Goal: Information Seeking & Learning: Learn about a topic

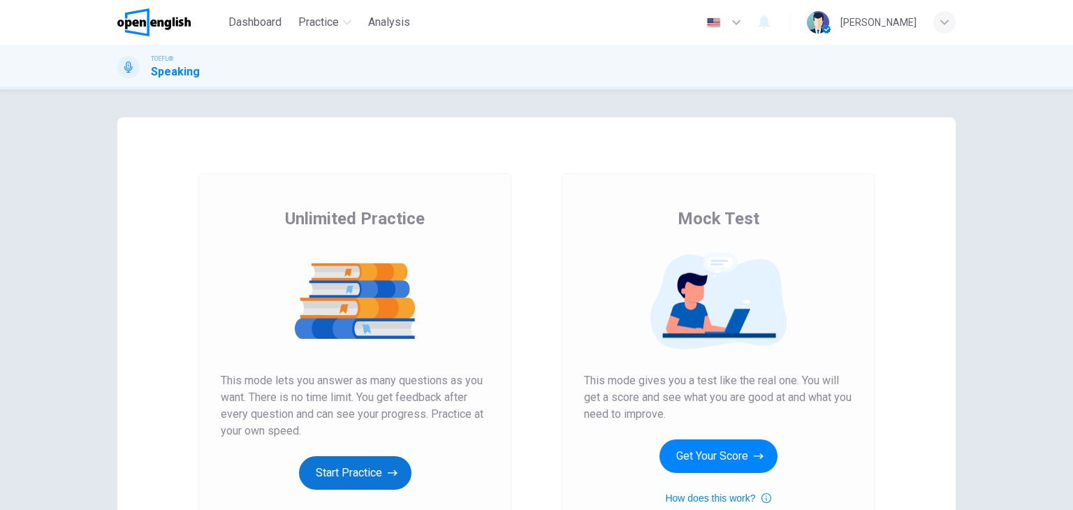
click at [392, 466] on icon "button" at bounding box center [393, 473] width 10 height 14
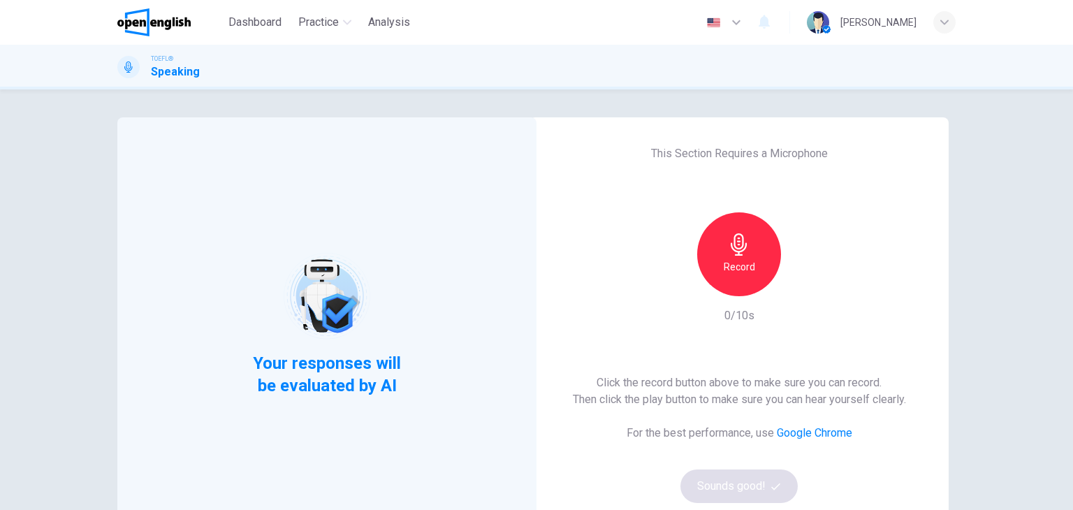
scroll to position [70, 0]
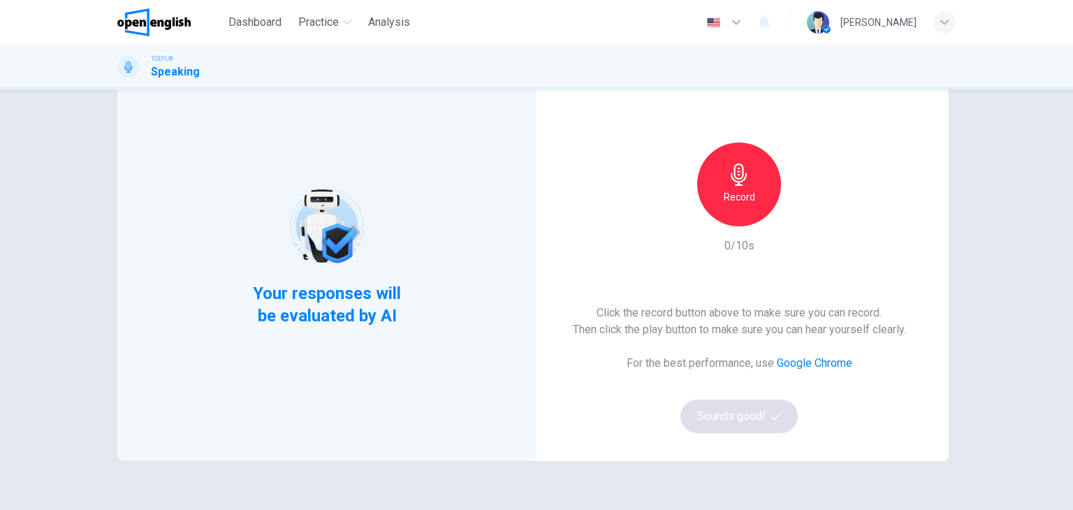
click at [711, 191] on div "Record" at bounding box center [739, 184] width 84 height 84
click at [746, 176] on div "Stop" at bounding box center [739, 184] width 84 height 84
click at [792, 217] on div "button" at bounding box center [803, 215] width 22 height 22
click at [746, 409] on button "Sounds good!" at bounding box center [738, 416] width 117 height 34
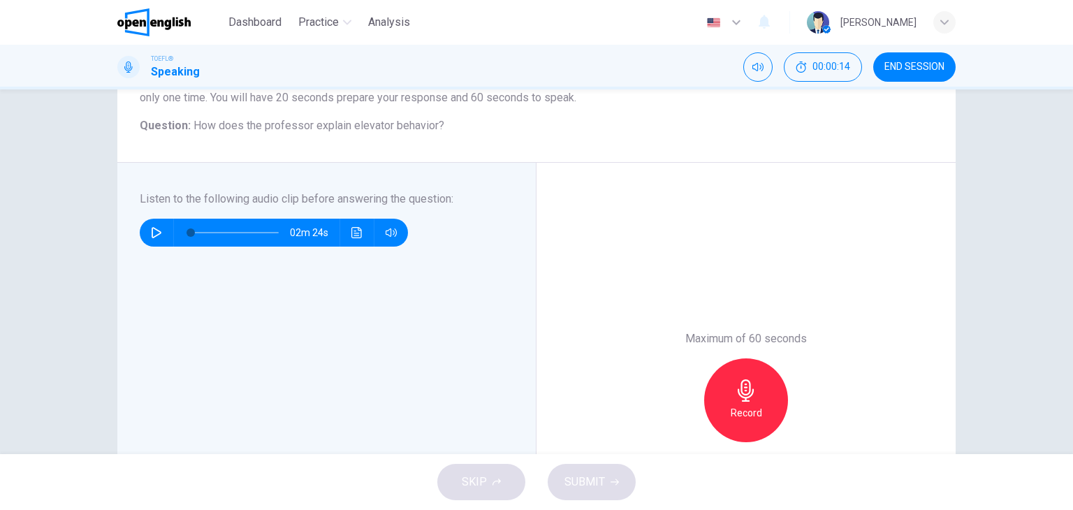
scroll to position [210, 0]
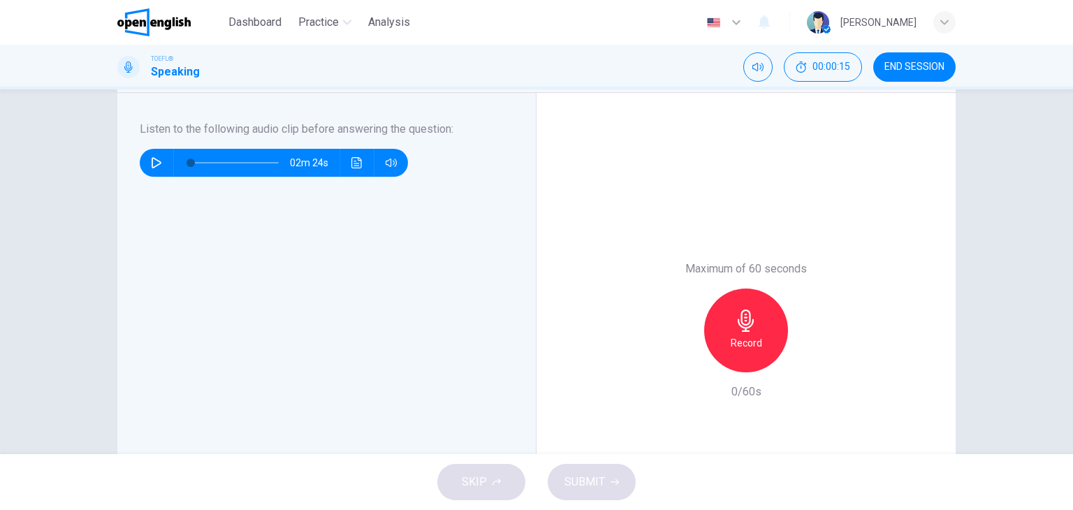
click at [145, 161] on button "button" at bounding box center [156, 163] width 22 height 28
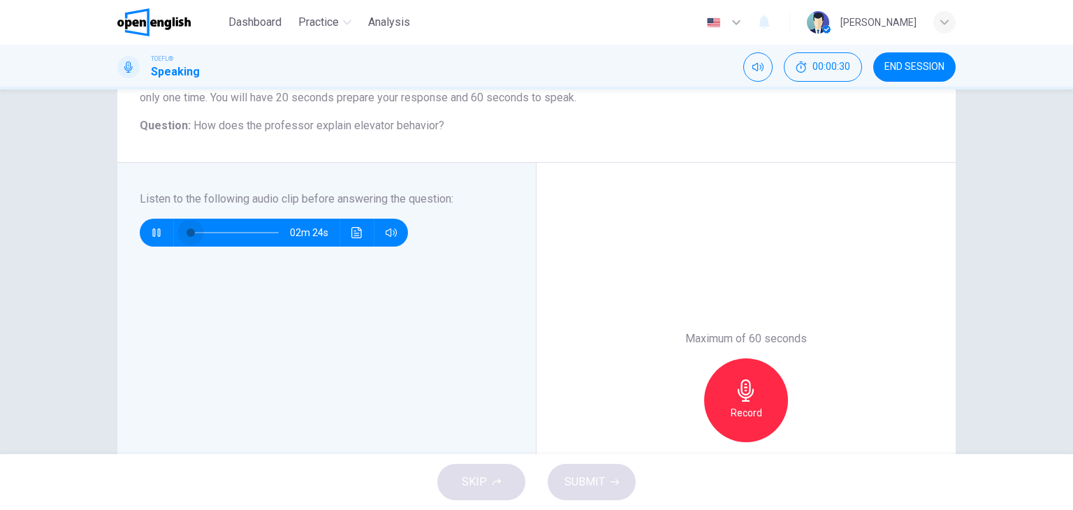
click at [144, 217] on div "02m 24s" at bounding box center [318, 226] width 357 height 39
click at [161, 231] on button "button" at bounding box center [156, 233] width 22 height 28
click at [161, 236] on button "button" at bounding box center [156, 233] width 22 height 28
type input "**"
click at [216, 233] on span at bounding box center [220, 232] width 8 height 8
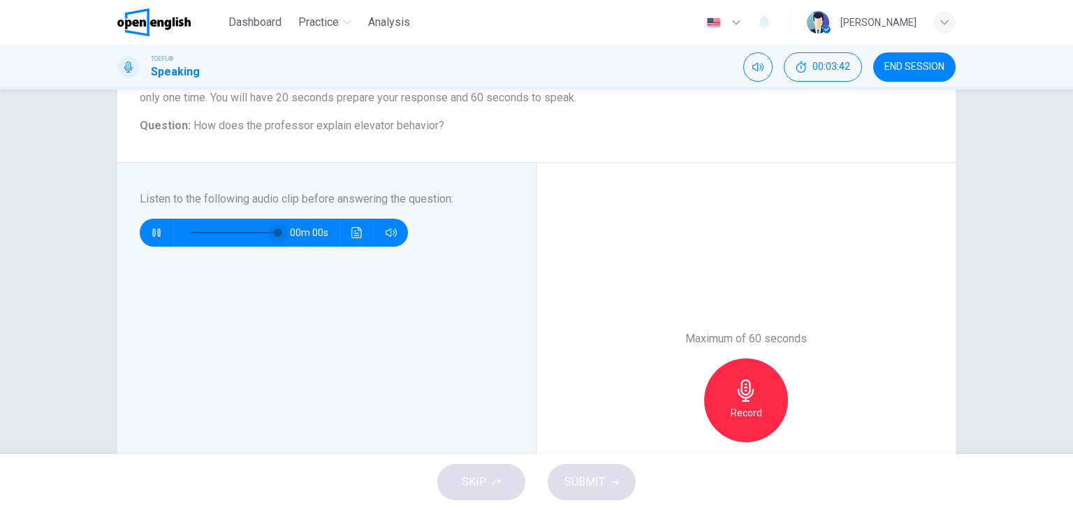
type input "*"
click at [743, 409] on h6 "Record" at bounding box center [746, 412] width 31 height 17
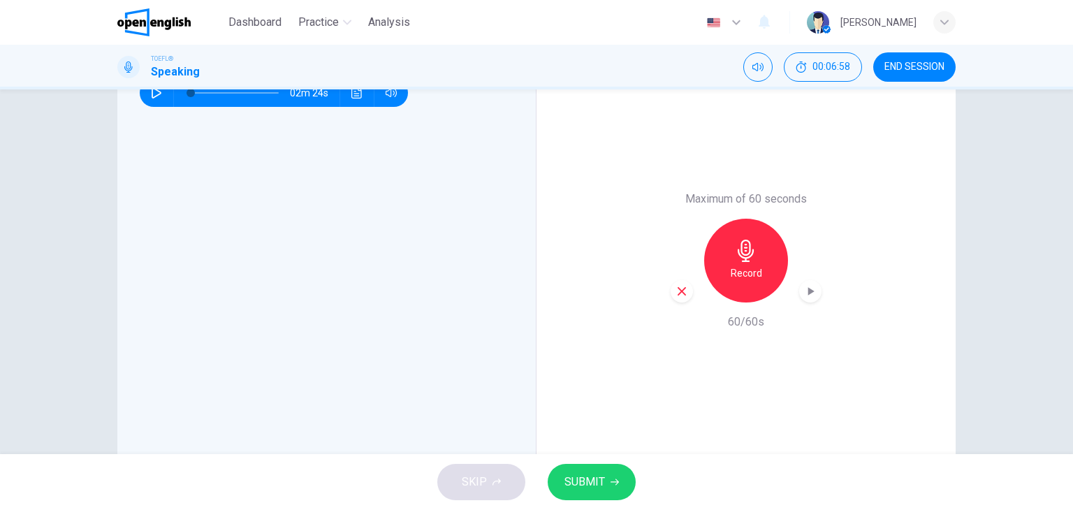
click at [616, 480] on icon "button" at bounding box center [614, 482] width 8 height 6
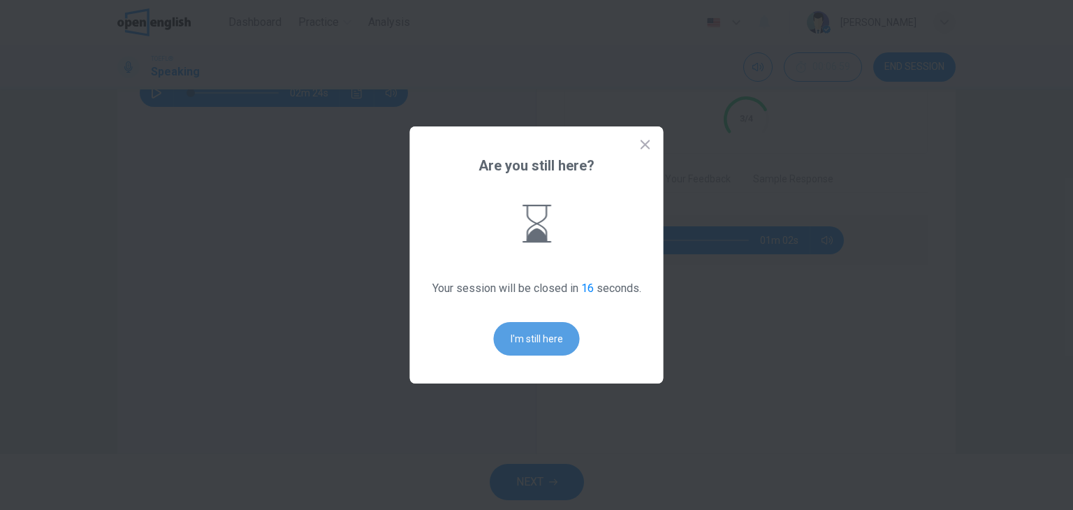
click at [522, 344] on button "I'm still here" at bounding box center [537, 339] width 86 height 34
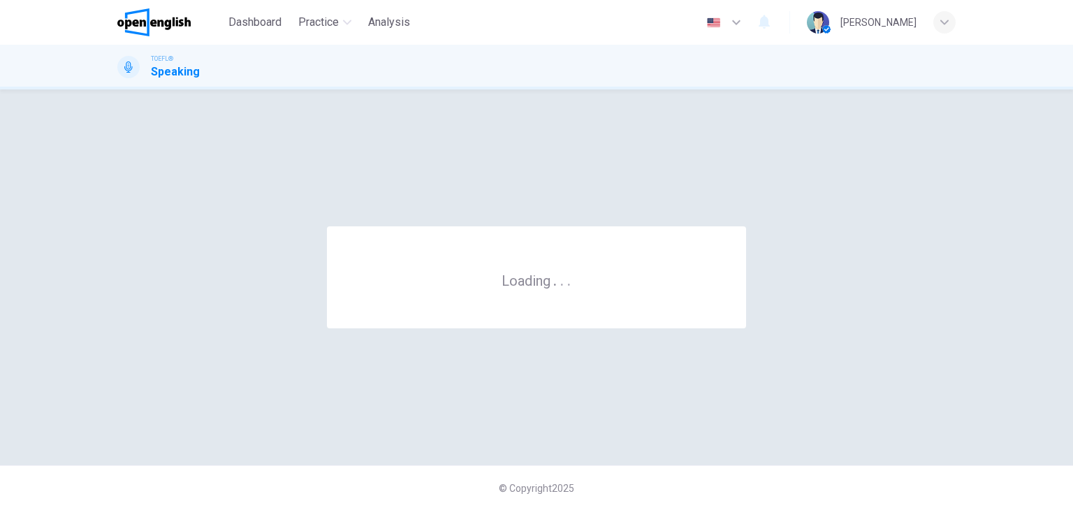
scroll to position [0, 0]
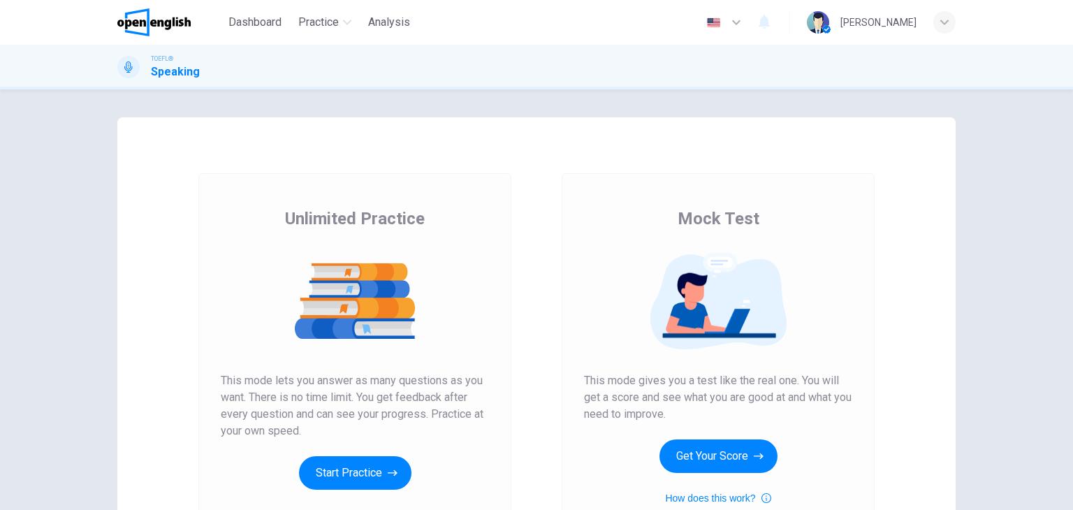
drag, startPoint x: 388, startPoint y: 467, endPoint x: 372, endPoint y: 462, distance: 17.0
click at [388, 467] on icon "button" at bounding box center [393, 473] width 10 height 14
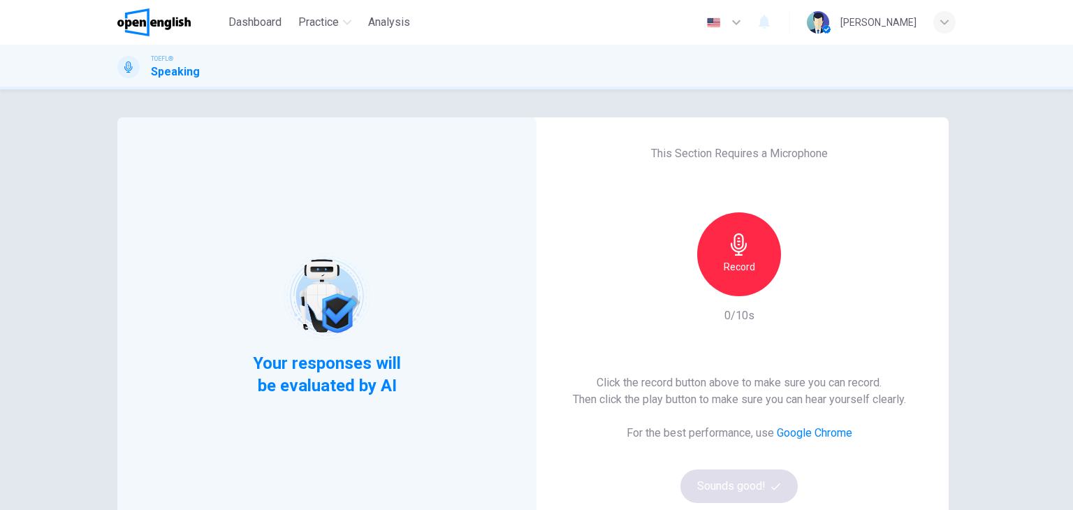
click at [742, 240] on icon "button" at bounding box center [739, 244] width 22 height 22
click at [802, 291] on icon "button" at bounding box center [803, 285] width 14 height 14
click at [765, 493] on button "Sounds good!" at bounding box center [738, 486] width 117 height 34
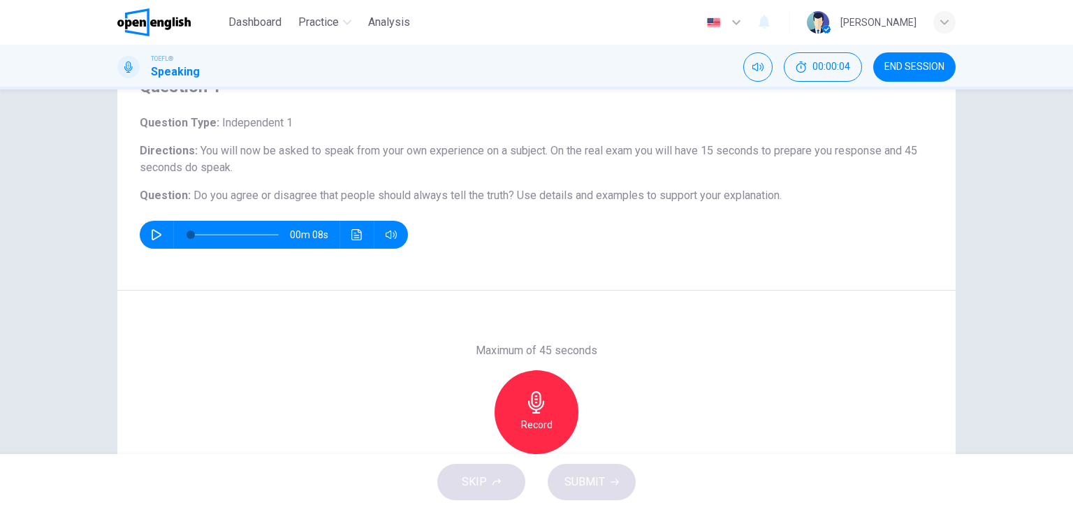
scroll to position [140, 0]
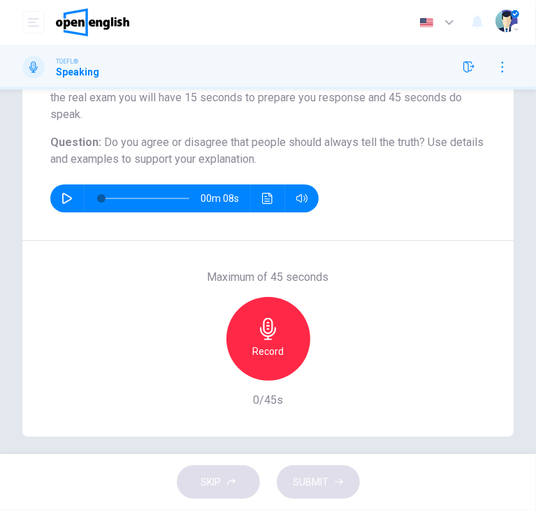
click at [263, 328] on icon "button" at bounding box center [268, 329] width 16 height 22
drag, startPoint x: 329, startPoint y: 489, endPoint x: 352, endPoint y: 487, distance: 23.1
click at [340, 489] on button "SUBMIT" at bounding box center [318, 482] width 83 height 34
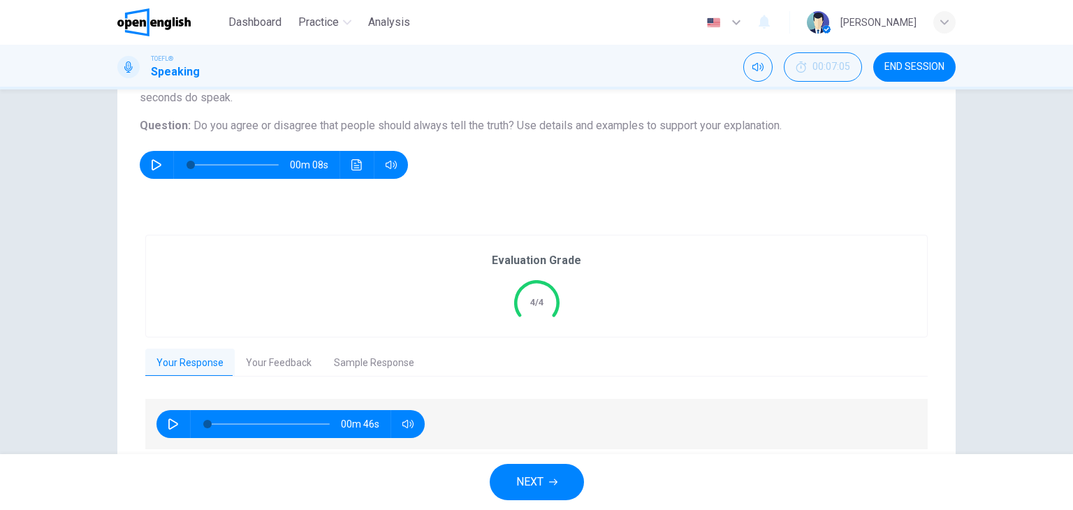
scroll to position [192, 0]
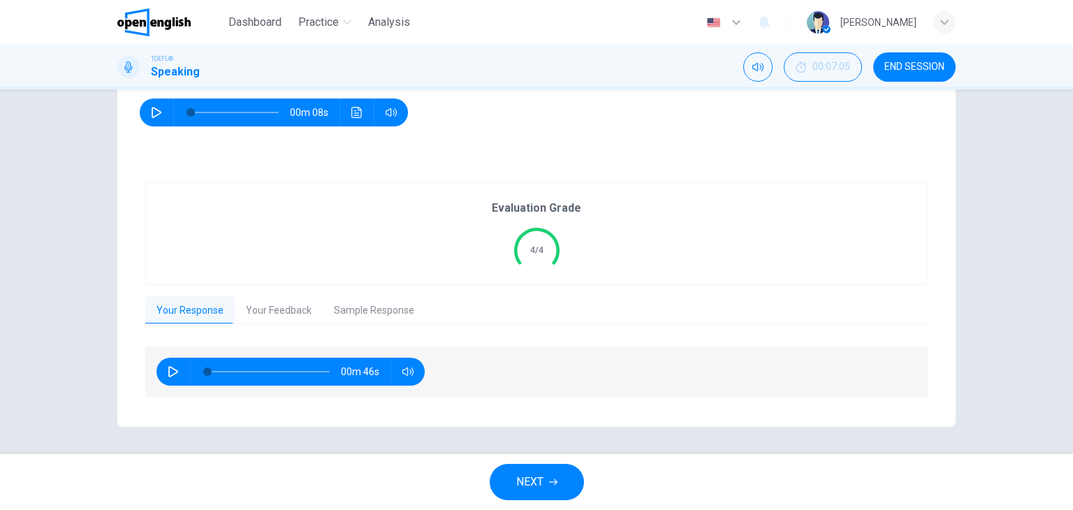
click at [167, 376] on button "button" at bounding box center [173, 372] width 22 height 28
drag, startPoint x: 225, startPoint y: 367, endPoint x: 179, endPoint y: 404, distance: 59.1
click at [182, 401] on div "00m 39s" at bounding box center [536, 378] width 782 height 64
drag, startPoint x: 200, startPoint y: 369, endPoint x: 163, endPoint y: 367, distance: 37.1
click at [168, 369] on div "00m 46s" at bounding box center [290, 372] width 268 height 28
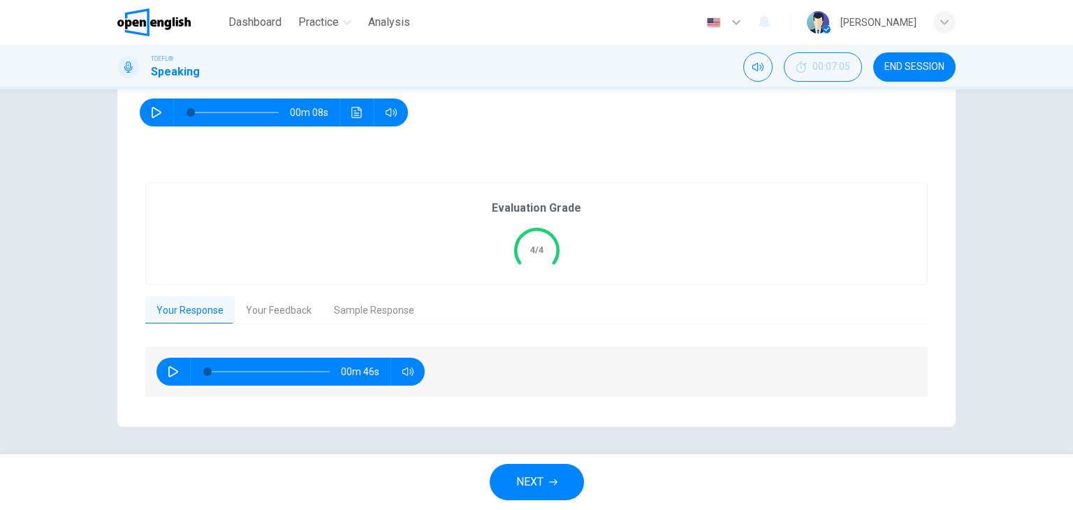
type input "*"
click at [270, 314] on button "Your Feedback" at bounding box center [279, 310] width 88 height 29
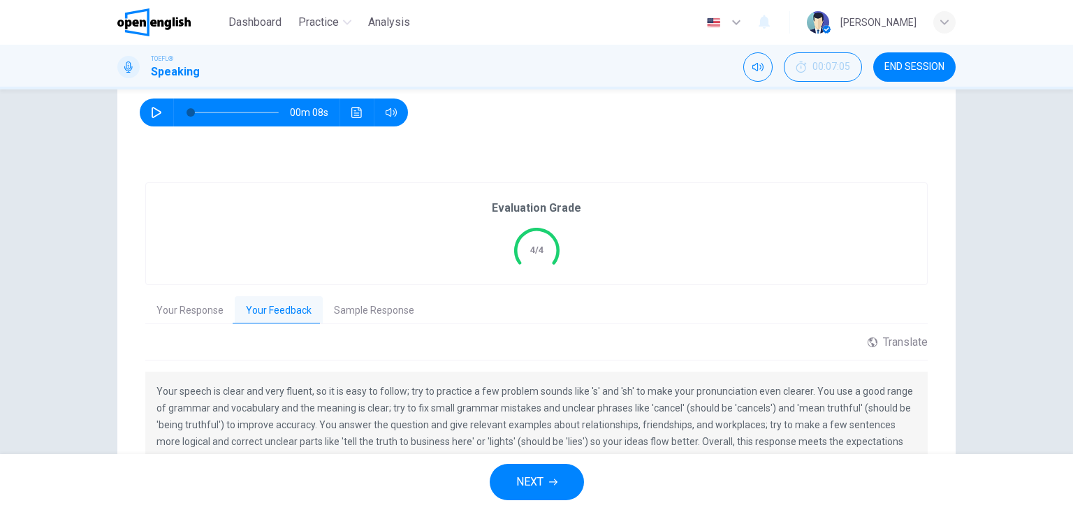
scroll to position [294, 0]
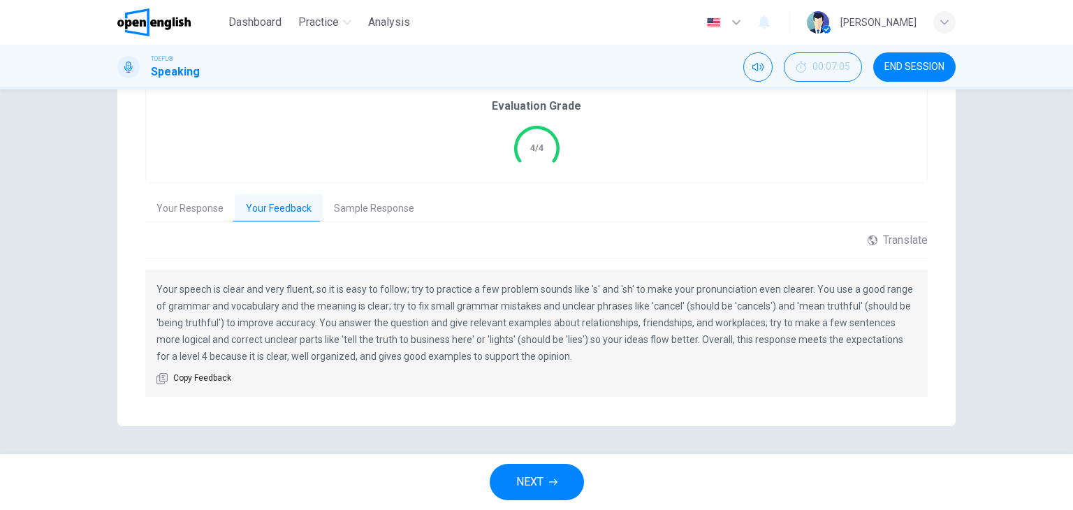
click at [360, 205] on button "Sample Response" at bounding box center [374, 208] width 103 height 29
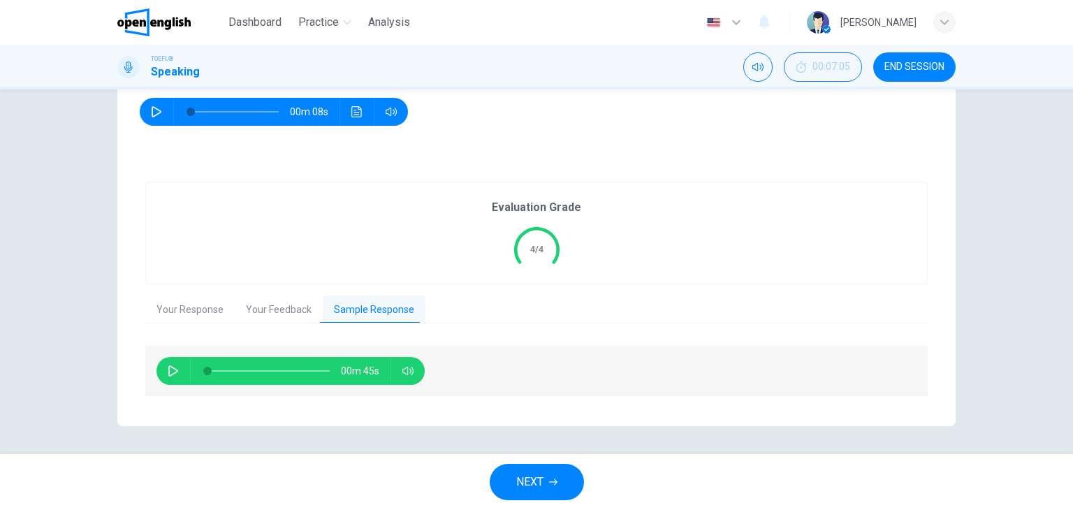
scroll to position [192, 0]
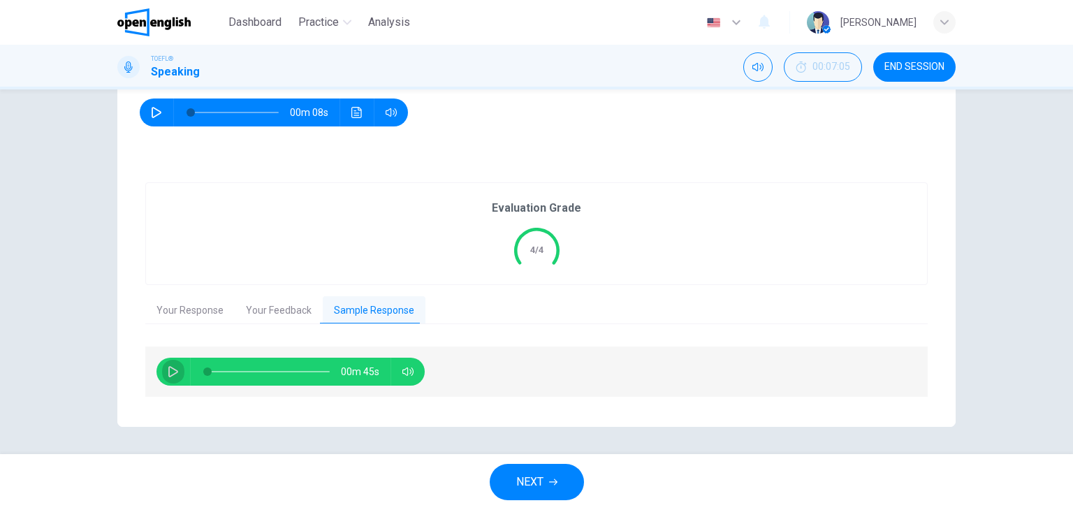
click at [168, 369] on icon "button" at bounding box center [173, 371] width 11 height 11
type input "*"
drag, startPoint x: 922, startPoint y: 61, endPoint x: 666, endPoint y: 79, distance: 256.9
click at [922, 61] on span "END SESSION" at bounding box center [914, 66] width 60 height 11
click at [547, 487] on button "NEXT" at bounding box center [537, 482] width 94 height 36
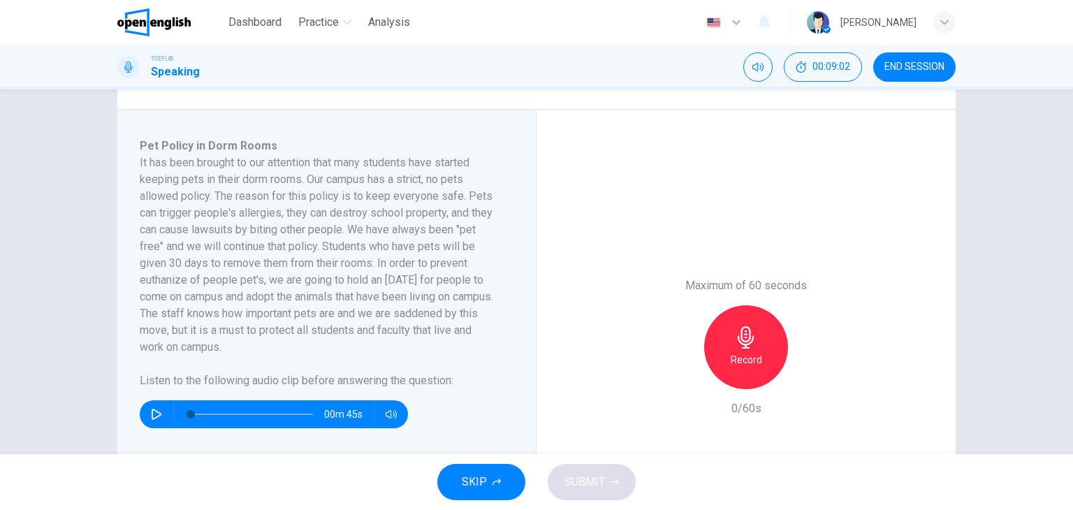
scroll to position [279, 0]
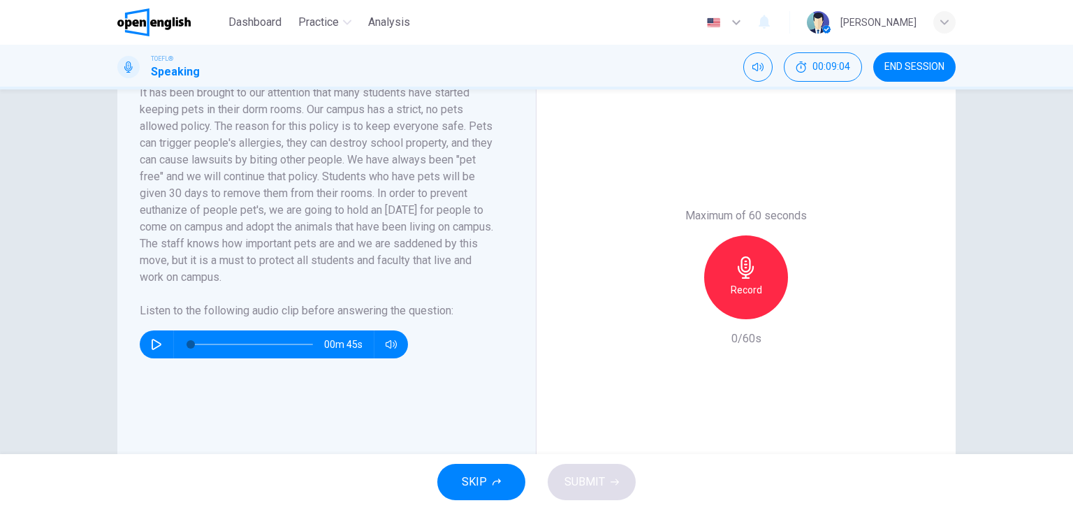
click at [145, 342] on button "button" at bounding box center [156, 344] width 22 height 28
click at [666, 413] on div "Maximum of 60 seconds Record 0/60s" at bounding box center [745, 277] width 419 height 475
type input "*"
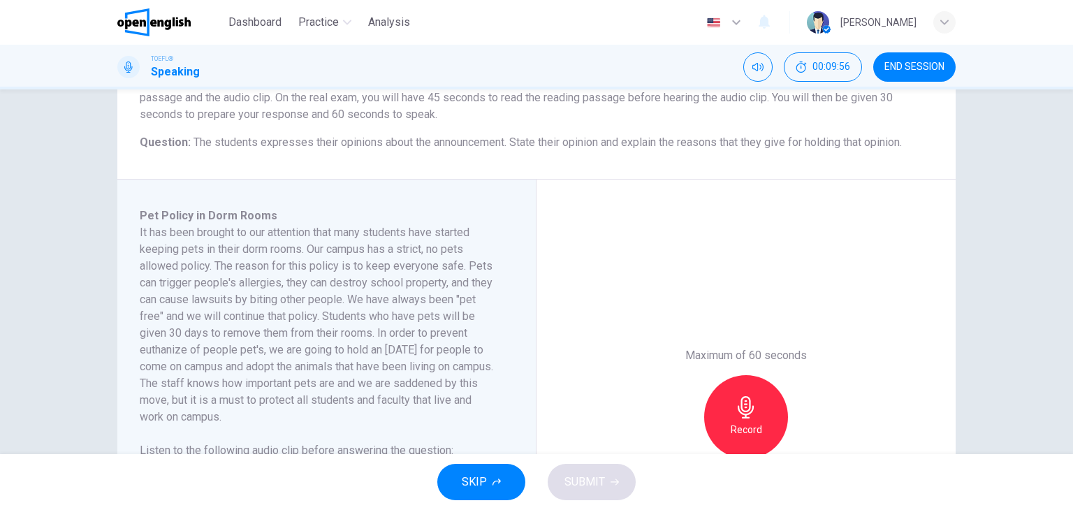
scroll to position [210, 0]
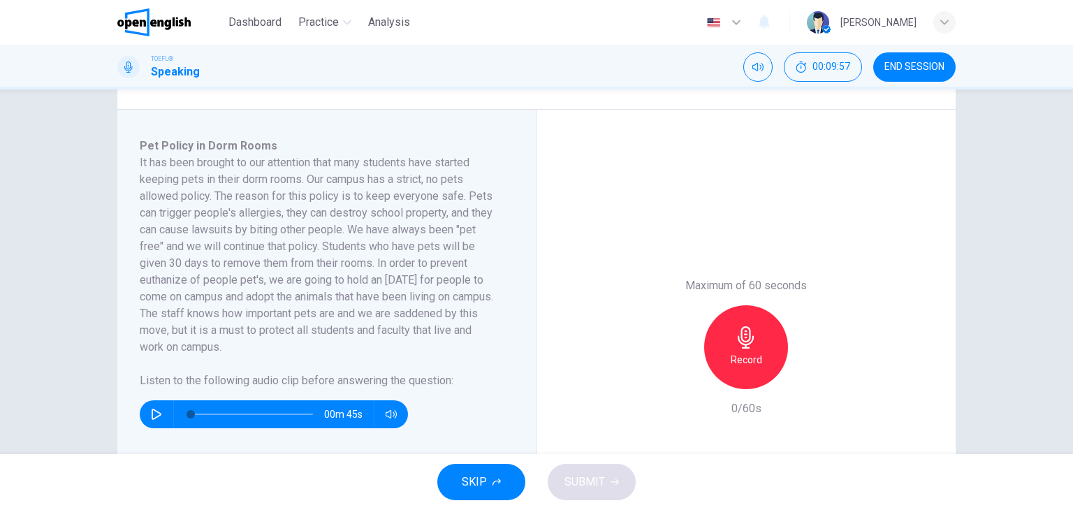
click at [751, 346] on icon "button" at bounding box center [746, 337] width 22 height 22
click at [732, 325] on div "Stop" at bounding box center [746, 347] width 84 height 84
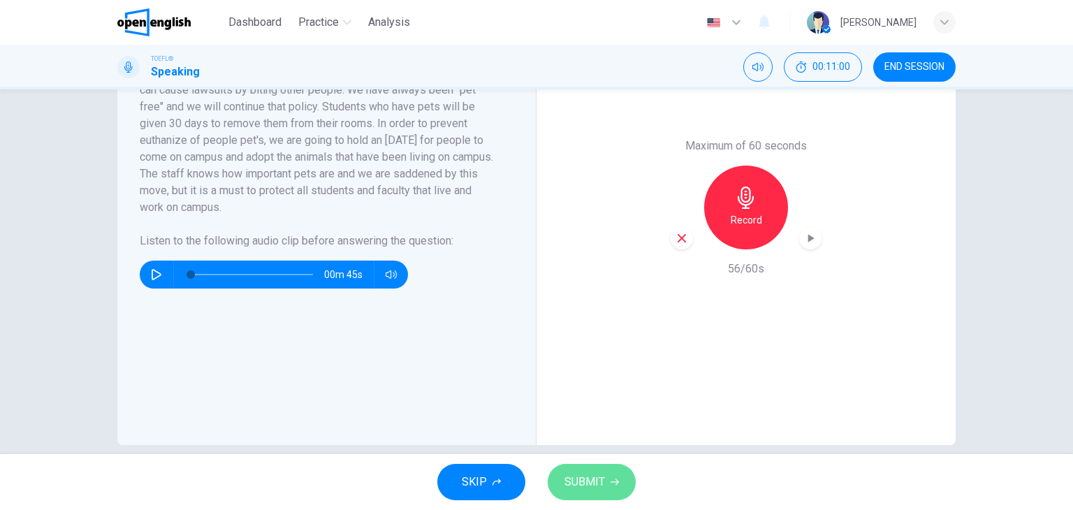
drag, startPoint x: 609, startPoint y: 471, endPoint x: 615, endPoint y: 458, distance: 14.4
click at [609, 470] on button "SUBMIT" at bounding box center [592, 482] width 88 height 36
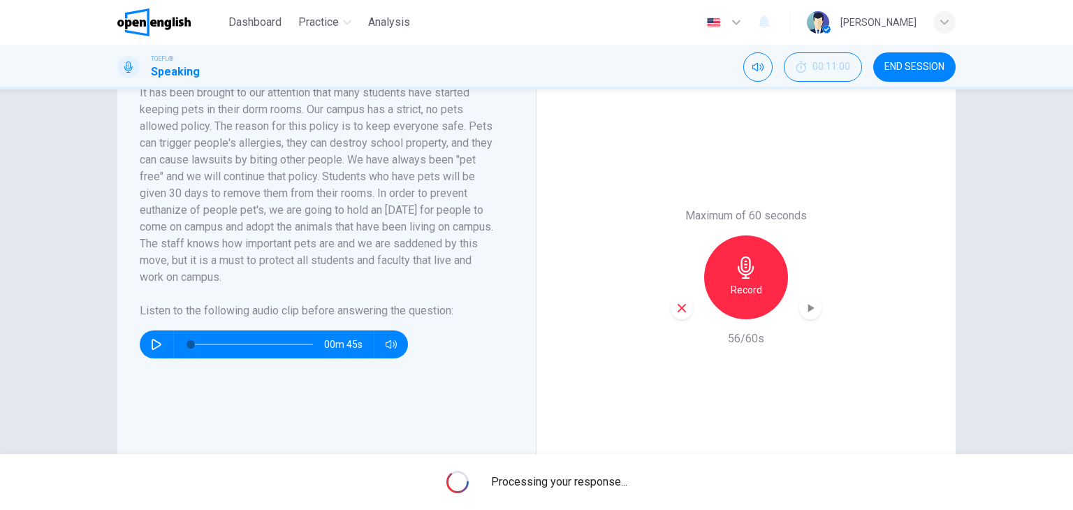
scroll to position [210, 0]
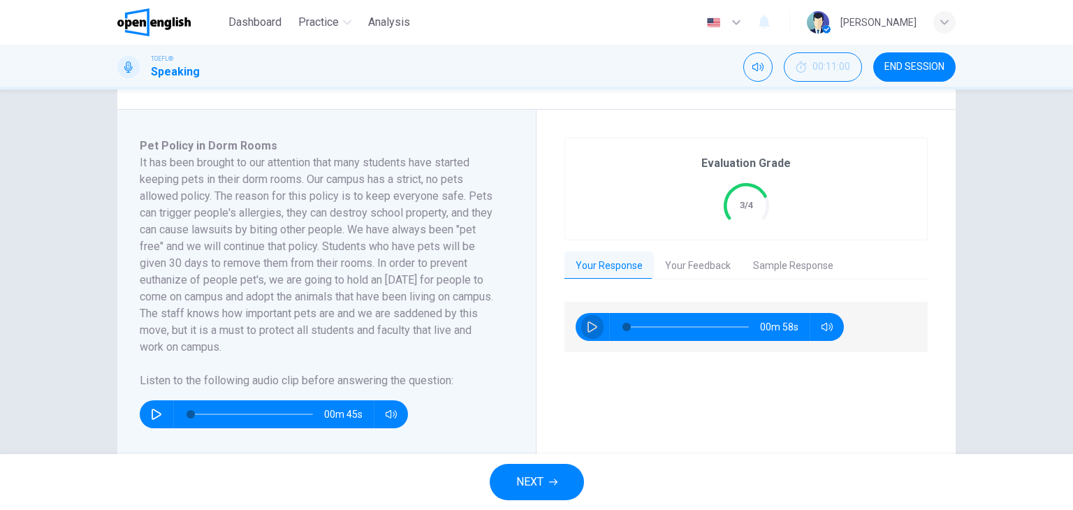
click at [591, 330] on icon "button" at bounding box center [592, 326] width 11 height 11
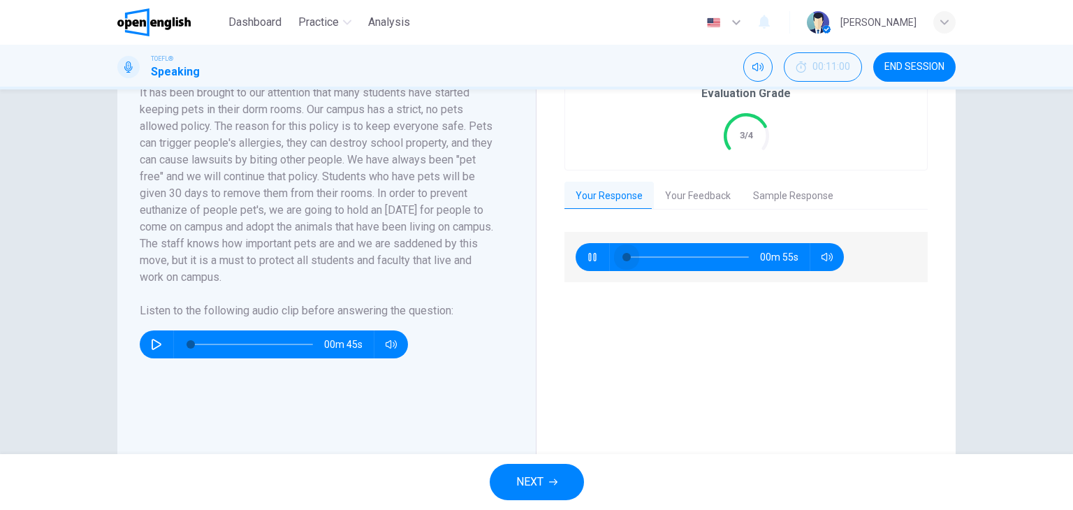
drag, startPoint x: 627, startPoint y: 251, endPoint x: 606, endPoint y: 255, distance: 22.1
click at [606, 255] on div "00m 55s" at bounding box center [709, 257] width 268 height 28
click at [588, 261] on icon "button" at bounding box center [592, 256] width 11 height 11
click at [590, 261] on icon "button" at bounding box center [592, 256] width 11 height 11
click at [575, 254] on div "00m 40s" at bounding box center [709, 257] width 268 height 28
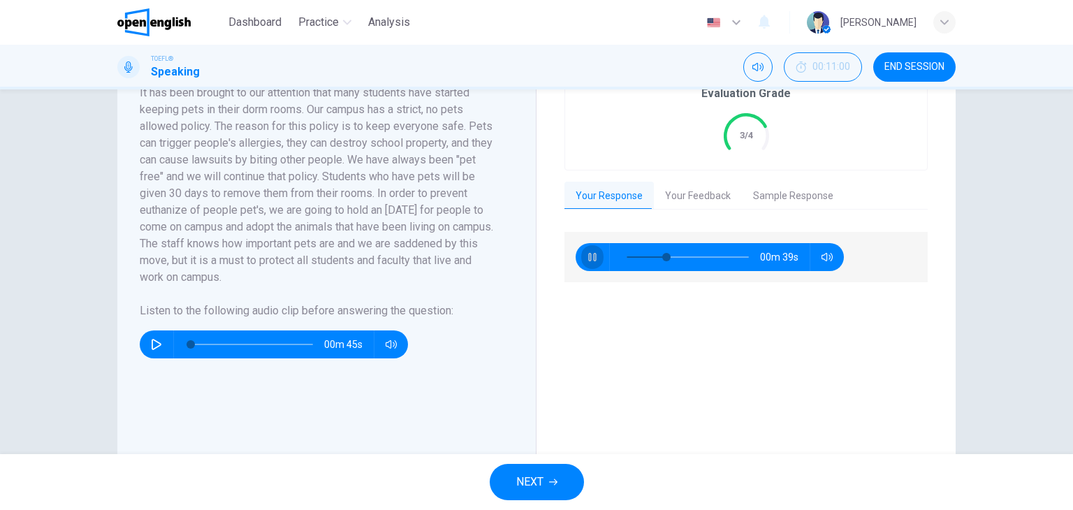
click at [590, 250] on button "button" at bounding box center [592, 257] width 22 height 28
click at [590, 251] on icon "button" at bounding box center [592, 256] width 11 height 11
type input "**"
type input "*"
click at [539, 484] on span "NEXT" at bounding box center [529, 482] width 27 height 20
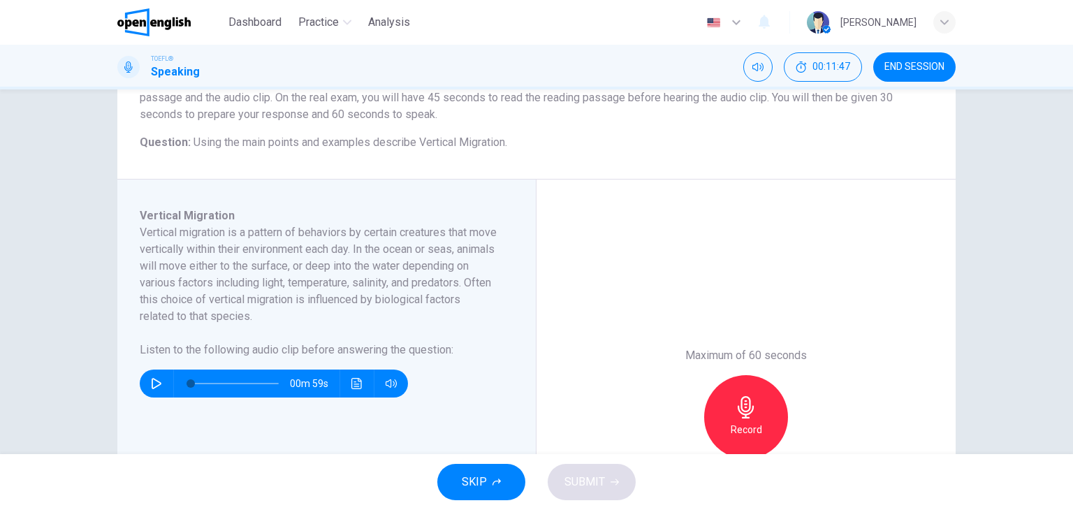
scroll to position [210, 0]
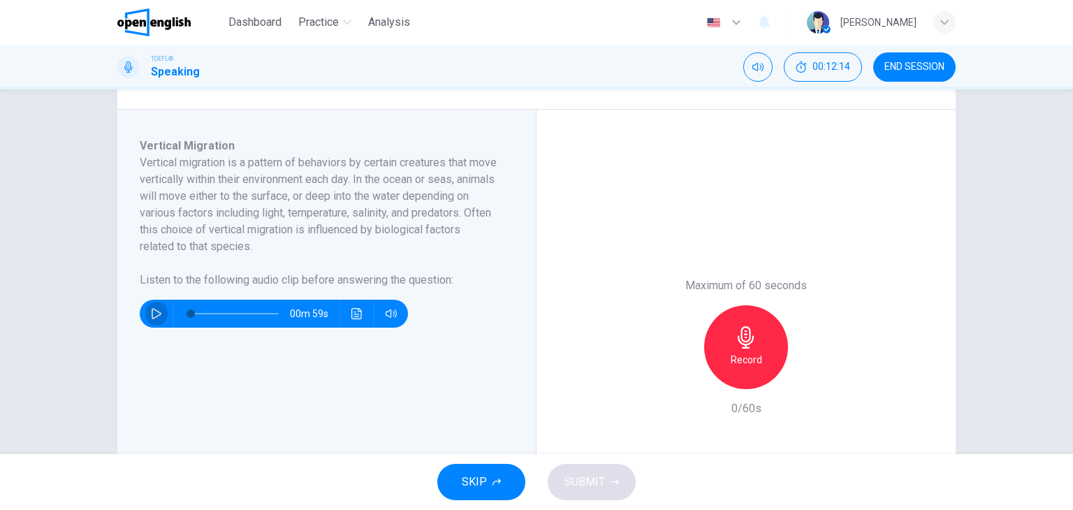
drag, startPoint x: 153, startPoint y: 313, endPoint x: 153, endPoint y: 305, distance: 7.7
click at [153, 311] on icon "button" at bounding box center [156, 313] width 11 height 11
type input "*"
click at [740, 338] on icon "button" at bounding box center [746, 337] width 22 height 22
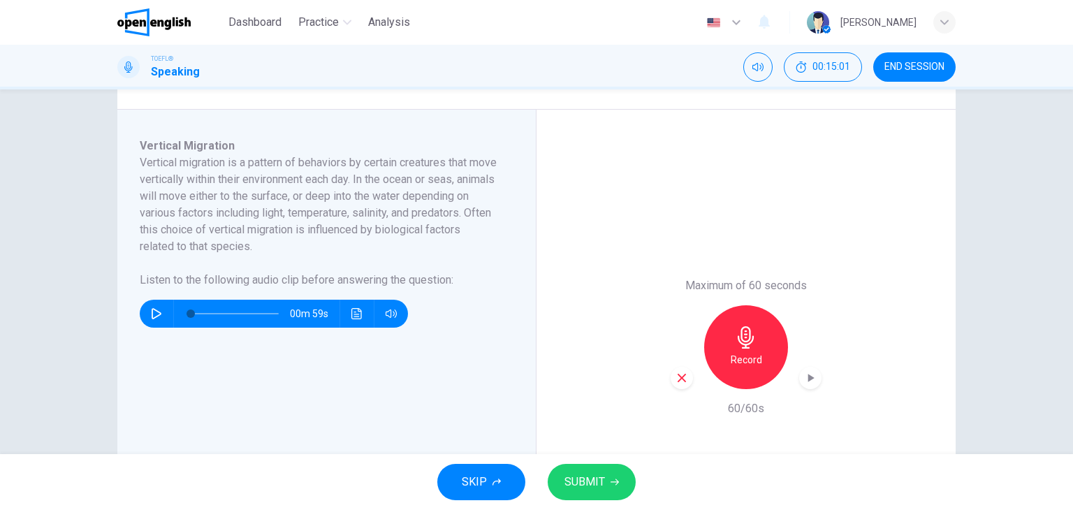
click at [680, 376] on icon "button" at bounding box center [681, 378] width 13 height 13
click at [749, 342] on icon "button" at bounding box center [746, 337] width 22 height 22
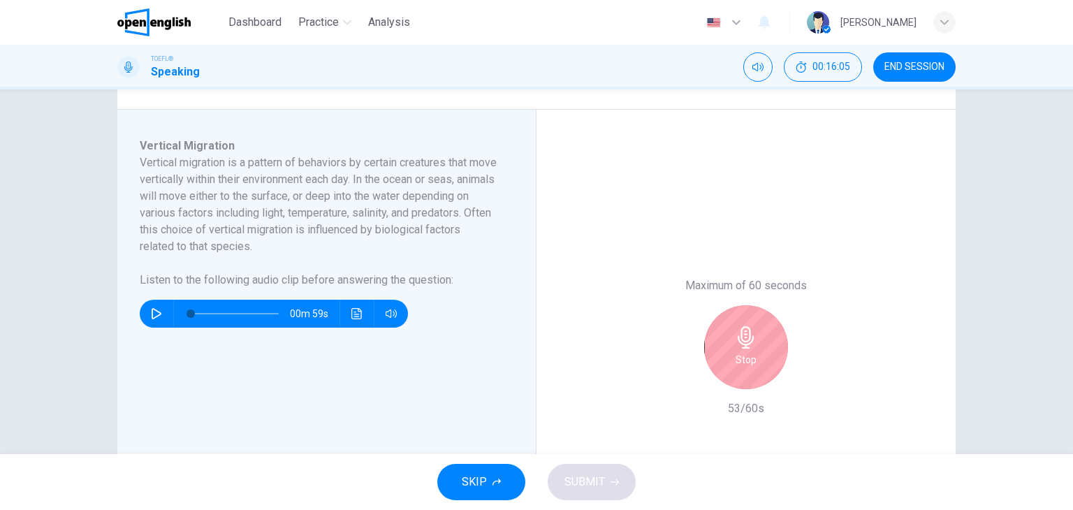
click at [744, 336] on icon "button" at bounding box center [746, 337] width 22 height 22
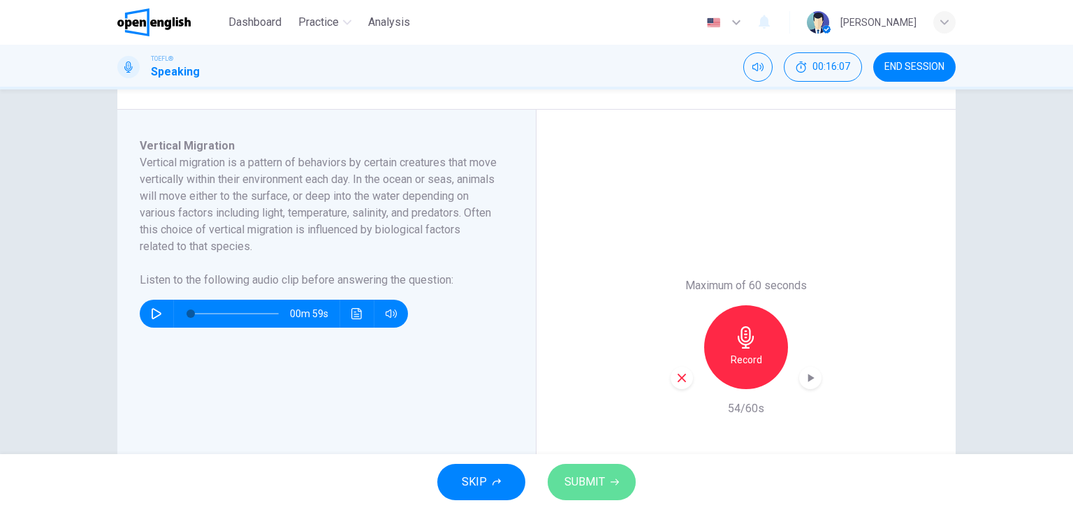
click at [568, 471] on button "SUBMIT" at bounding box center [592, 482] width 88 height 36
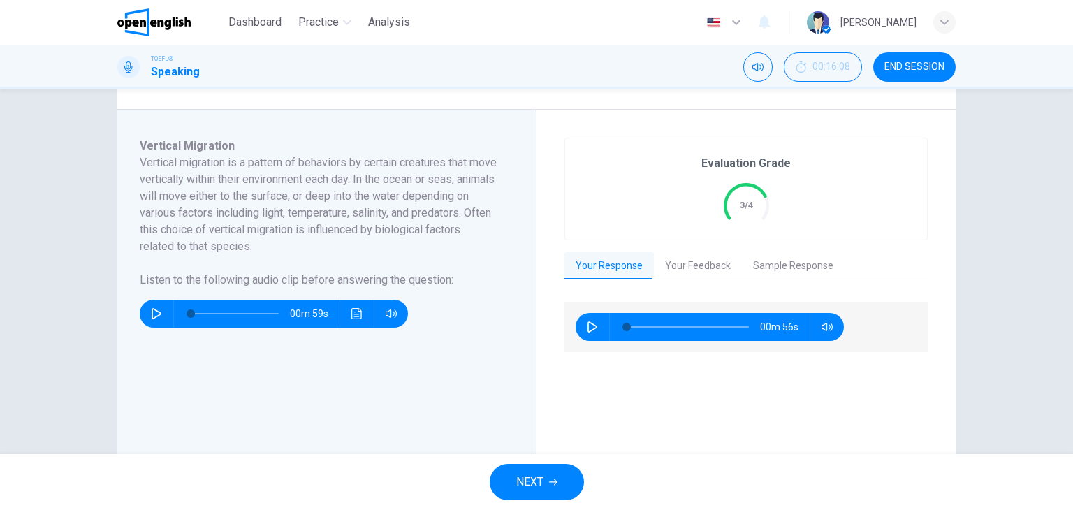
click at [587, 322] on icon "button" at bounding box center [592, 326] width 11 height 11
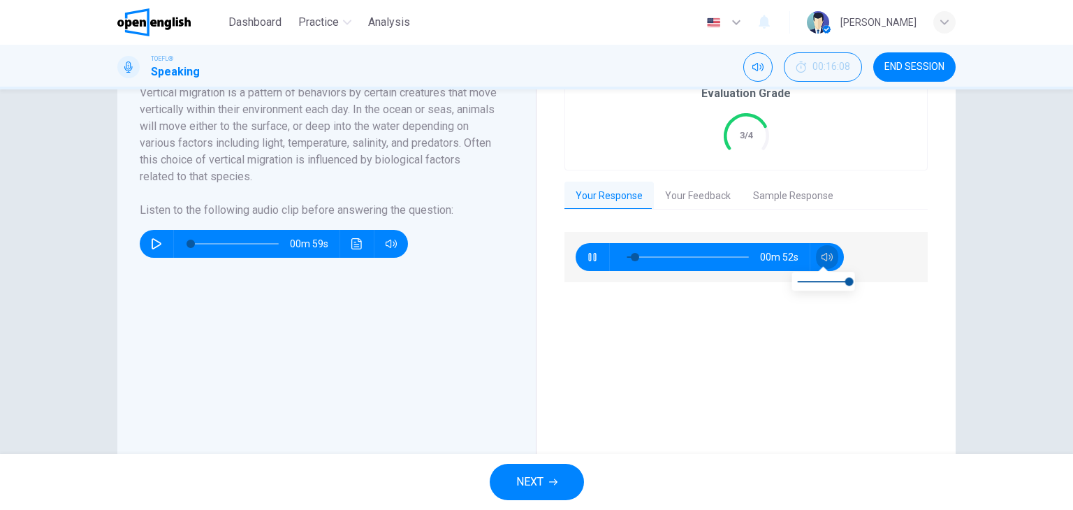
click at [822, 255] on icon "button" at bounding box center [826, 256] width 11 height 11
type input "**"
type input "***"
type input "**"
type input "***"
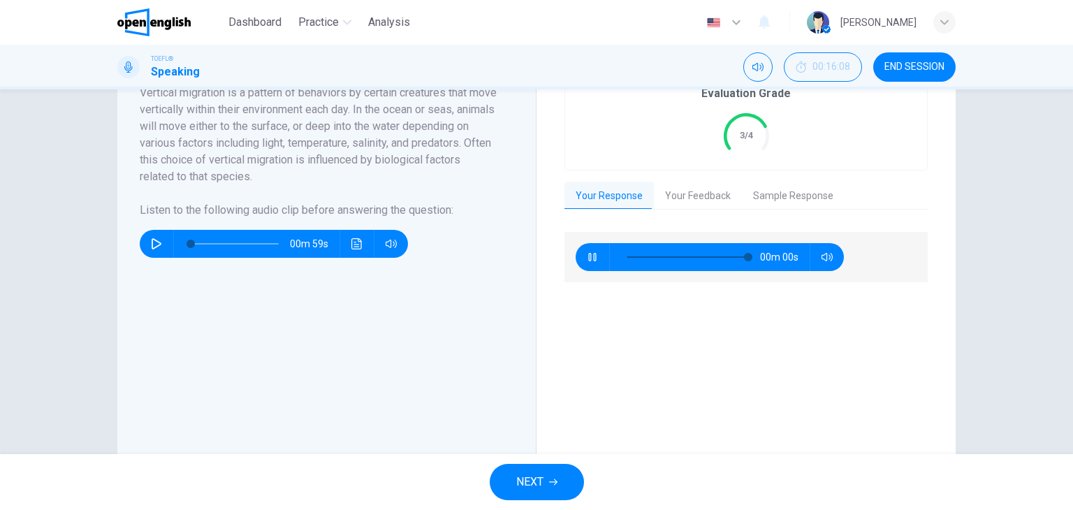
type input "*"
click at [684, 191] on button "Your Feedback" at bounding box center [698, 196] width 88 height 29
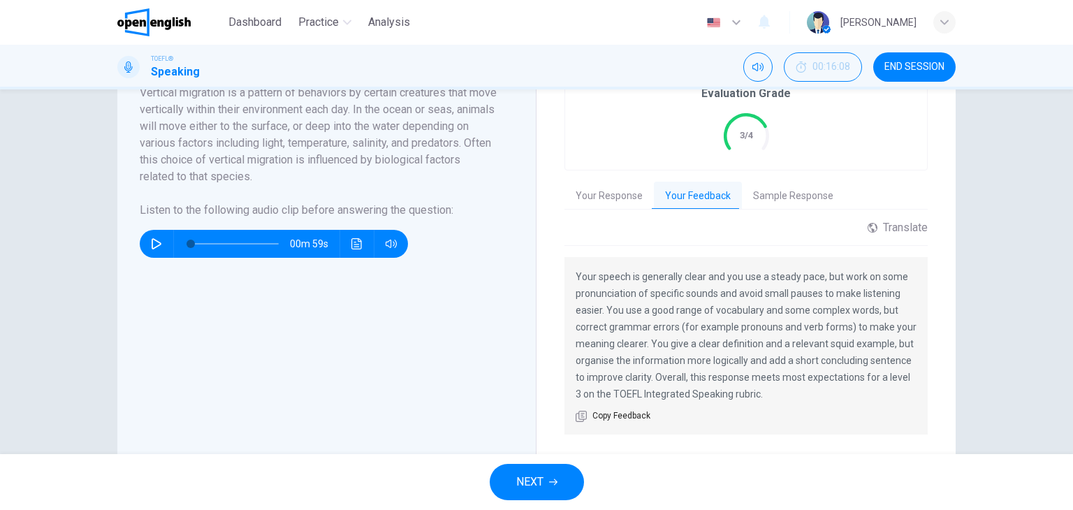
scroll to position [368, 0]
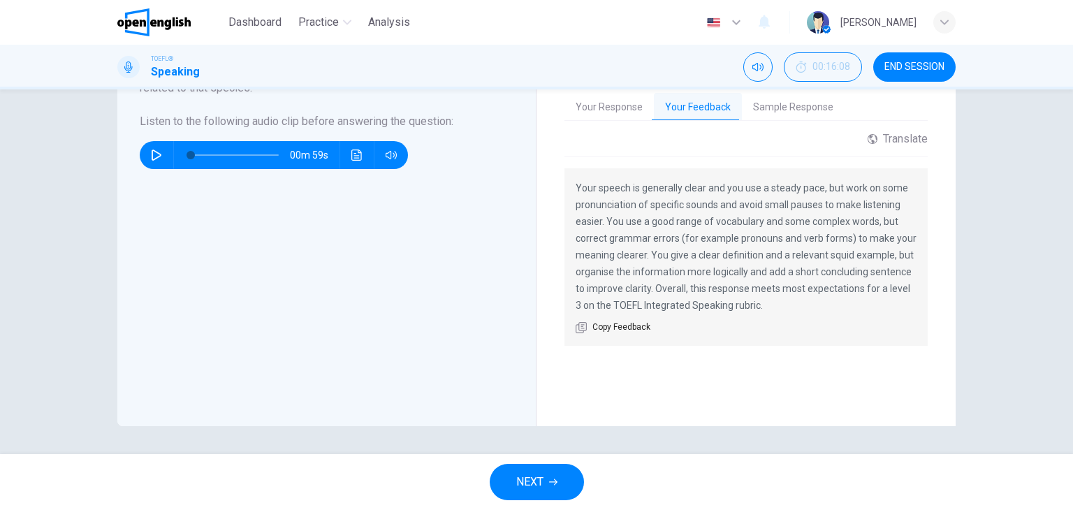
click at [573, 487] on button "NEXT" at bounding box center [537, 482] width 94 height 36
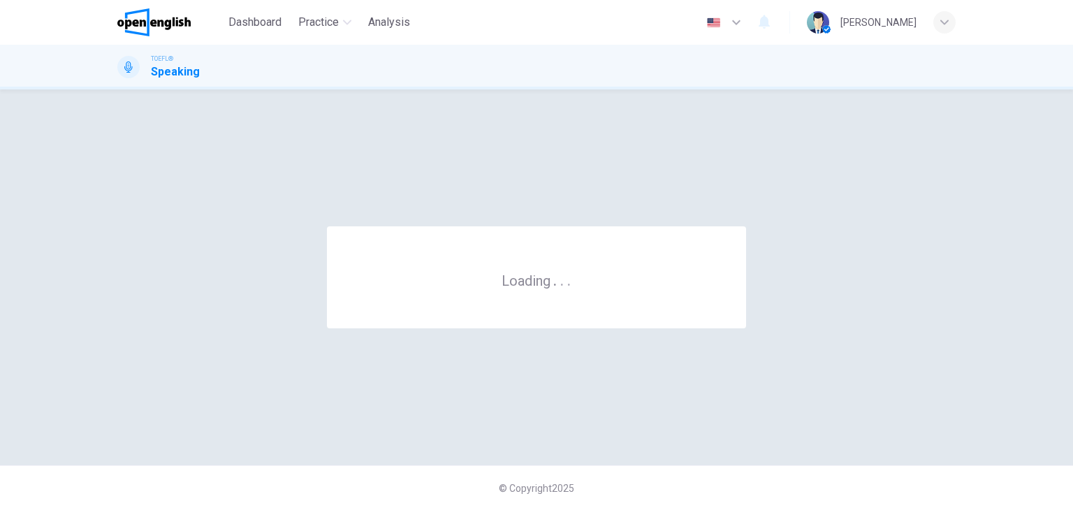
scroll to position [0, 0]
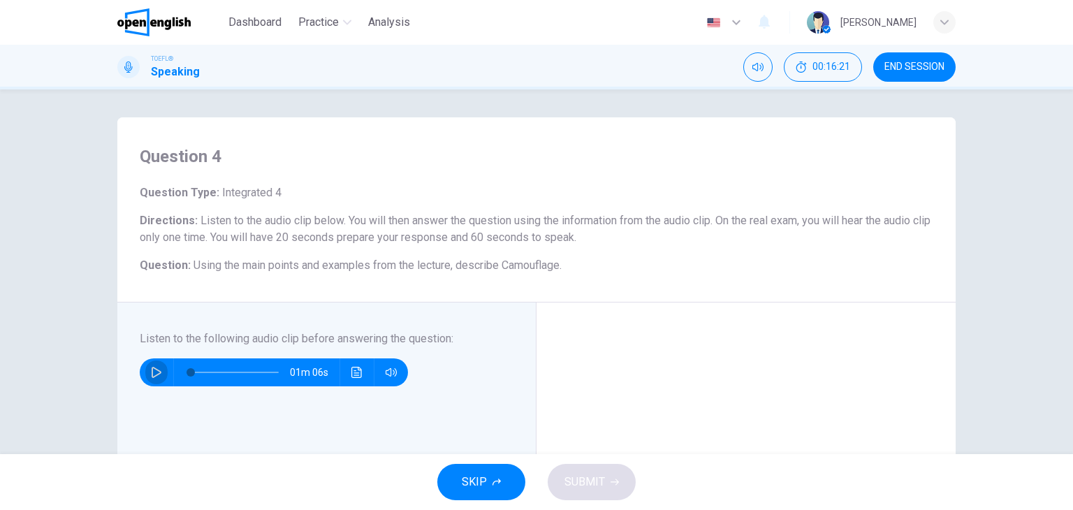
click at [151, 369] on icon "button" at bounding box center [156, 372] width 11 height 11
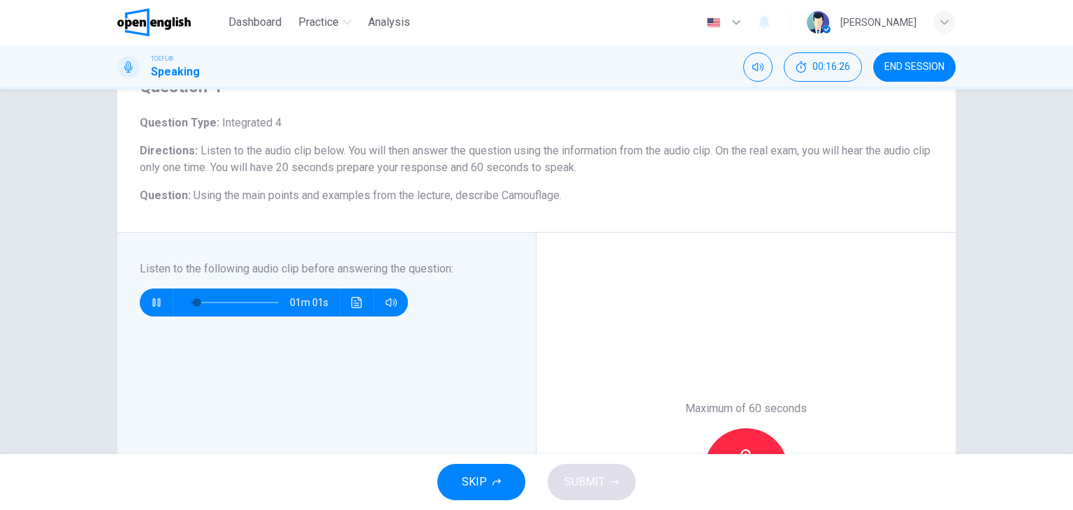
scroll to position [140, 0]
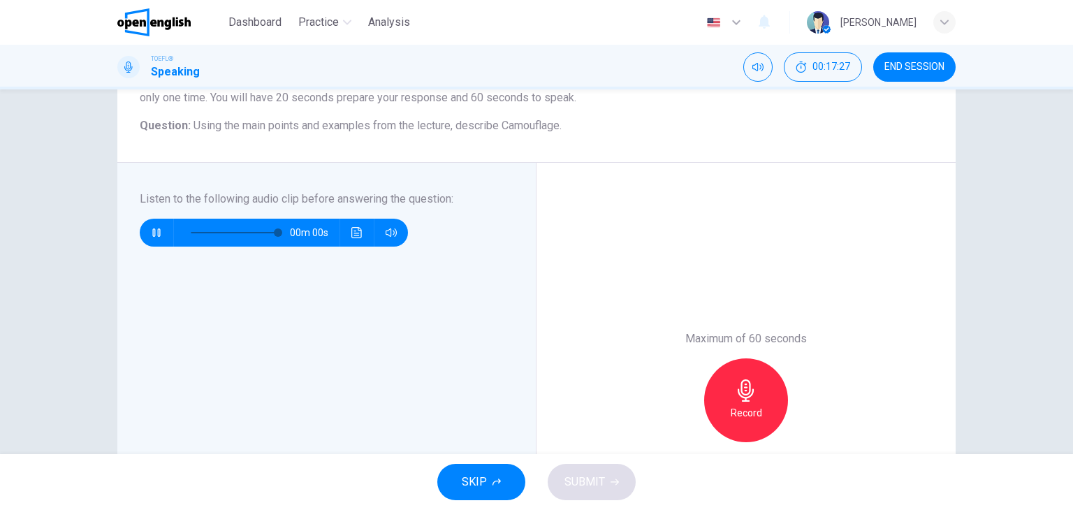
type input "*"
click at [721, 386] on div "Record" at bounding box center [746, 400] width 84 height 84
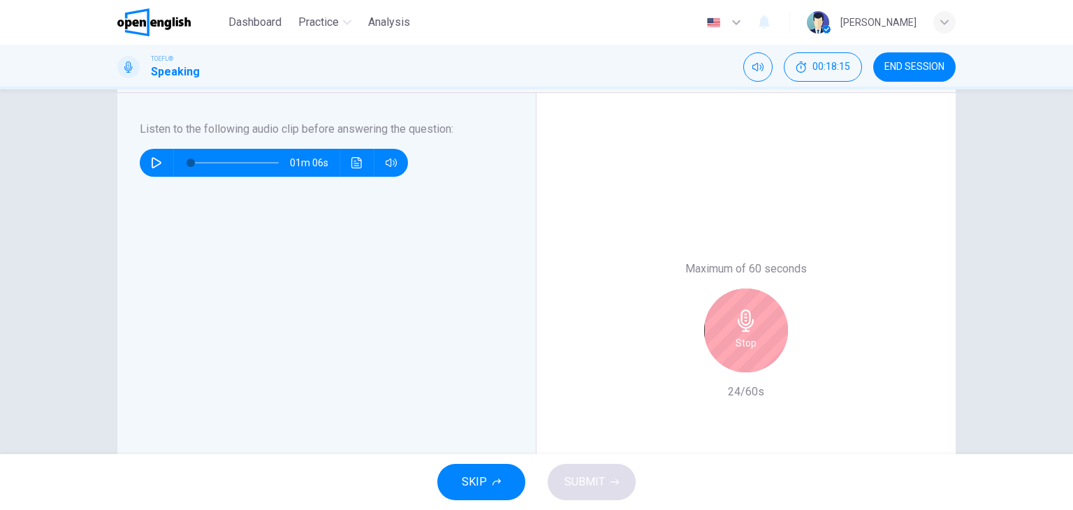
drag, startPoint x: 721, startPoint y: 361, endPoint x: 732, endPoint y: 347, distance: 17.9
click at [724, 356] on div "Stop" at bounding box center [746, 330] width 84 height 84
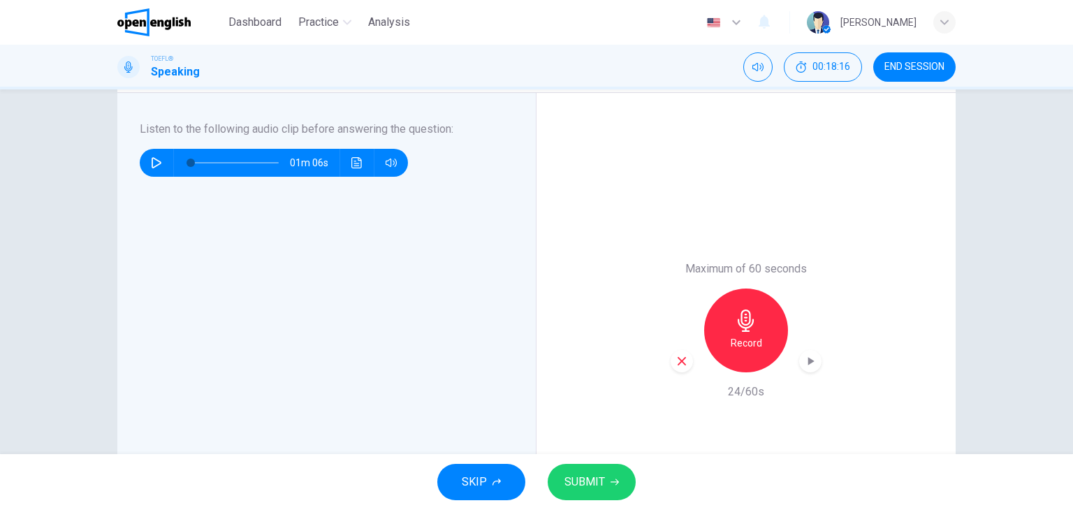
click at [670, 356] on div "button" at bounding box center [681, 361] width 22 height 22
click at [760, 317] on div "Record" at bounding box center [746, 330] width 84 height 84
click at [744, 305] on div "Record" at bounding box center [746, 330] width 84 height 84
click at [582, 478] on span "SUBMIT" at bounding box center [584, 482] width 41 height 20
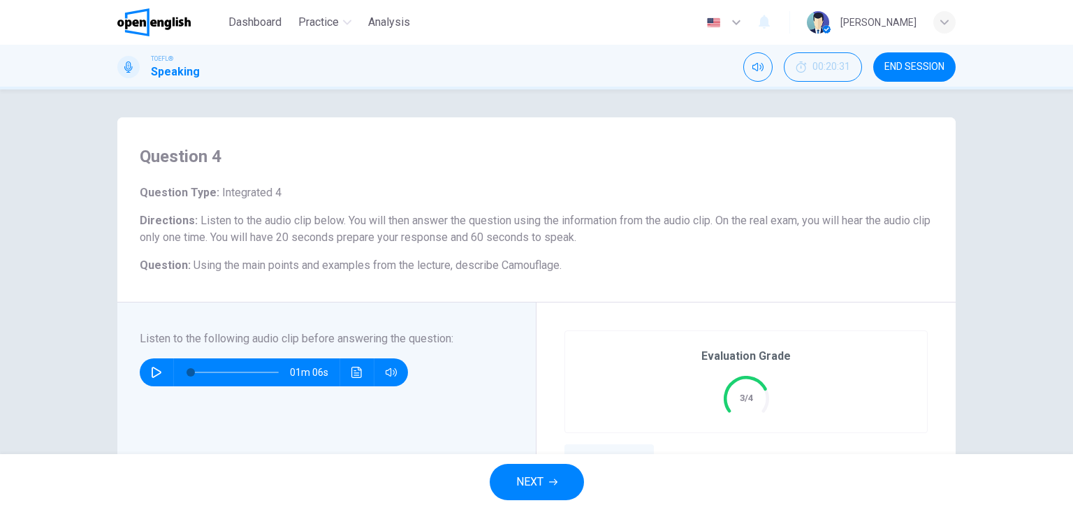
scroll to position [140, 0]
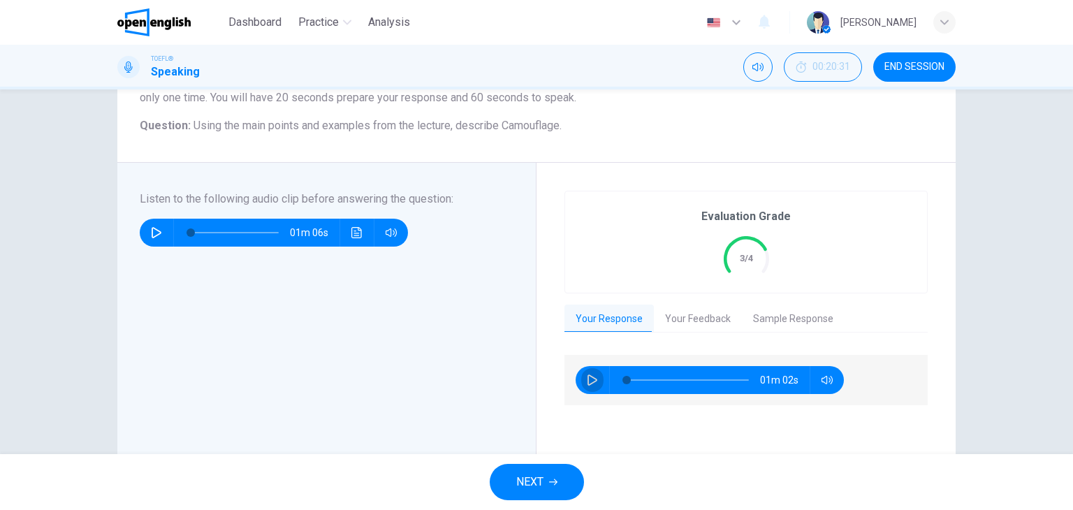
click at [587, 378] on icon "button" at bounding box center [592, 379] width 11 height 11
click at [757, 423] on div "00m 43s" at bounding box center [745, 488] width 363 height 266
click at [589, 375] on icon "button" at bounding box center [592, 379] width 11 height 11
click at [689, 378] on span at bounding box center [693, 380] width 8 height 8
drag, startPoint x: 675, startPoint y: 378, endPoint x: 654, endPoint y: 379, distance: 21.7
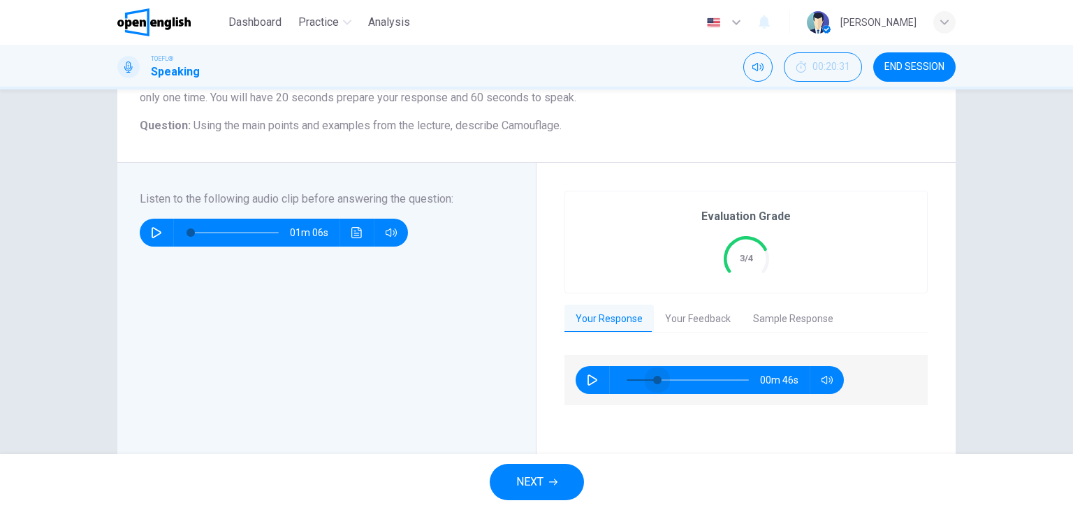
click at [654, 379] on span at bounding box center [657, 380] width 8 height 8
click at [585, 372] on button "button" at bounding box center [592, 380] width 22 height 28
click at [589, 372] on button "button" at bounding box center [592, 380] width 22 height 28
drag, startPoint x: 589, startPoint y: 378, endPoint x: 575, endPoint y: 380, distance: 14.8
click at [575, 380] on div "00m 07s" at bounding box center [709, 380] width 268 height 28
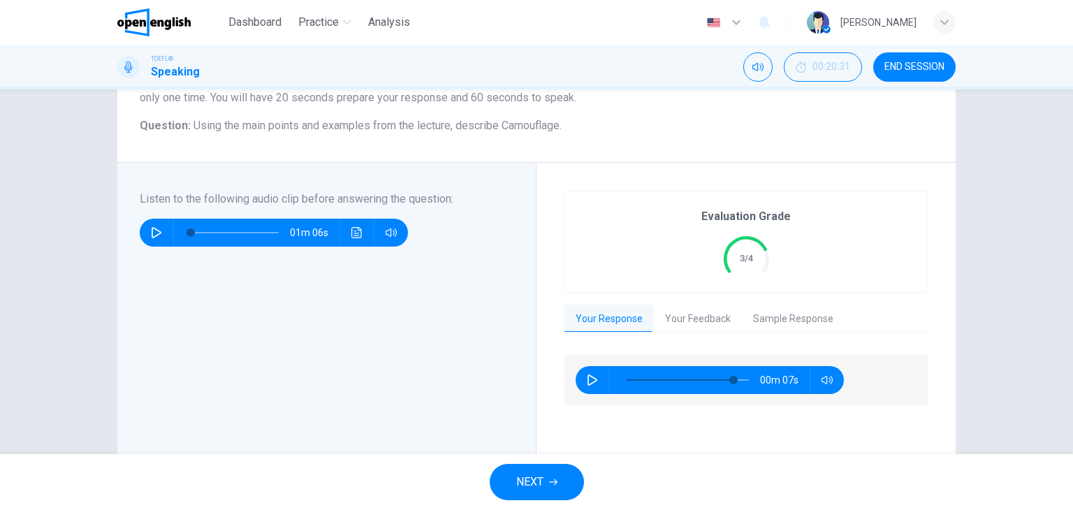
click at [587, 376] on icon "button" at bounding box center [592, 379] width 11 height 11
type input "*"
click at [706, 316] on button "Your Feedback" at bounding box center [698, 319] width 88 height 29
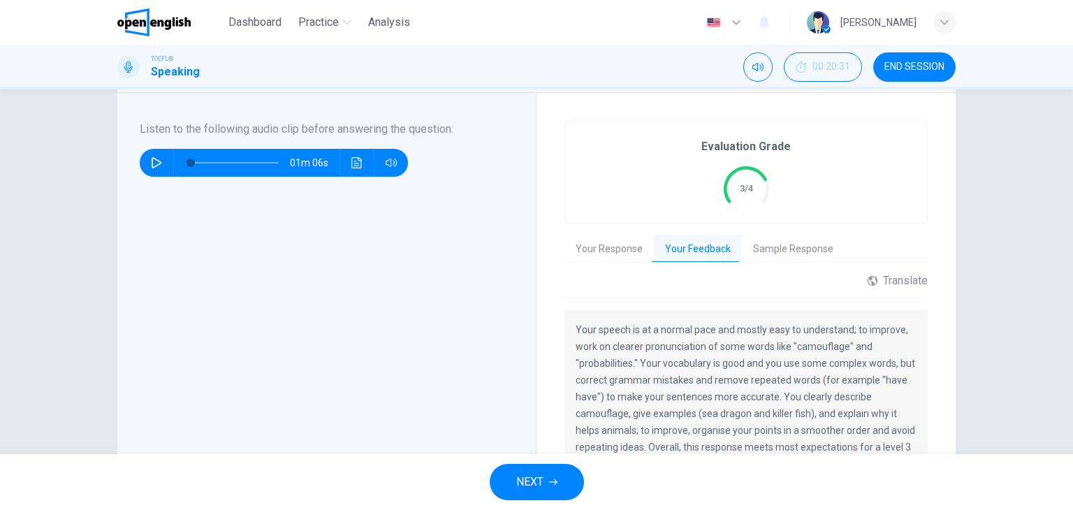
scroll to position [279, 0]
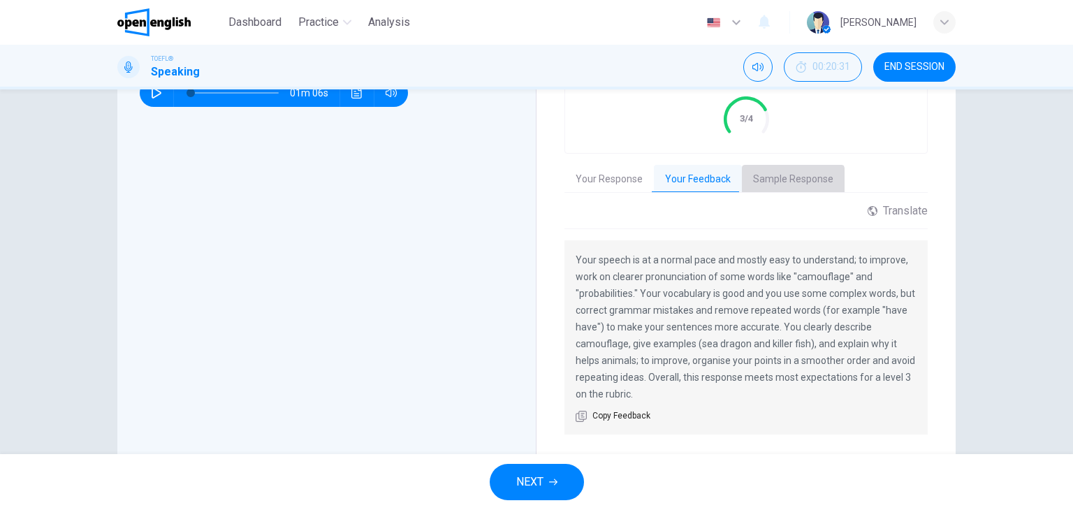
click at [785, 179] on button "Sample Response" at bounding box center [793, 179] width 103 height 29
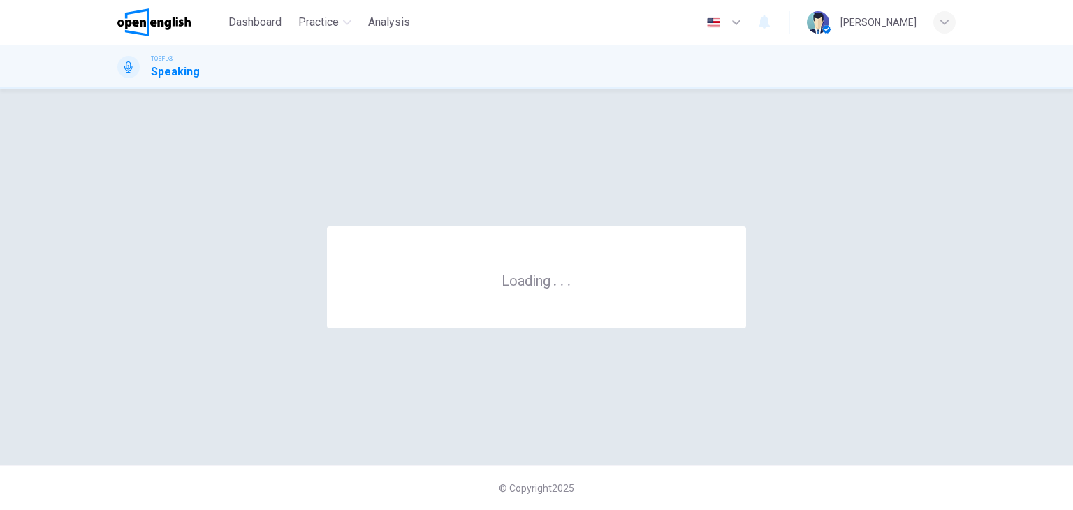
scroll to position [0, 0]
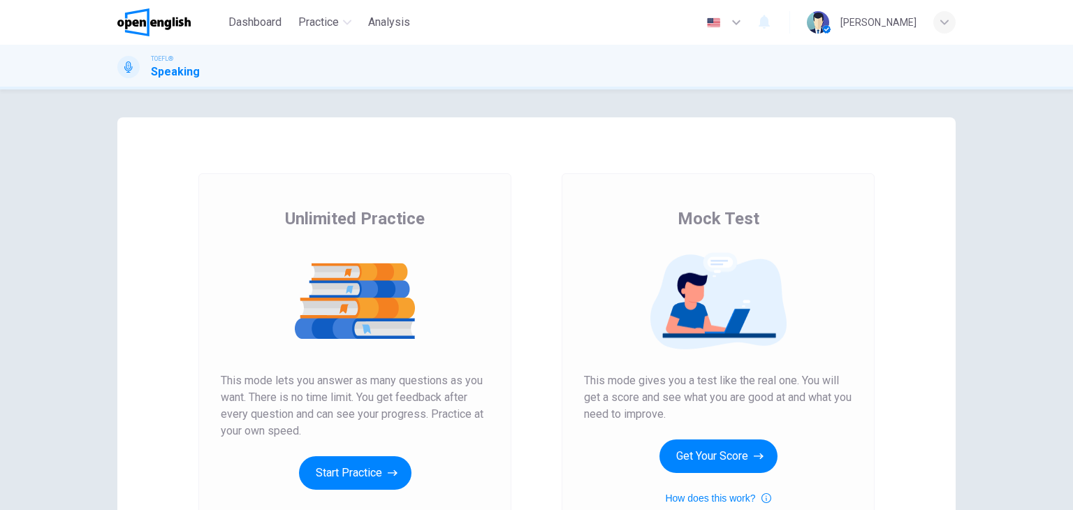
scroll to position [140, 0]
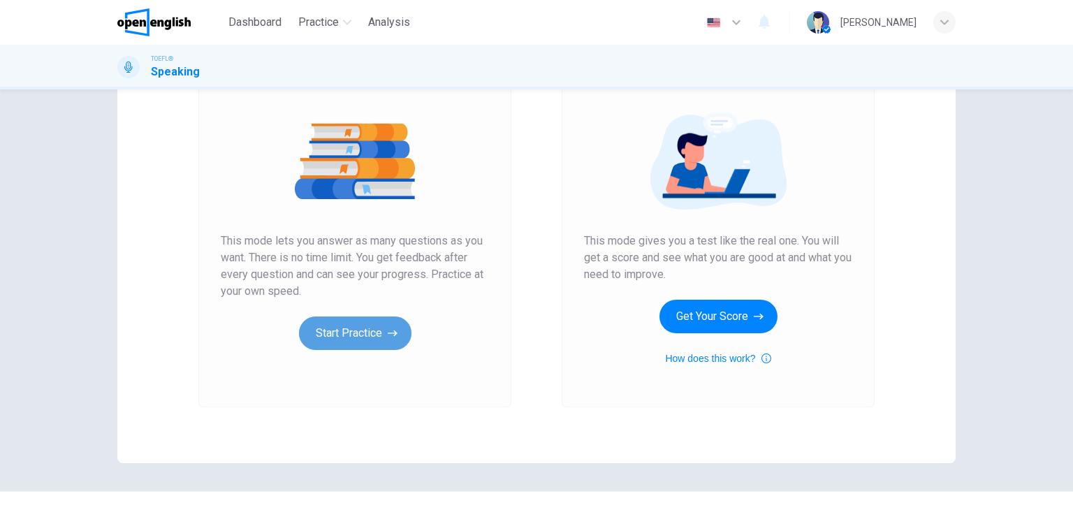
click at [369, 342] on button "Start Practice" at bounding box center [355, 333] width 112 height 34
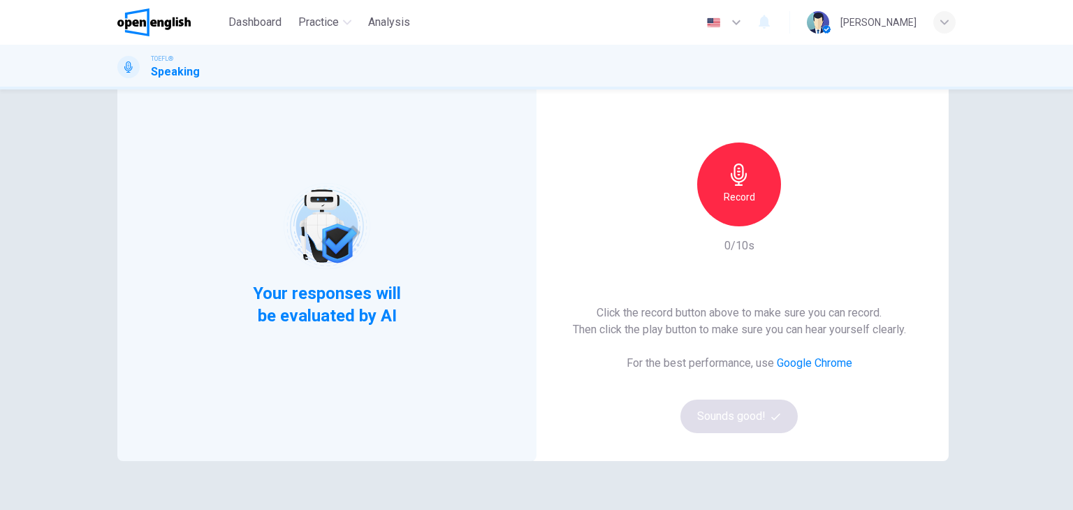
scroll to position [0, 0]
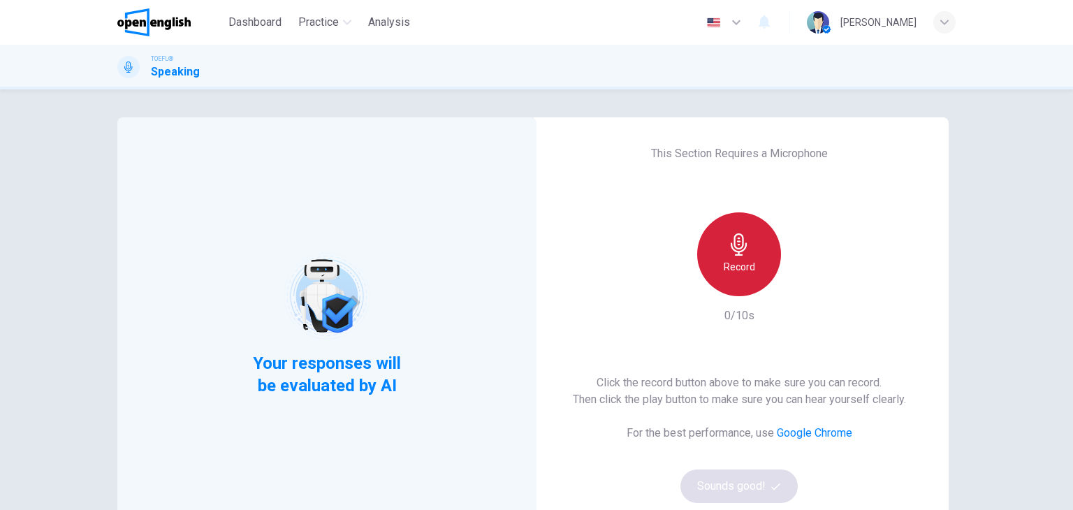
click at [745, 244] on icon "button" at bounding box center [739, 244] width 22 height 22
click at [749, 237] on div "Stop" at bounding box center [739, 254] width 84 height 84
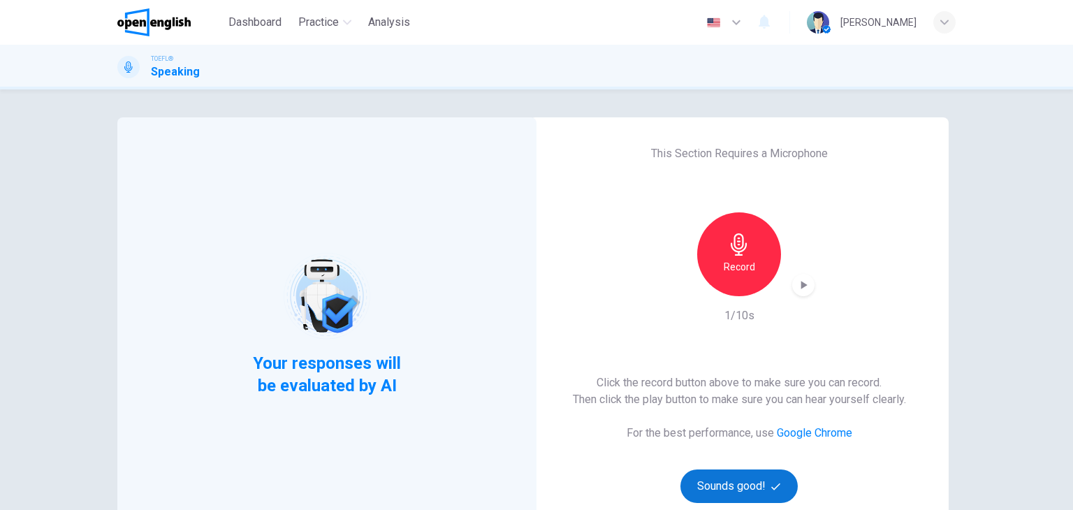
click at [766, 488] on button "Sounds good!" at bounding box center [738, 486] width 117 height 34
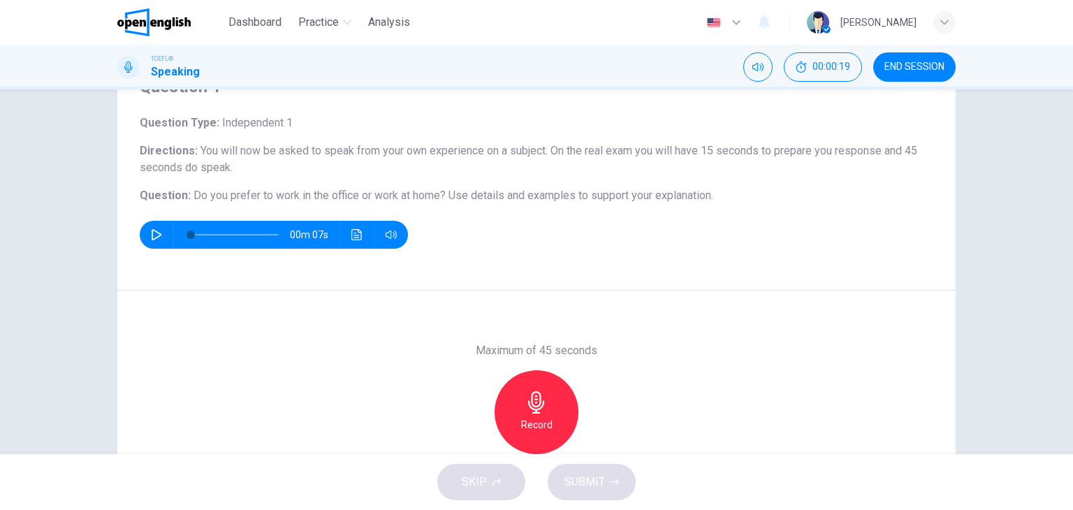
scroll to position [140, 0]
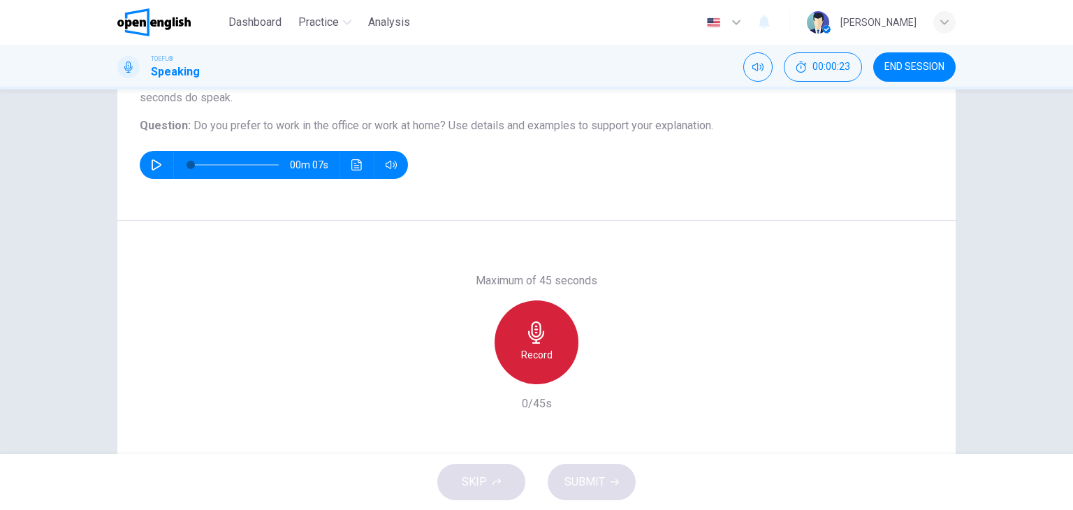
click at [525, 343] on icon "button" at bounding box center [536, 332] width 22 height 22
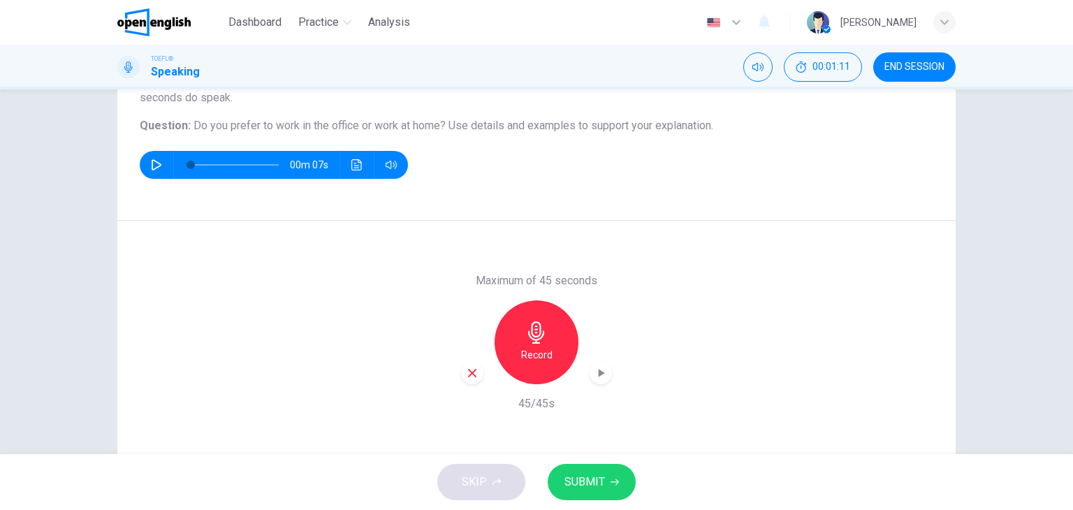
click at [605, 490] on button "SUBMIT" at bounding box center [592, 482] width 88 height 36
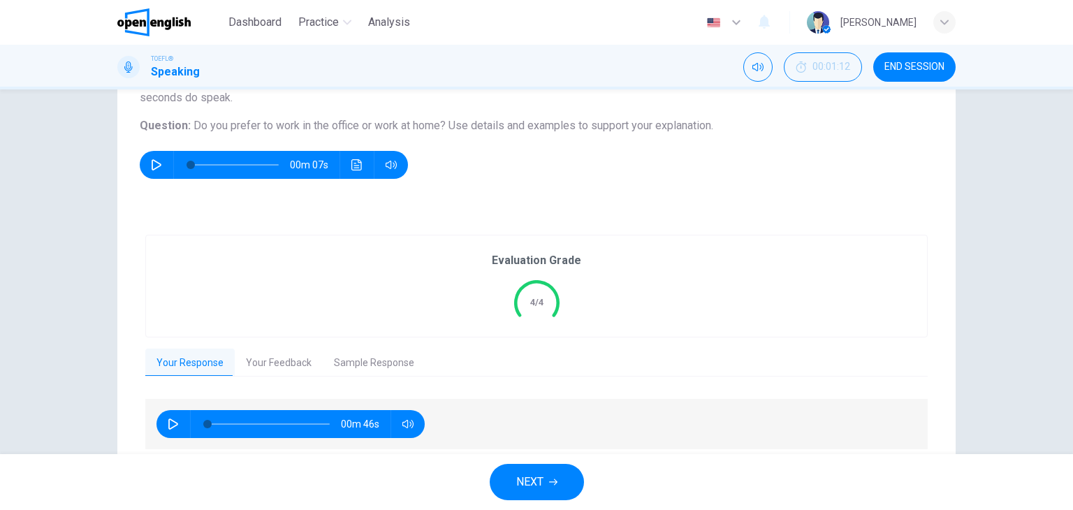
scroll to position [192, 0]
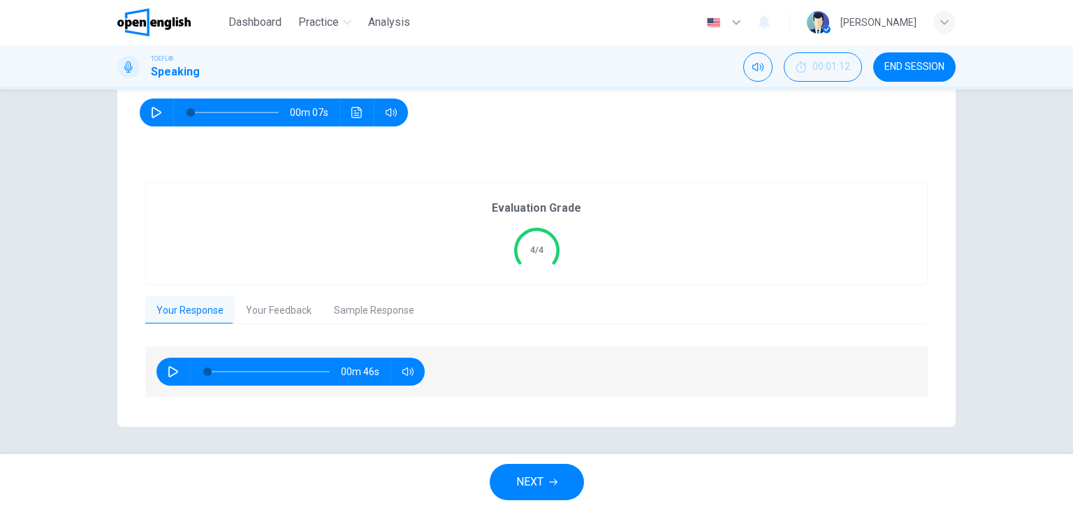
click at [168, 367] on icon "button" at bounding box center [173, 371] width 10 height 11
type input "*"
click at [266, 305] on button "Your Feedback" at bounding box center [279, 310] width 88 height 29
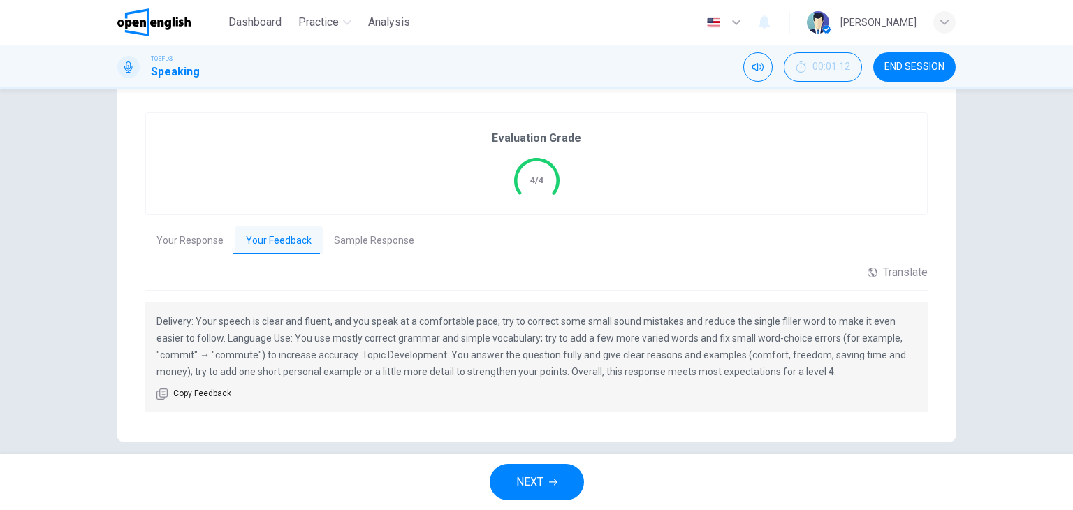
scroll to position [277, 0]
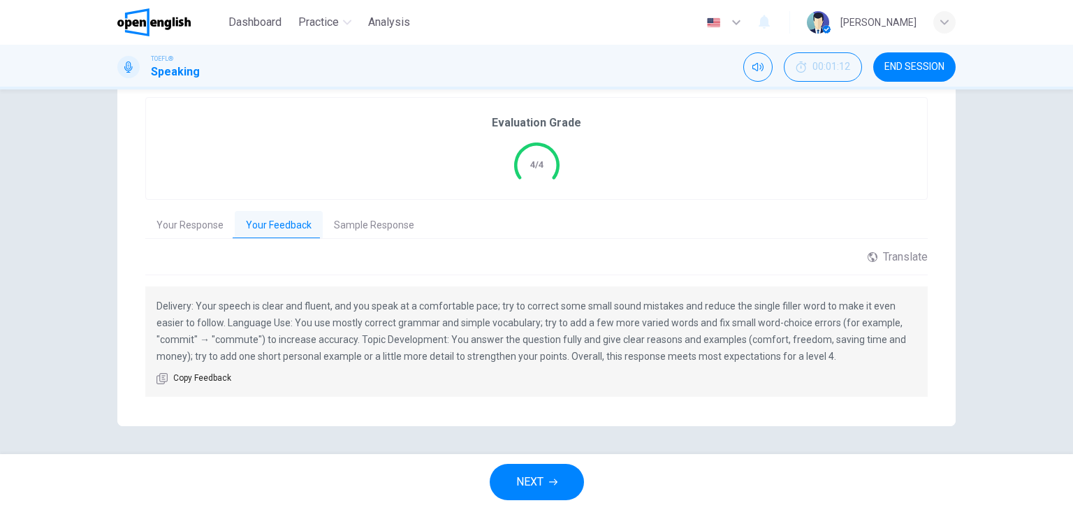
drag, startPoint x: 333, startPoint y: 207, endPoint x: 342, endPoint y: 223, distance: 18.5
click at [330, 213] on div "Evaluation Grade 4/4 Your Response Your Feedback Sample Response 00m 46s Transl…" at bounding box center [536, 247] width 782 height 301
click at [376, 227] on button "Sample Response" at bounding box center [374, 225] width 103 height 29
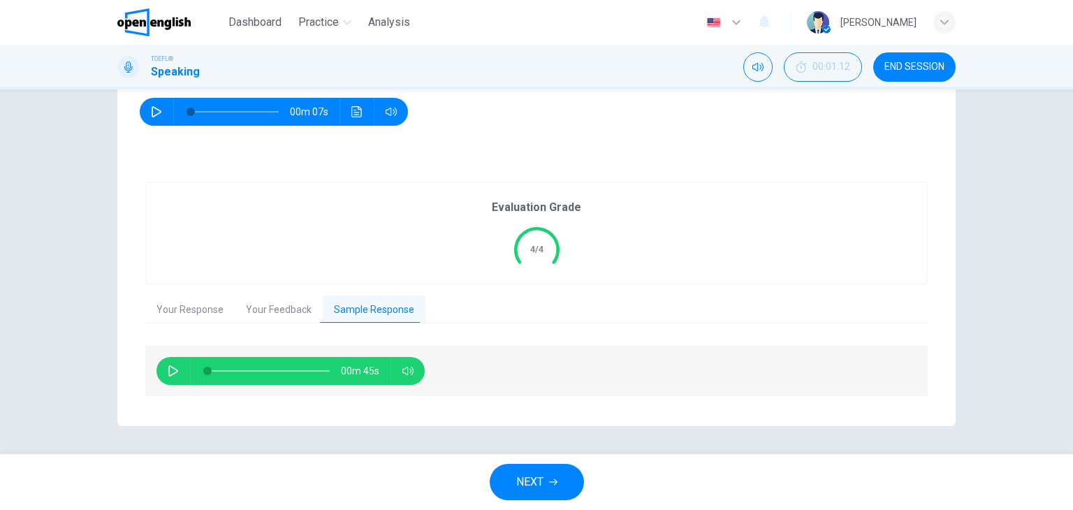
scroll to position [192, 0]
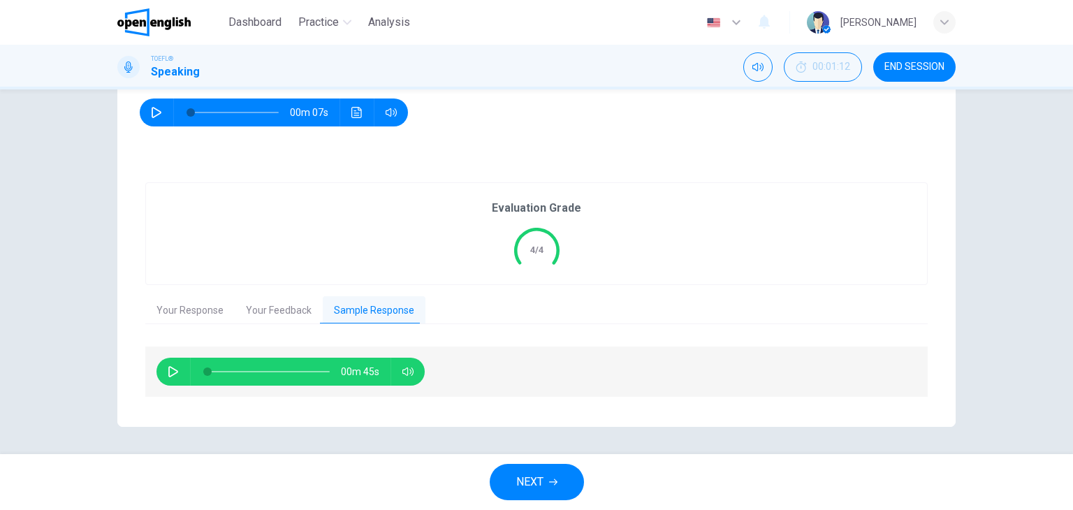
click at [175, 365] on button "button" at bounding box center [173, 372] width 22 height 28
type input "*"
click at [529, 465] on button "NEXT" at bounding box center [537, 482] width 94 height 36
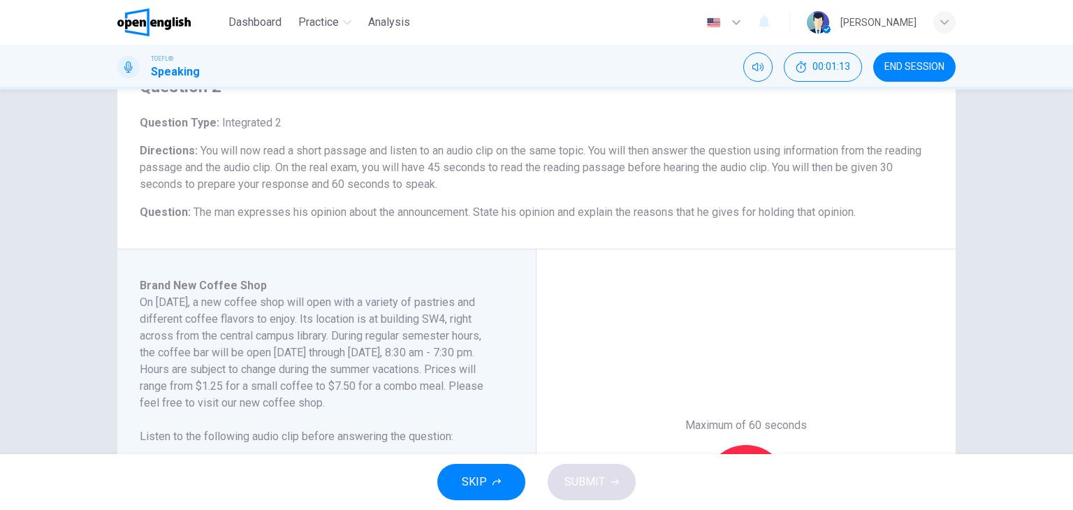
scroll to position [140, 0]
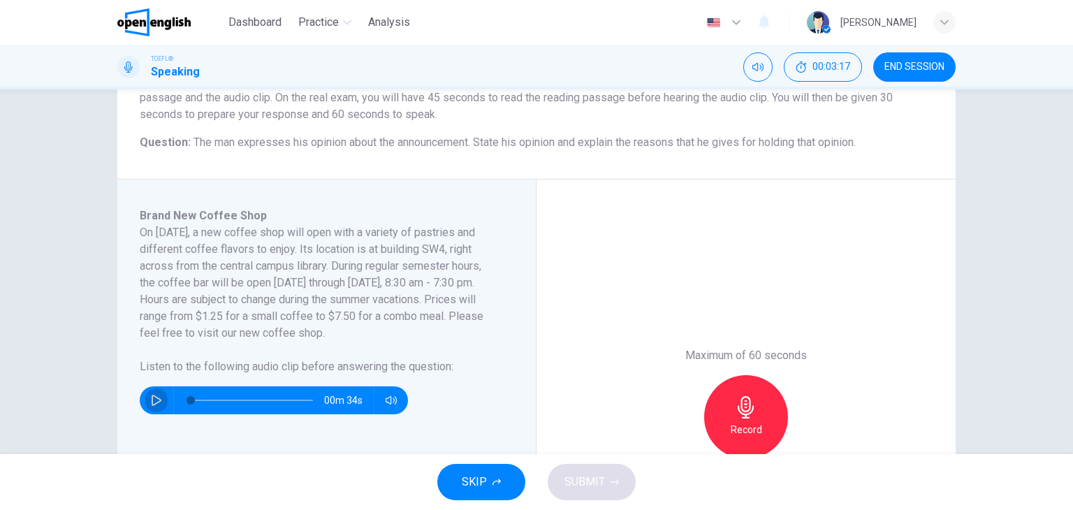
click at [151, 393] on button "button" at bounding box center [156, 400] width 22 height 28
type input "*"
click at [763, 413] on div "Record" at bounding box center [746, 417] width 84 height 84
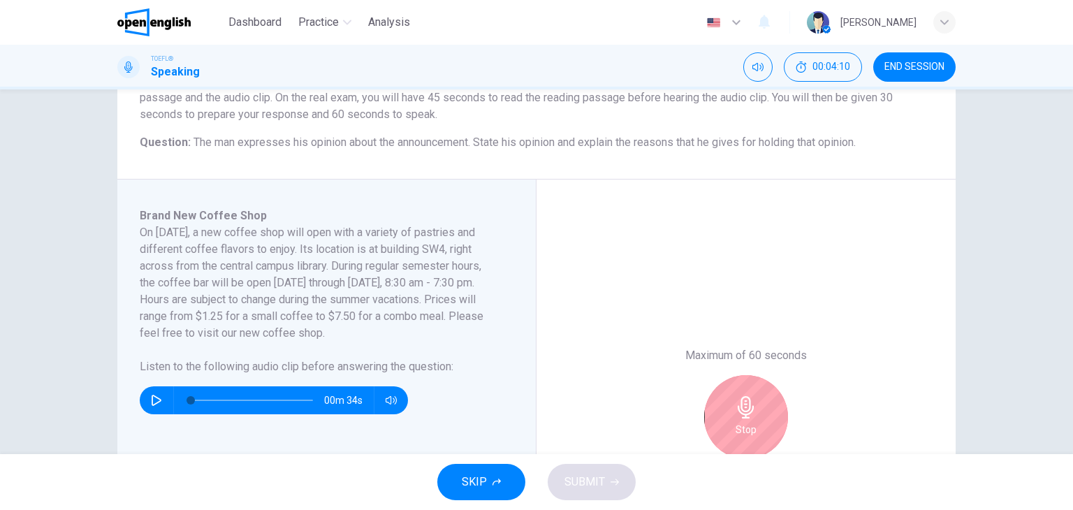
scroll to position [210, 0]
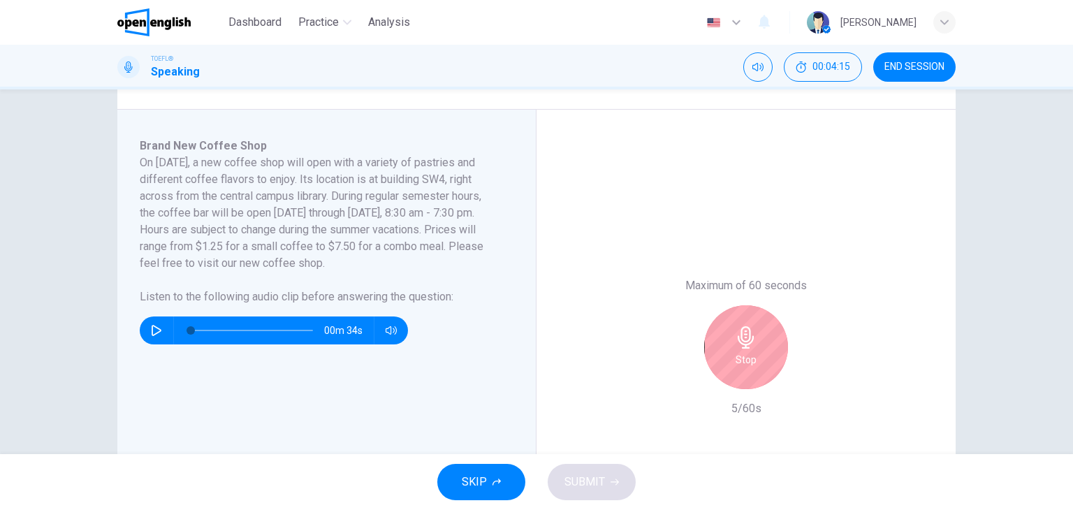
click at [729, 344] on div "Stop" at bounding box center [746, 347] width 84 height 84
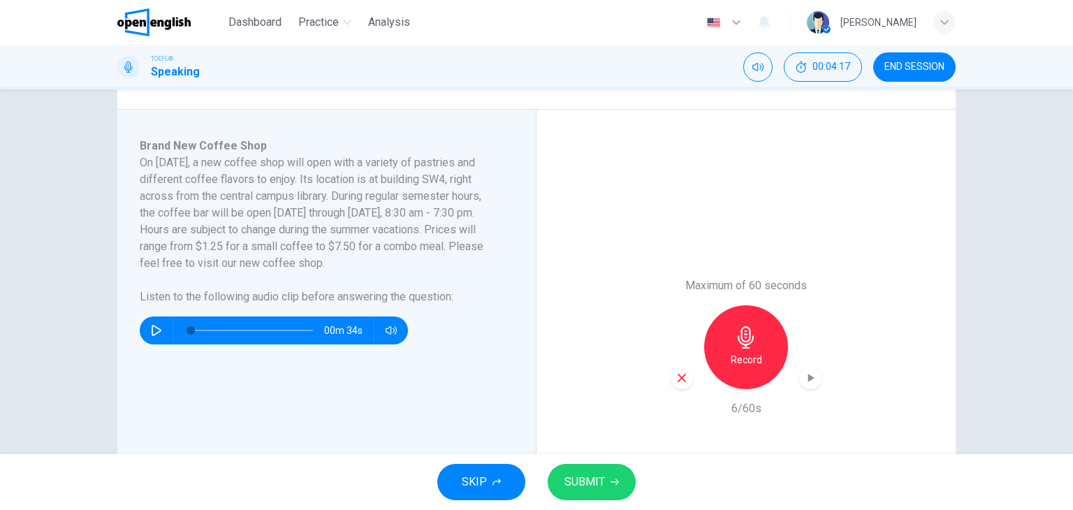
click at [675, 375] on icon "button" at bounding box center [681, 378] width 13 height 13
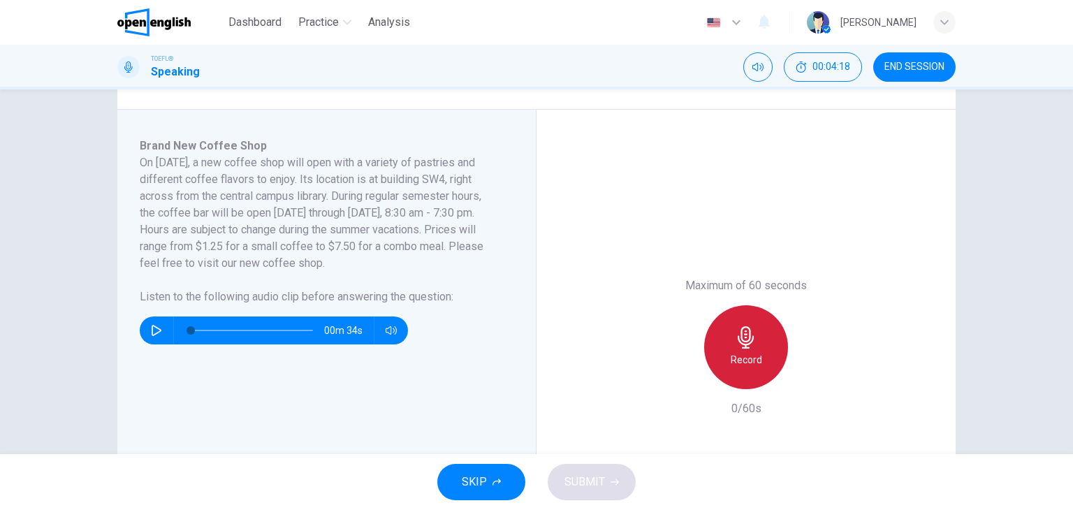
click at [749, 338] on icon "button" at bounding box center [746, 337] width 16 height 22
click at [754, 344] on div "Stop" at bounding box center [746, 347] width 84 height 84
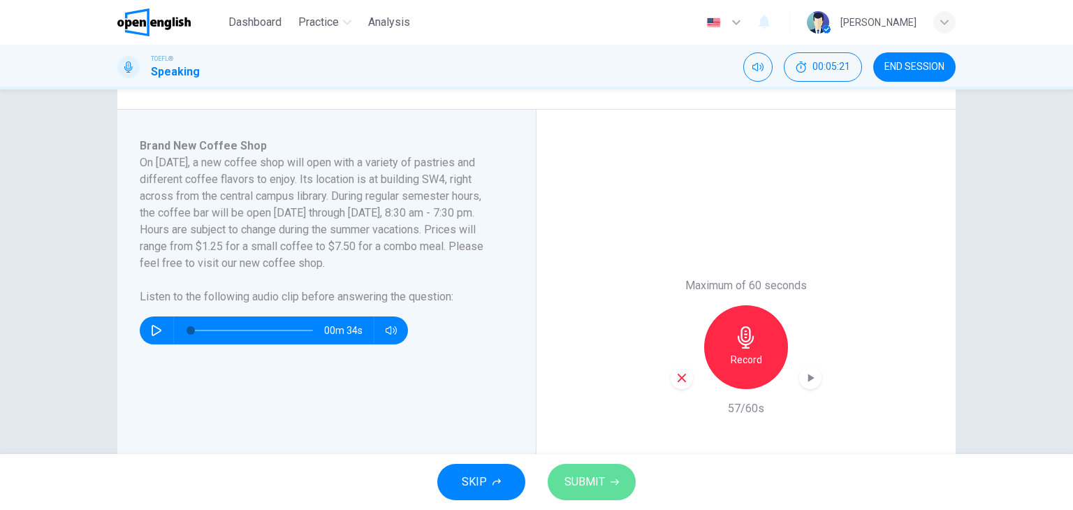
click at [594, 490] on span "SUBMIT" at bounding box center [584, 482] width 41 height 20
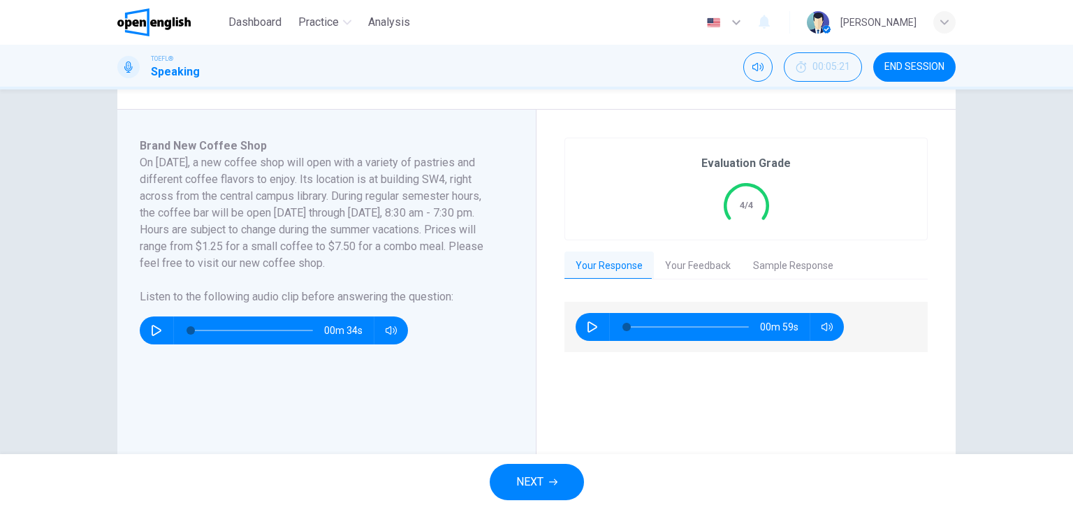
click at [587, 322] on icon "button" at bounding box center [592, 326] width 11 height 11
type input "*"
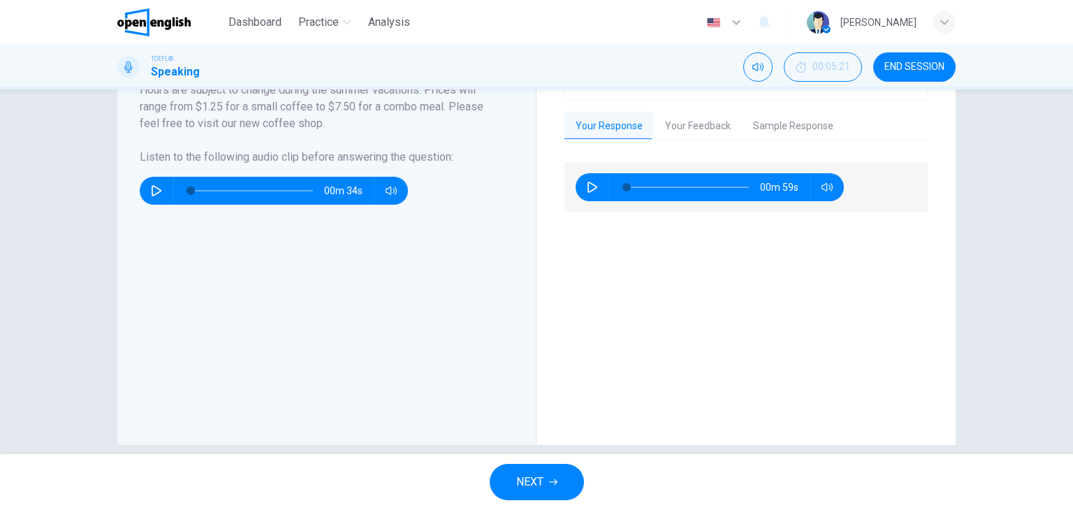
scroll to position [368, 0]
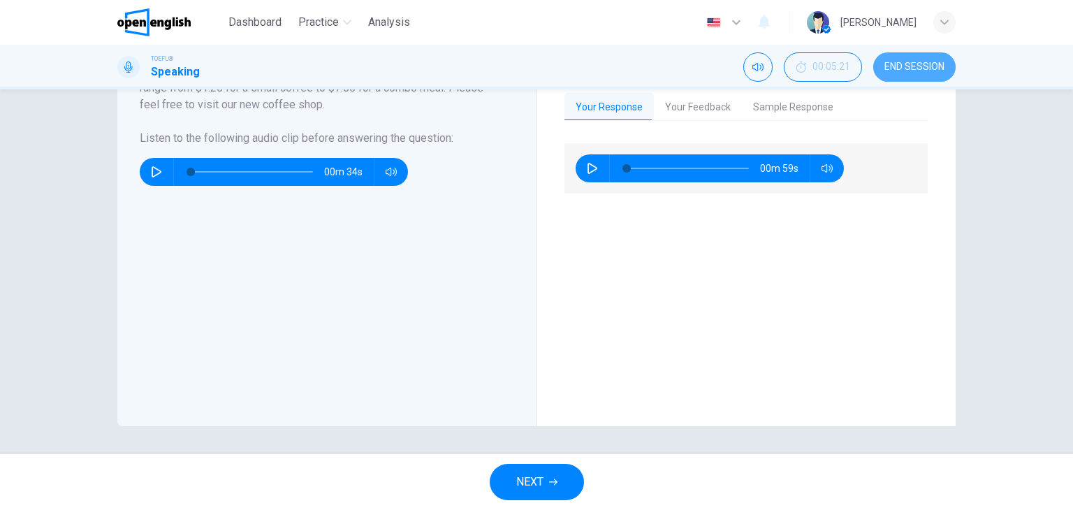
click at [888, 69] on span "END SESSION" at bounding box center [914, 66] width 60 height 11
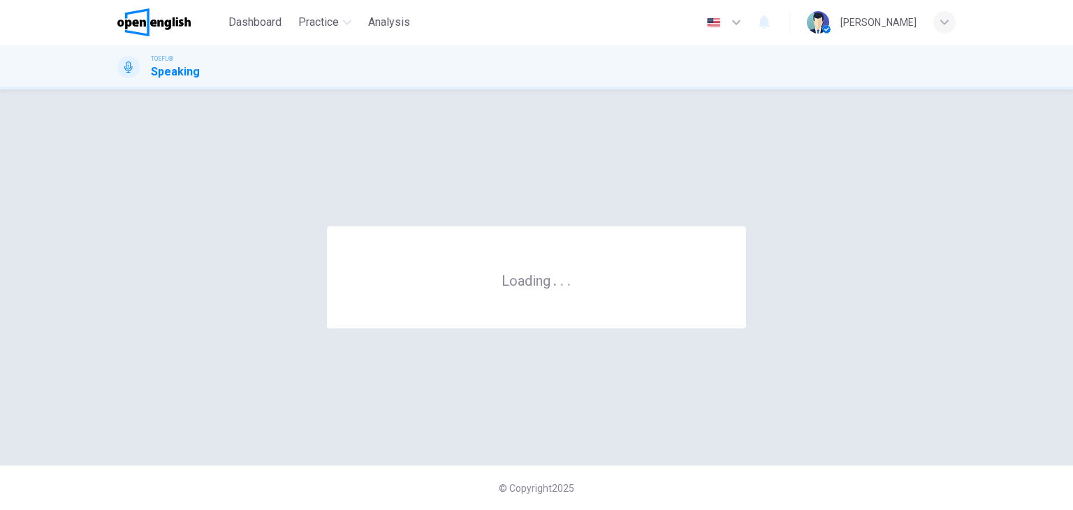
scroll to position [0, 0]
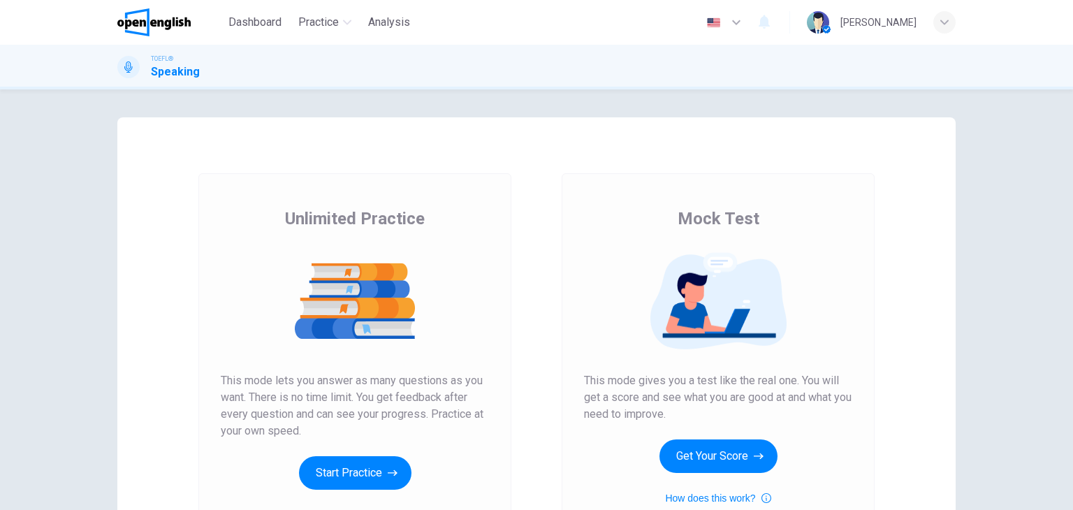
scroll to position [140, 0]
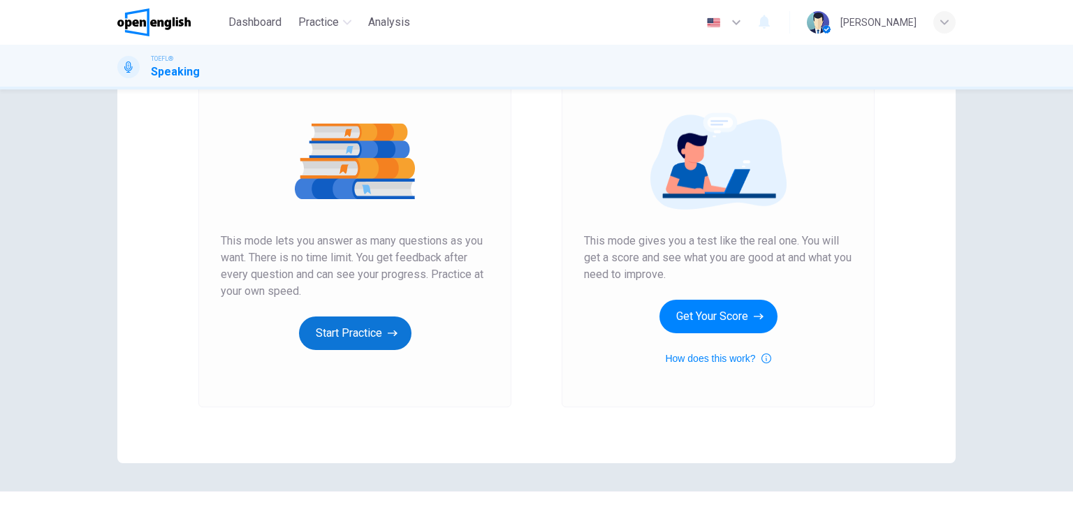
click at [339, 328] on button "Start Practice" at bounding box center [355, 333] width 112 height 34
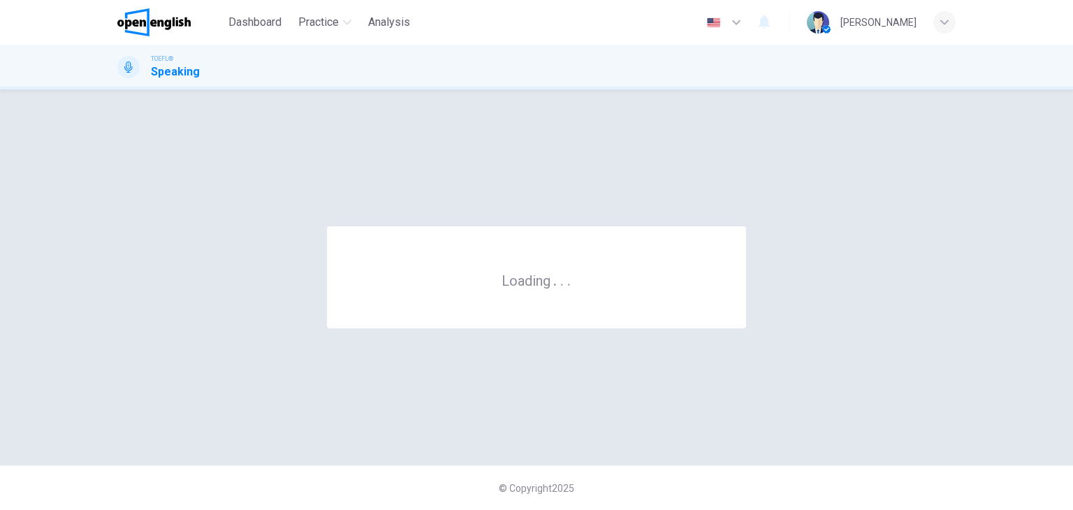
scroll to position [0, 0]
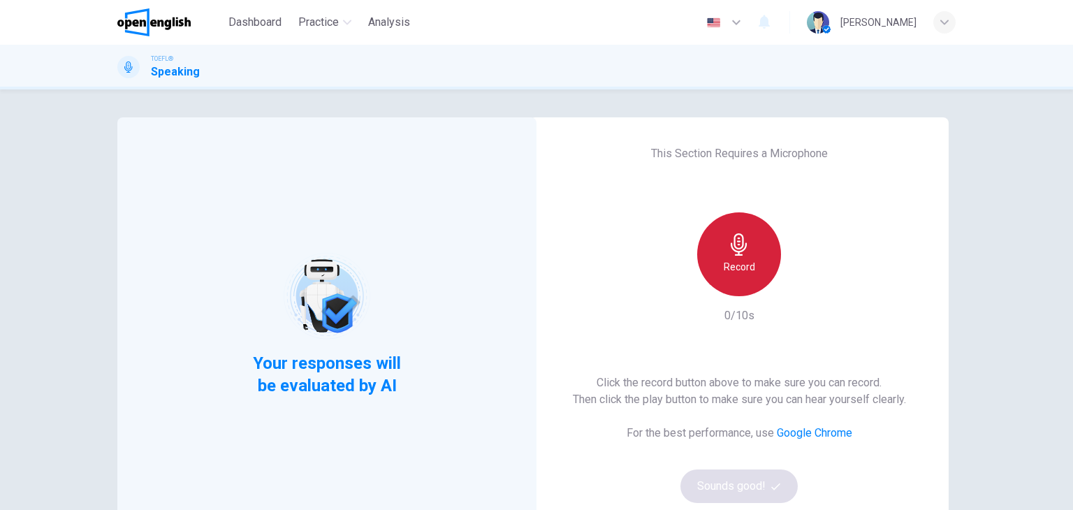
click at [719, 233] on div "Record" at bounding box center [739, 254] width 84 height 84
click at [754, 286] on div "Stop" at bounding box center [739, 254] width 84 height 84
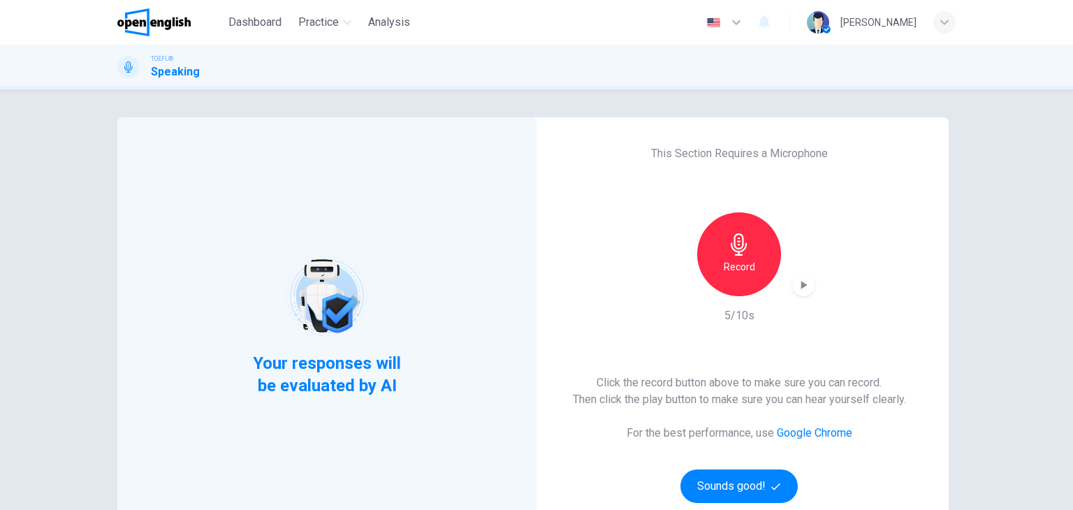
scroll to position [140, 0]
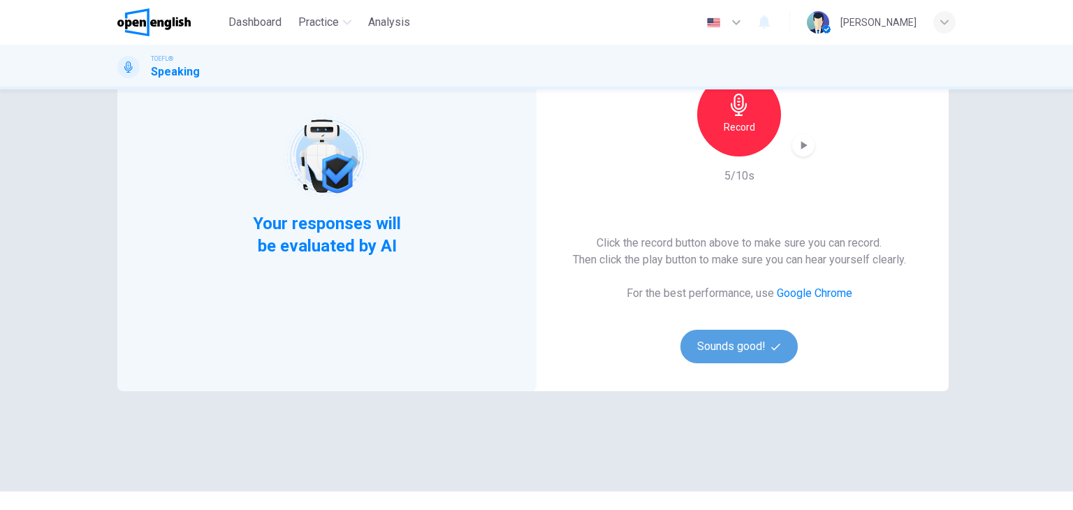
click at [729, 356] on button "Sounds good!" at bounding box center [738, 347] width 117 height 34
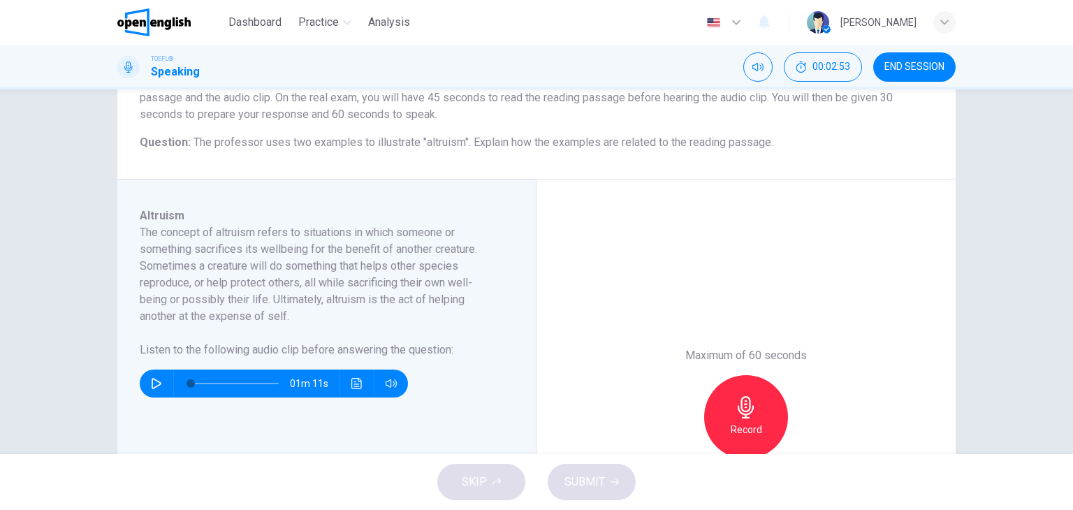
scroll to position [210, 0]
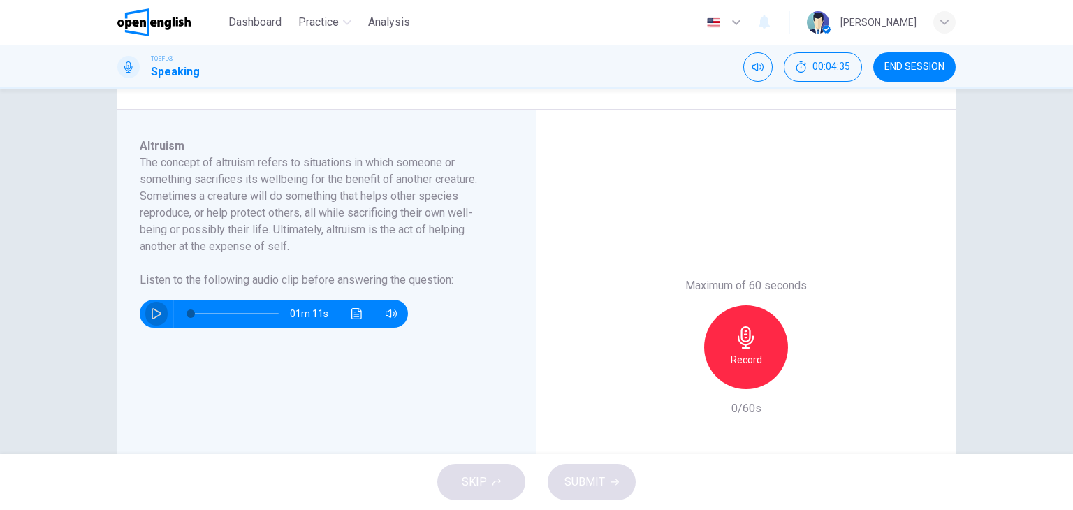
click at [150, 323] on button "button" at bounding box center [156, 314] width 22 height 28
type input "*"
drag, startPoint x: 877, startPoint y: 145, endPoint x: 872, endPoint y: 169, distance: 24.8
click at [877, 145] on div "Maximum of 60 seconds Record 0/60s" at bounding box center [745, 347] width 419 height 475
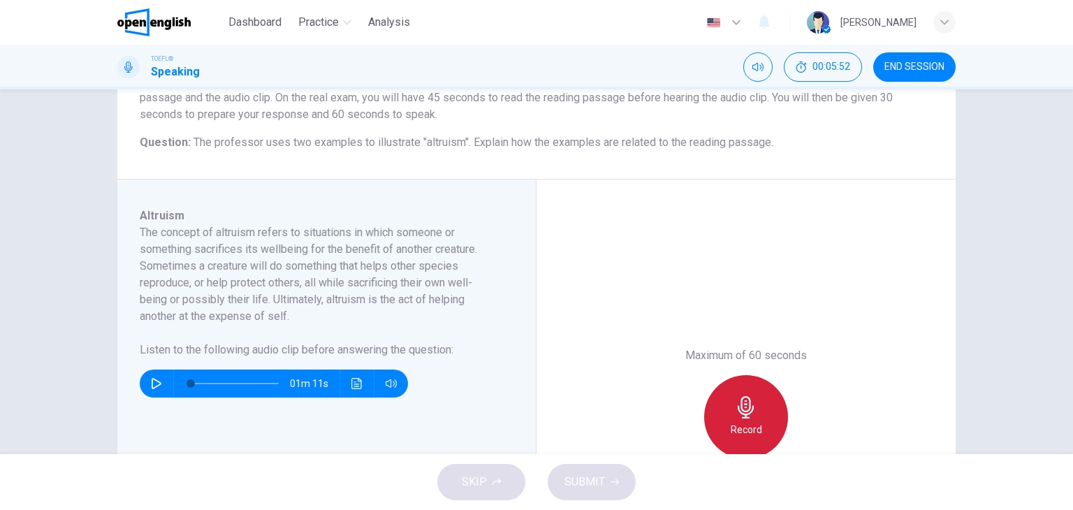
click at [746, 406] on icon "button" at bounding box center [746, 407] width 16 height 22
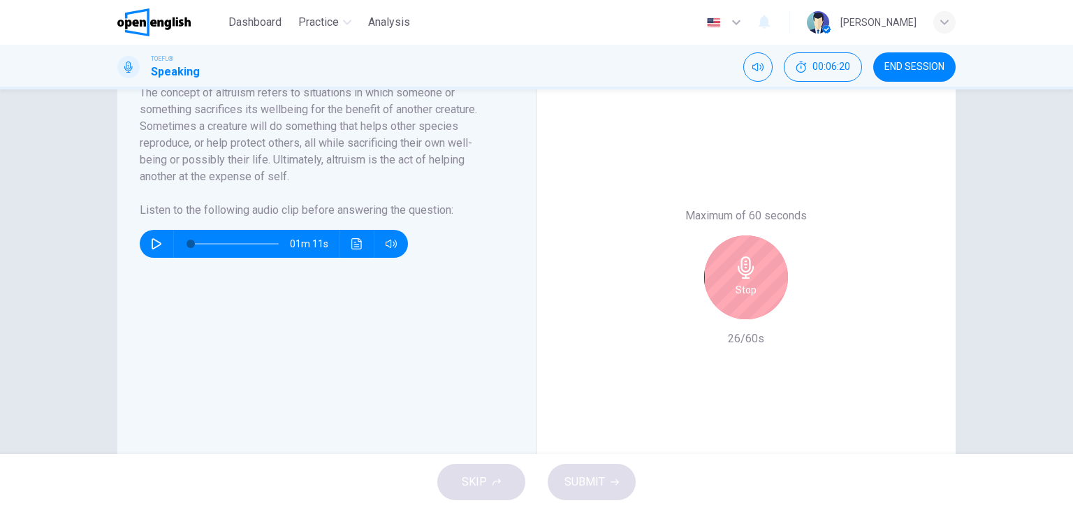
click at [751, 288] on h6 "Stop" at bounding box center [745, 289] width 21 height 17
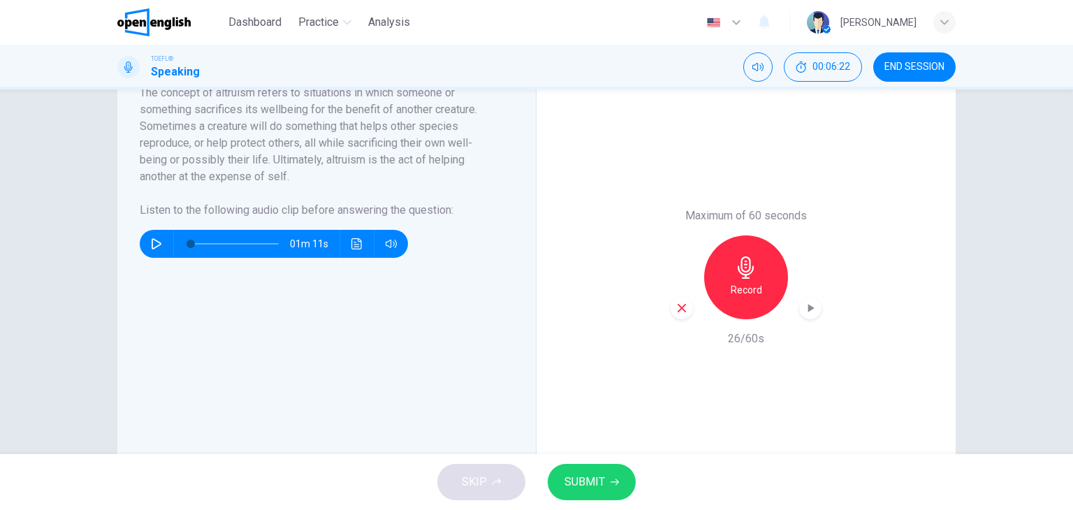
click at [673, 314] on div "button" at bounding box center [681, 308] width 22 height 22
click at [753, 270] on icon "button" at bounding box center [746, 267] width 22 height 22
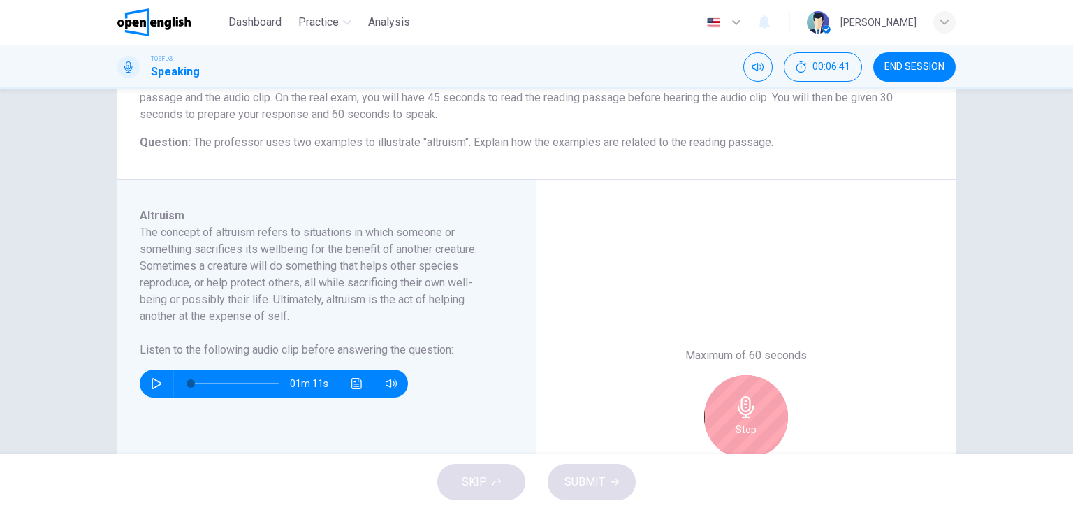
scroll to position [349, 0]
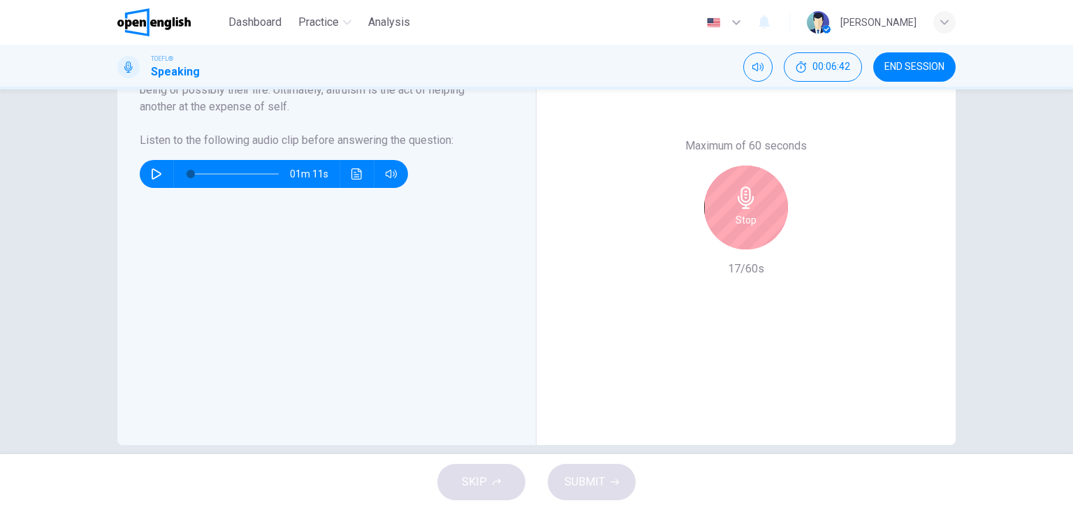
click at [741, 228] on div "Stop" at bounding box center [746, 208] width 84 height 84
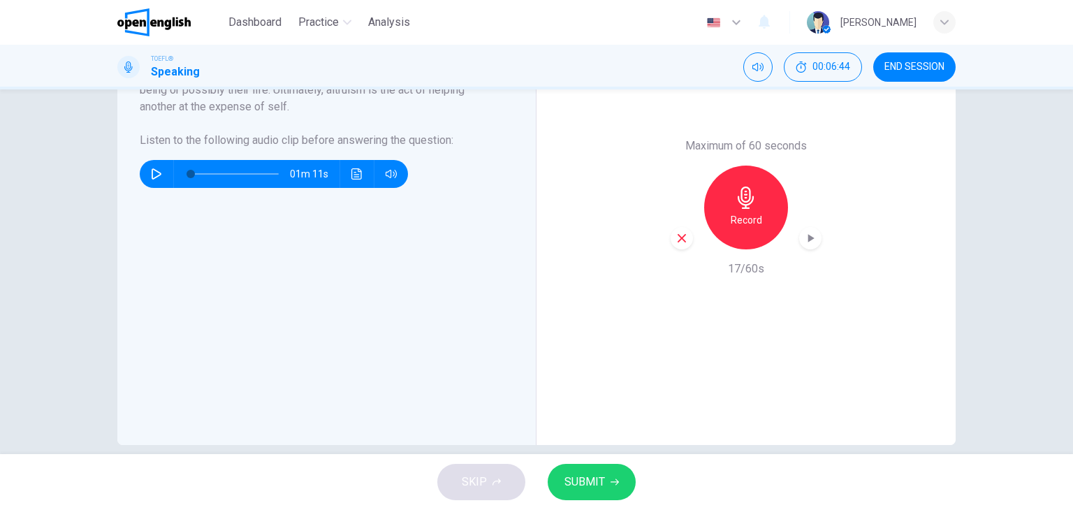
click at [677, 242] on icon "button" at bounding box center [681, 238] width 13 height 13
click at [749, 229] on div "Record" at bounding box center [746, 208] width 84 height 84
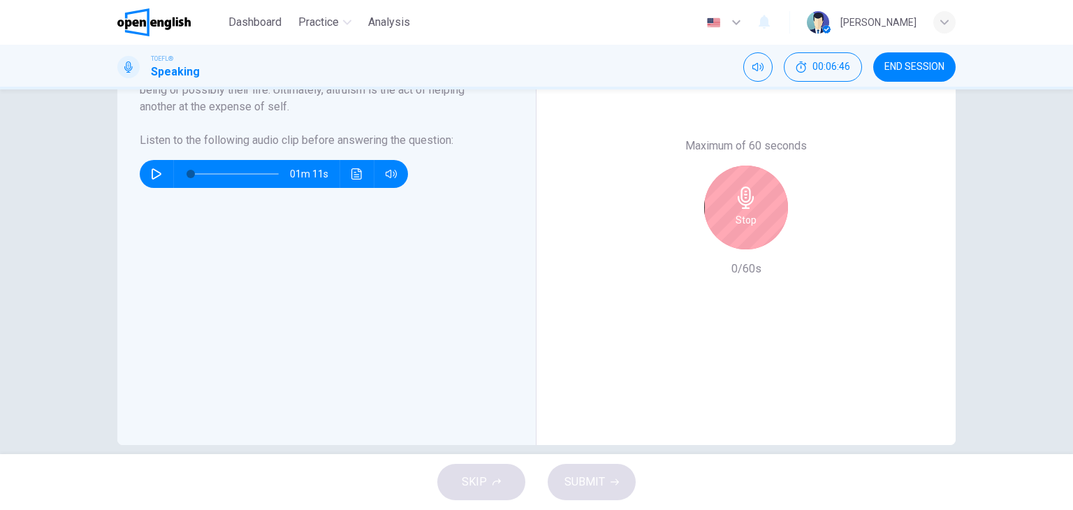
scroll to position [210, 0]
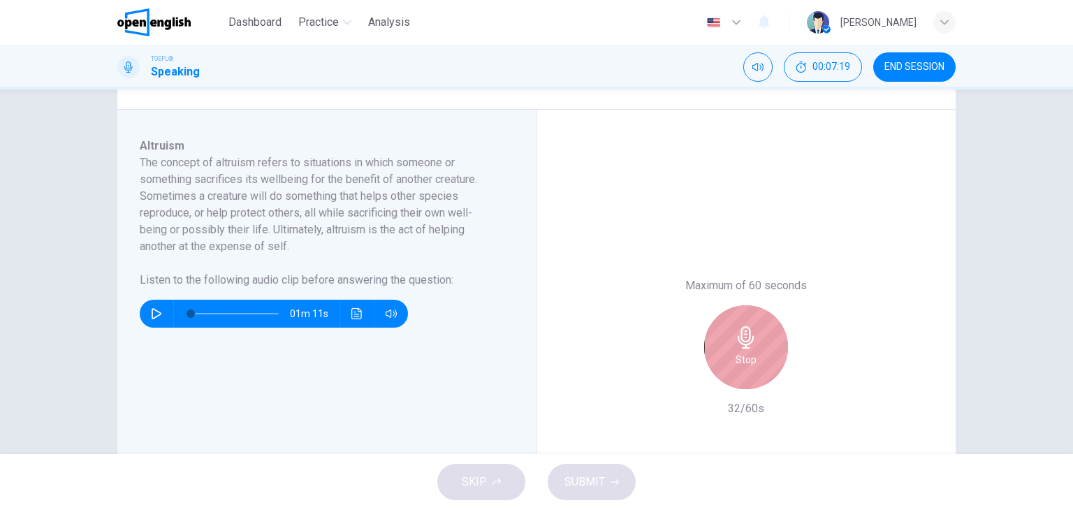
click at [759, 369] on div "Stop" at bounding box center [746, 347] width 84 height 84
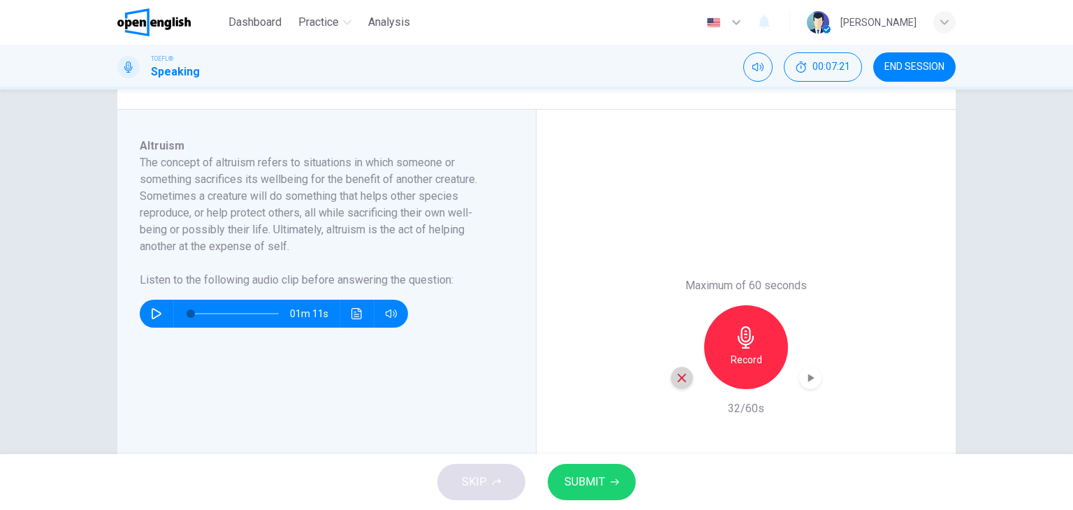
click at [676, 385] on div "button" at bounding box center [681, 378] width 22 height 22
click at [723, 344] on div "Record" at bounding box center [746, 347] width 84 height 84
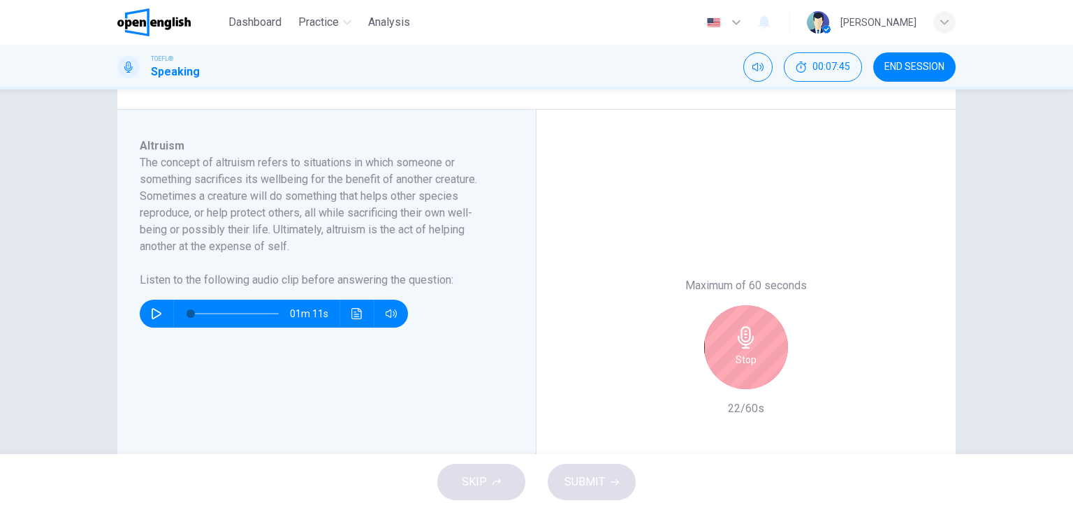
scroll to position [298, 0]
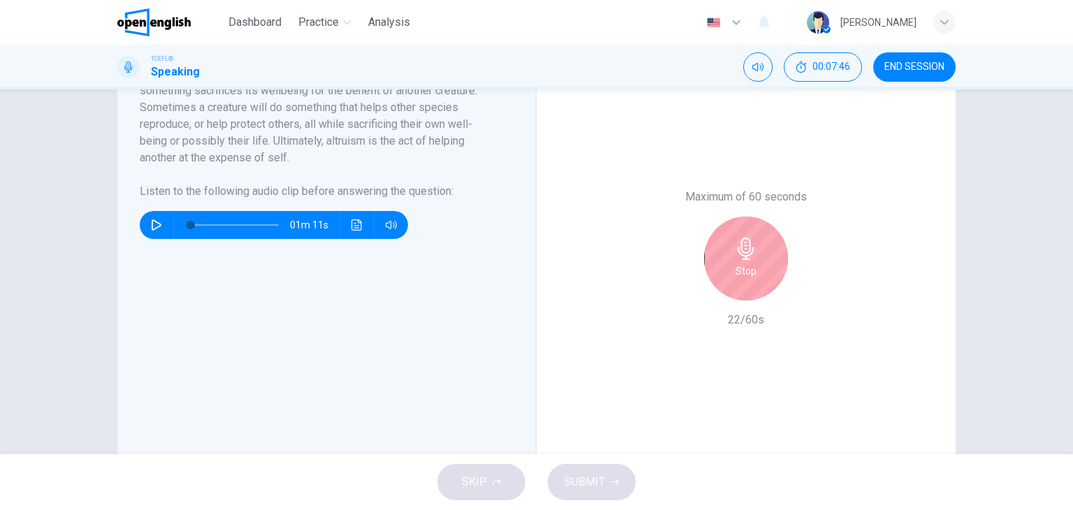
click at [735, 274] on h6 "Stop" at bounding box center [745, 271] width 21 height 17
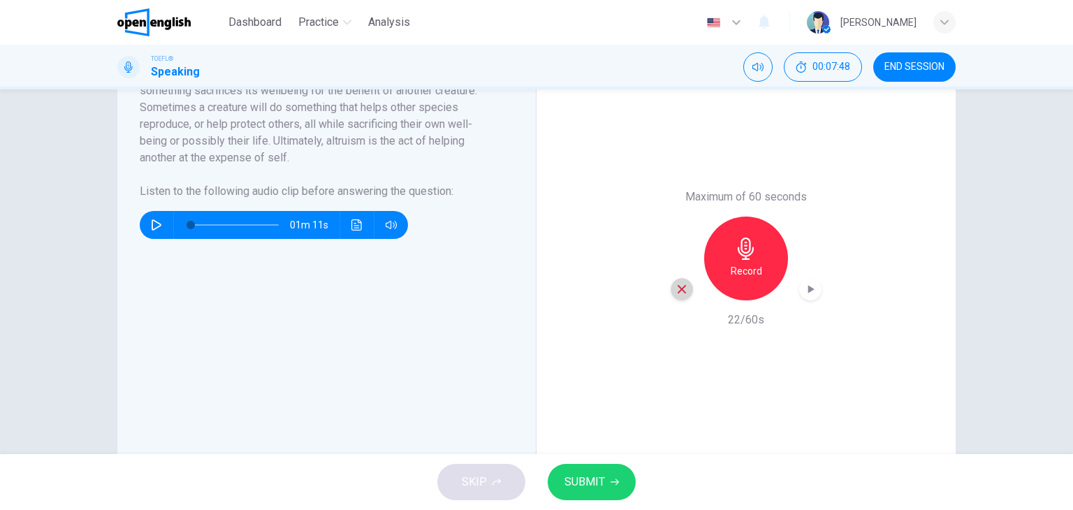
click at [683, 297] on div "button" at bounding box center [681, 289] width 22 height 22
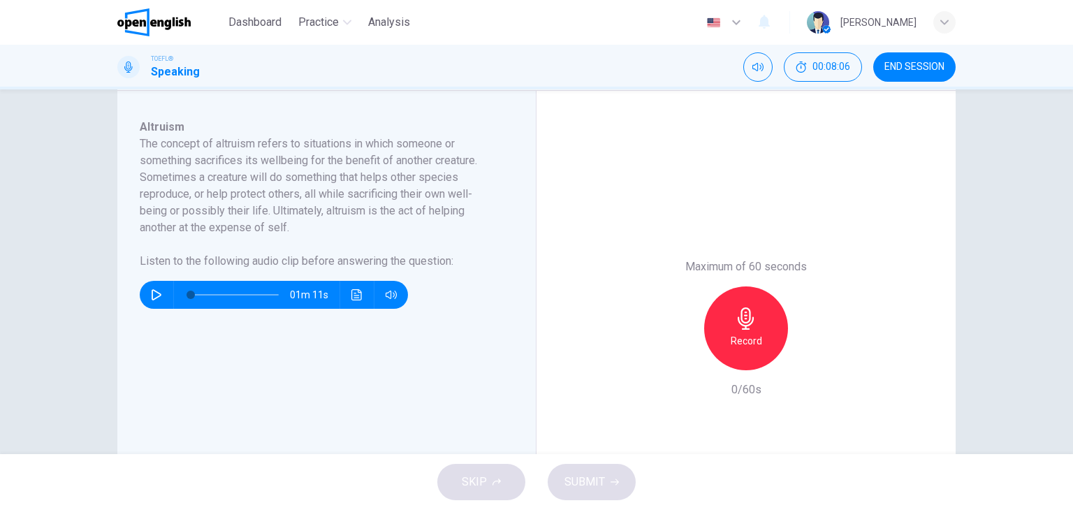
click at [753, 314] on div "Record" at bounding box center [746, 328] width 84 height 84
click at [739, 337] on h6 "Stop" at bounding box center [745, 340] width 21 height 17
click at [675, 358] on icon "button" at bounding box center [681, 359] width 13 height 13
click at [739, 346] on h6 "Record" at bounding box center [746, 340] width 31 height 17
click at [742, 335] on h6 "Stop" at bounding box center [745, 340] width 21 height 17
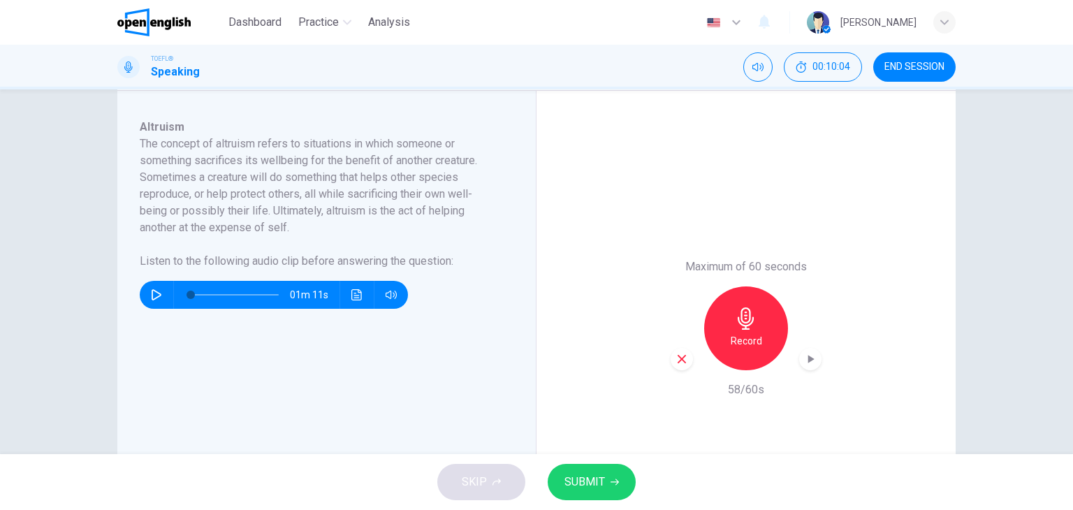
click at [675, 360] on icon "button" at bounding box center [681, 359] width 13 height 13
click at [742, 314] on icon "button" at bounding box center [746, 318] width 22 height 22
click at [601, 482] on button "SUBMIT" at bounding box center [592, 482] width 88 height 36
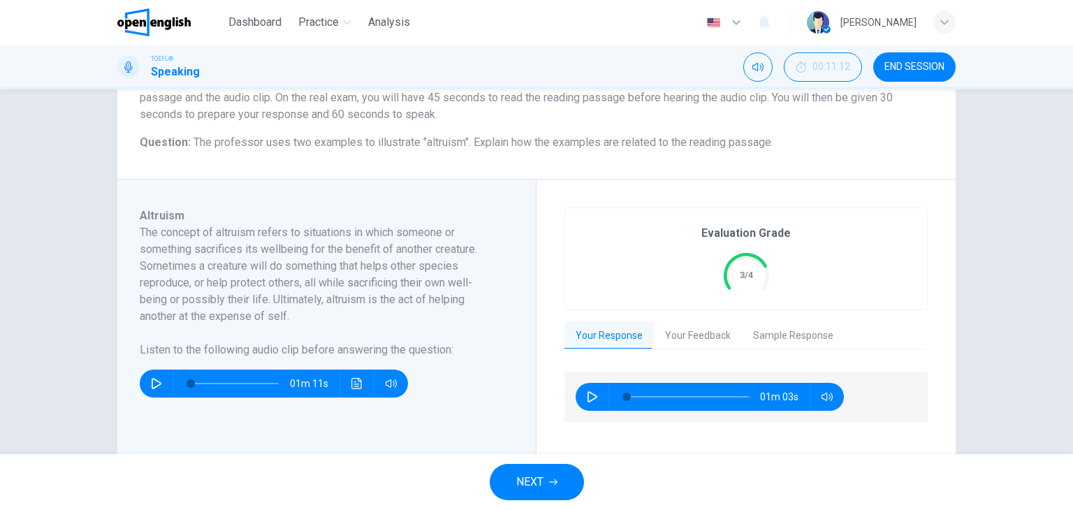
scroll to position [210, 0]
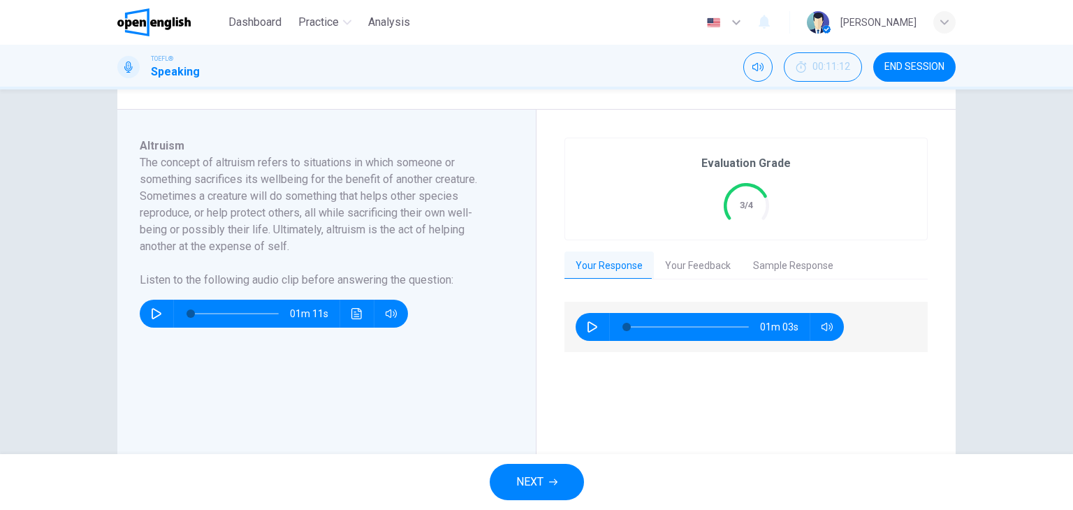
click at [592, 330] on icon "button" at bounding box center [592, 326] width 11 height 11
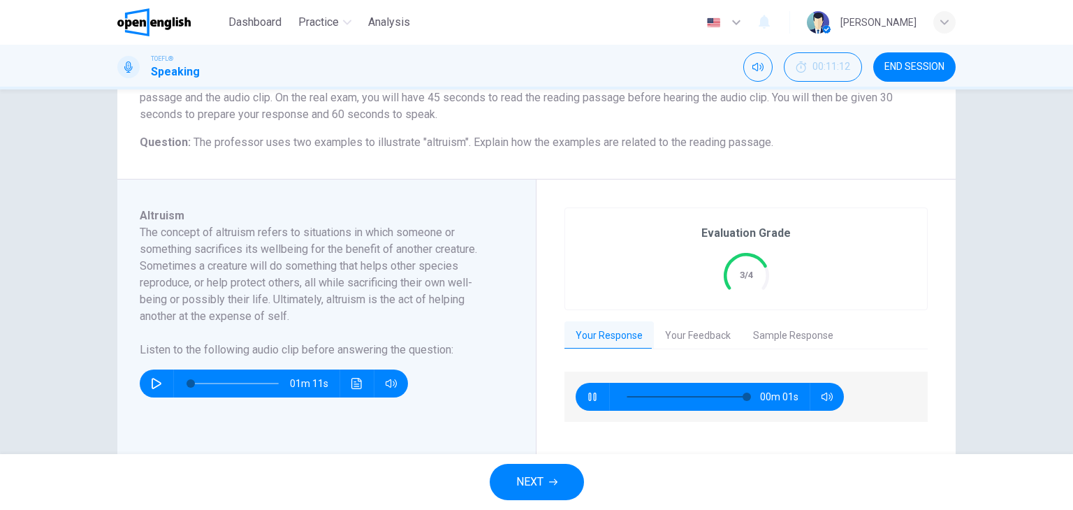
type input "*"
click at [691, 336] on button "Your Feedback" at bounding box center [698, 335] width 88 height 29
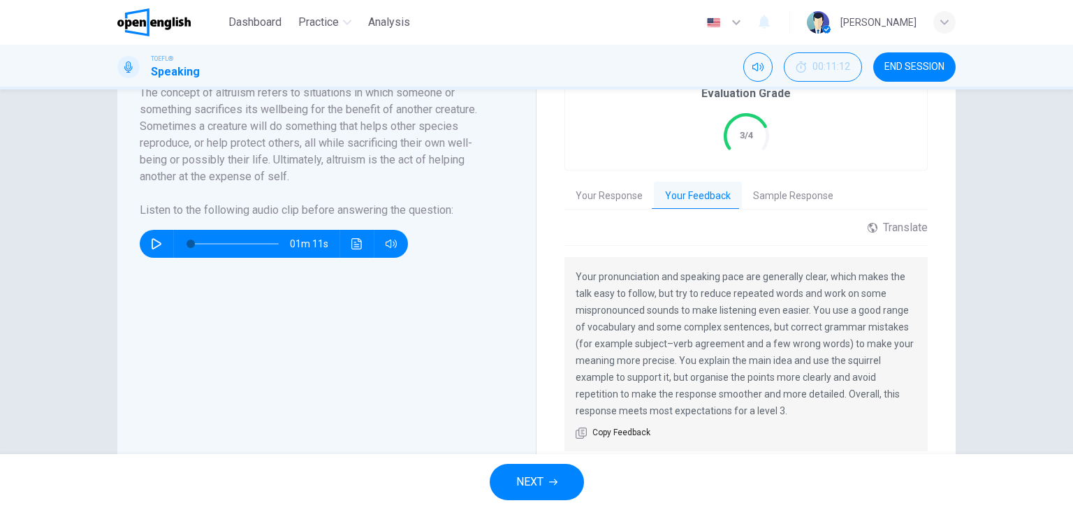
scroll to position [368, 0]
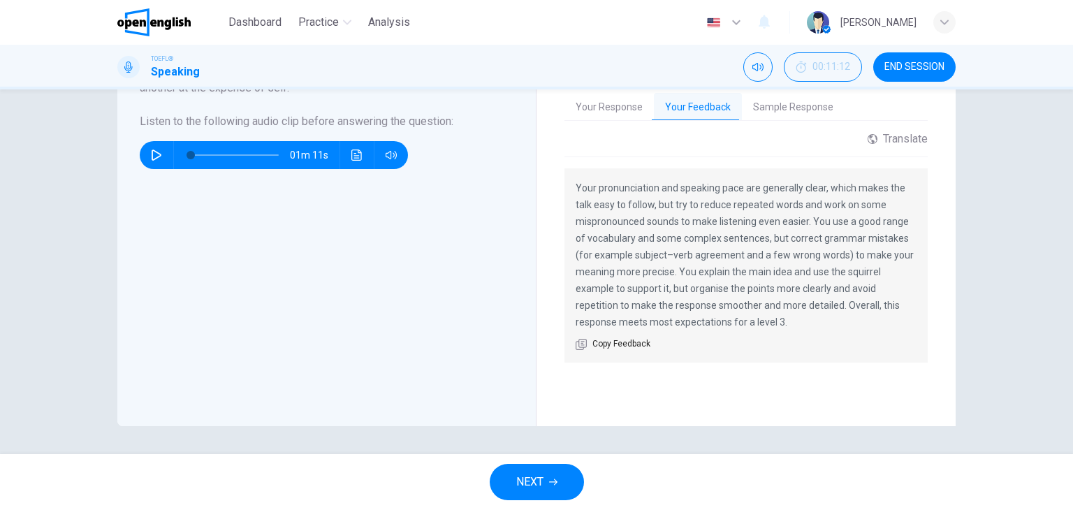
click at [565, 470] on button "NEXT" at bounding box center [537, 482] width 94 height 36
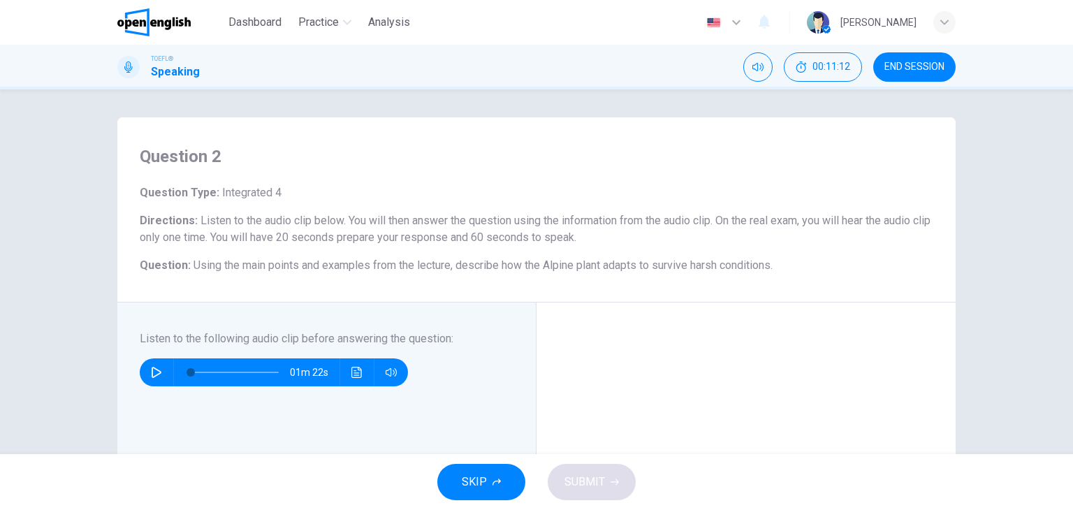
scroll to position [140, 0]
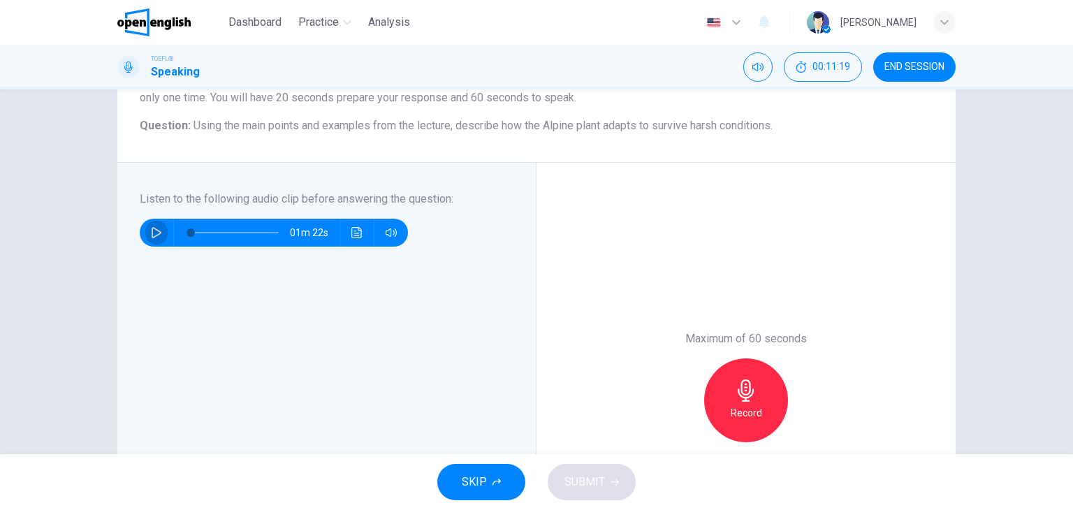
click at [156, 237] on icon "button" at bounding box center [156, 232] width 11 height 11
type input "*"
click at [668, 212] on div "Maximum of 60 seconds Record 0/60s" at bounding box center [745, 400] width 419 height 475
click at [738, 386] on icon "button" at bounding box center [746, 390] width 22 height 22
click at [743, 402] on div "Stop" at bounding box center [746, 400] width 84 height 84
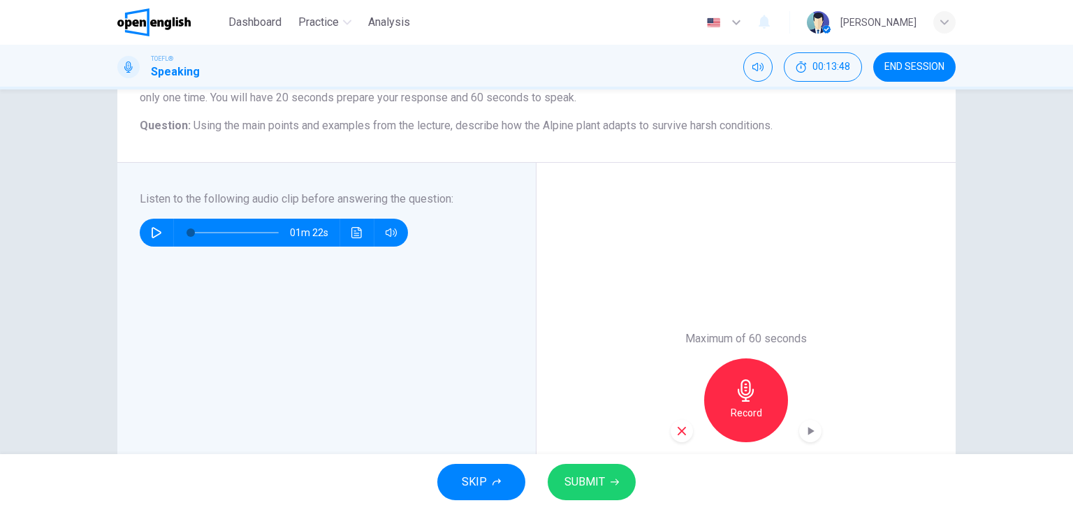
scroll to position [210, 0]
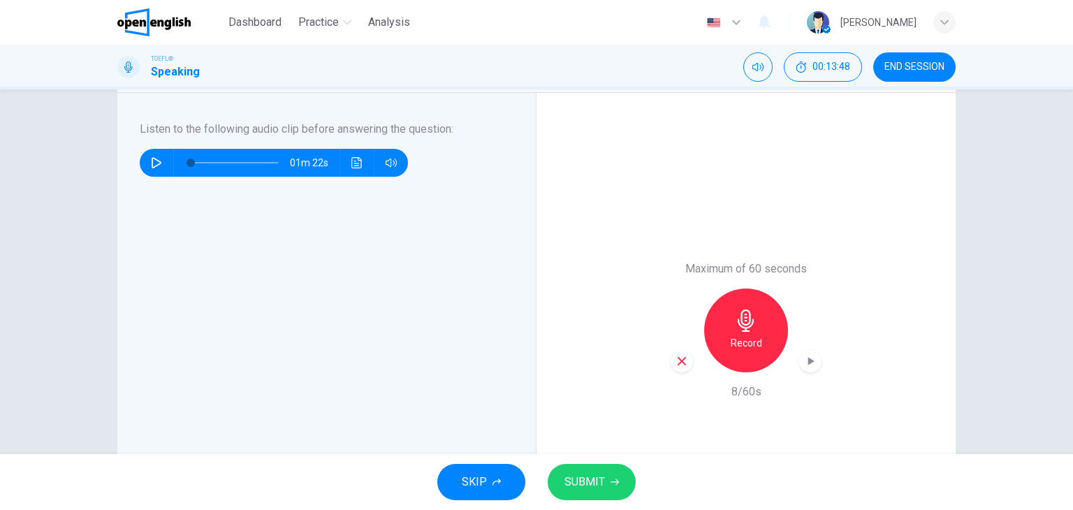
click at [684, 372] on div "Maximum of 60 seconds Record 8/60s" at bounding box center [745, 331] width 151 height 140
click at [686, 359] on div "button" at bounding box center [681, 361] width 22 height 22
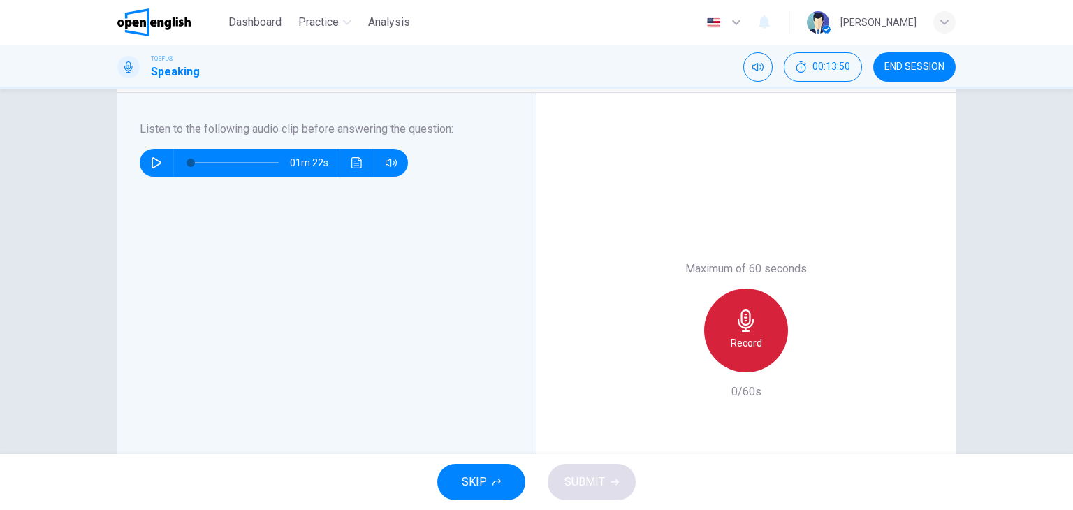
click at [742, 331] on icon "button" at bounding box center [746, 320] width 16 height 22
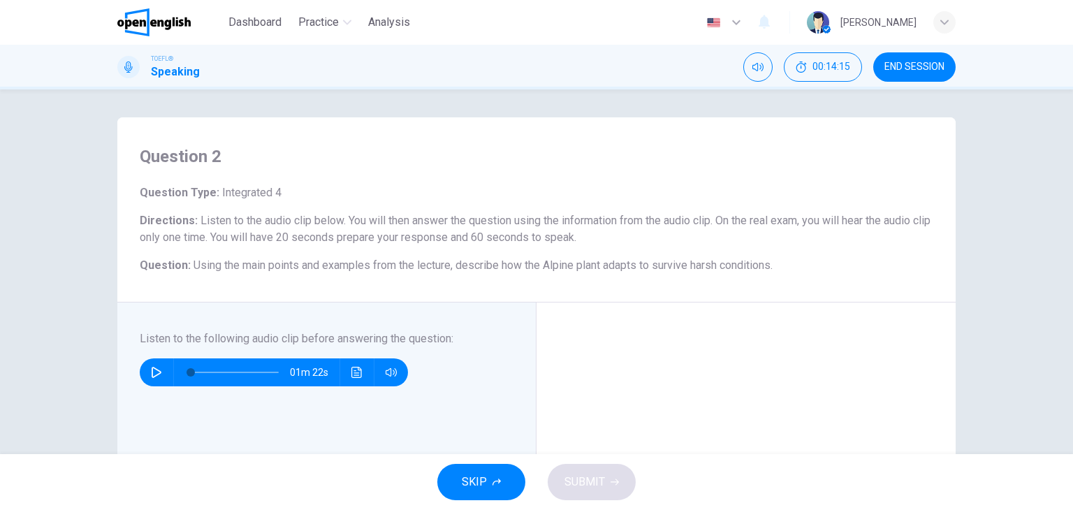
scroll to position [349, 0]
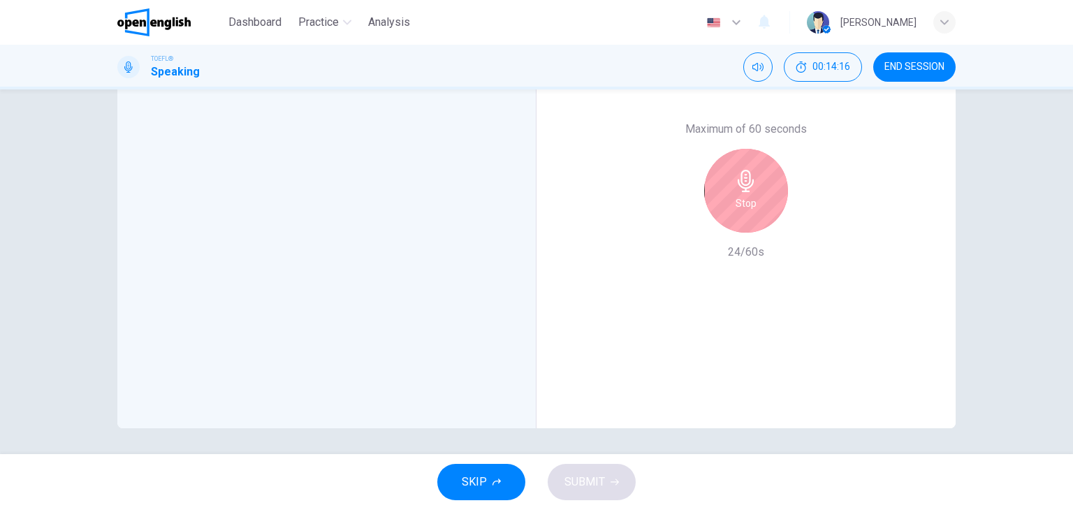
drag, startPoint x: 740, startPoint y: 184, endPoint x: 739, endPoint y: 207, distance: 23.1
click at [742, 184] on icon "button" at bounding box center [746, 181] width 16 height 22
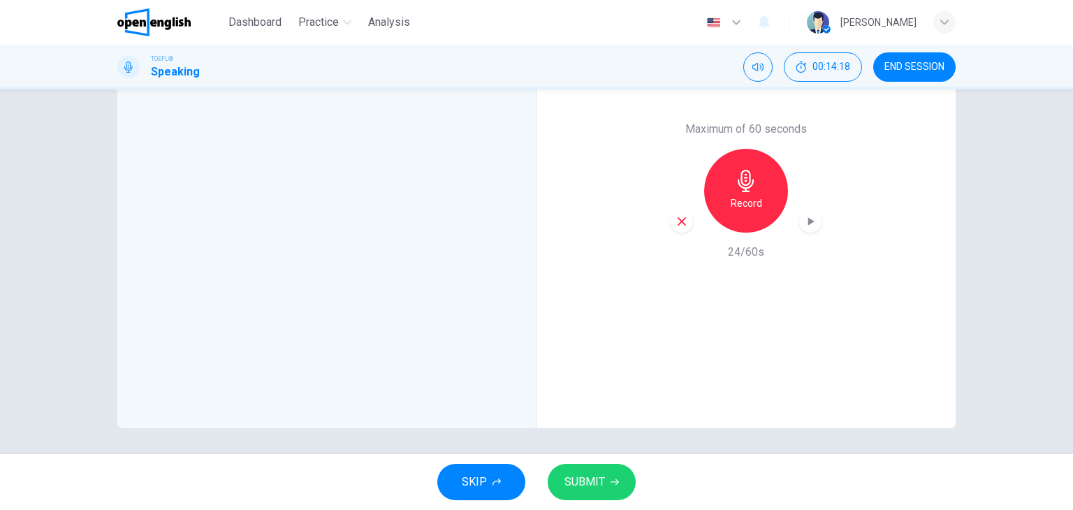
click at [679, 221] on icon "button" at bounding box center [681, 221] width 13 height 13
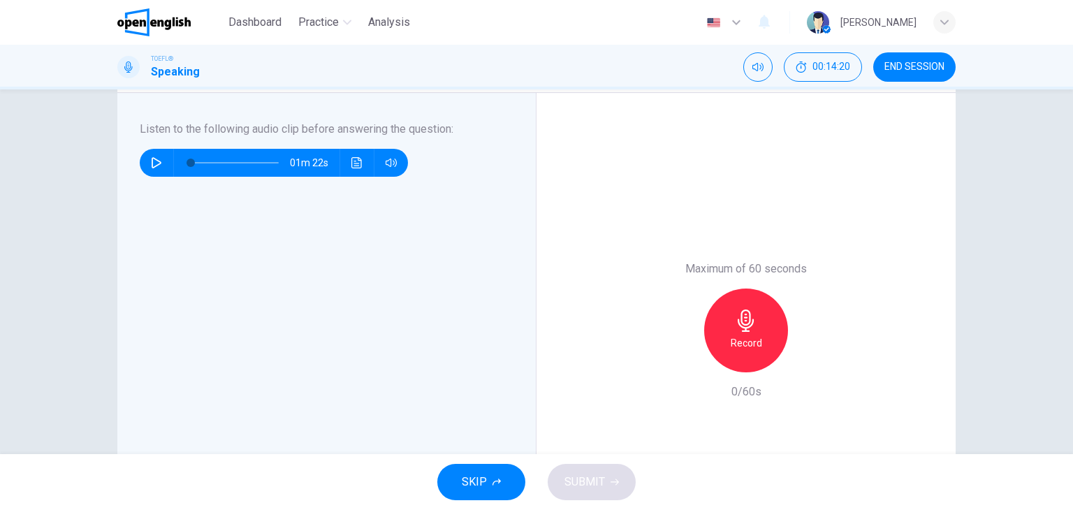
click at [763, 317] on div "Record" at bounding box center [746, 330] width 84 height 84
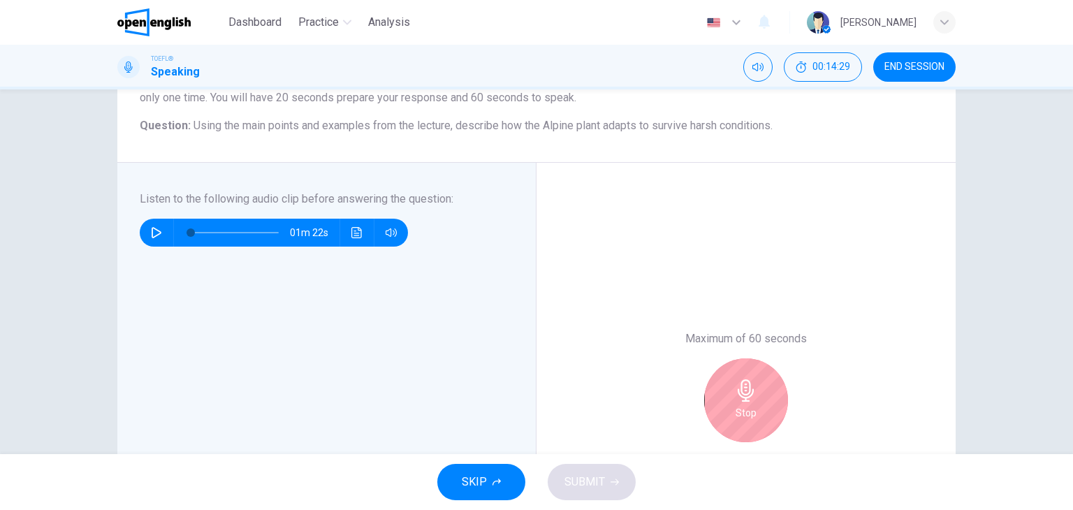
scroll to position [279, 0]
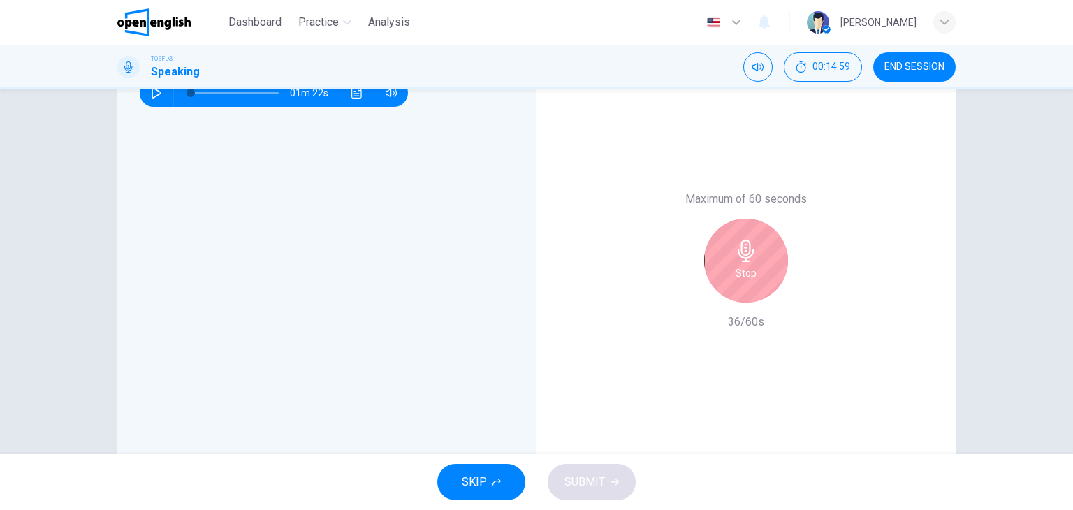
click at [753, 267] on div "Stop" at bounding box center [746, 261] width 84 height 84
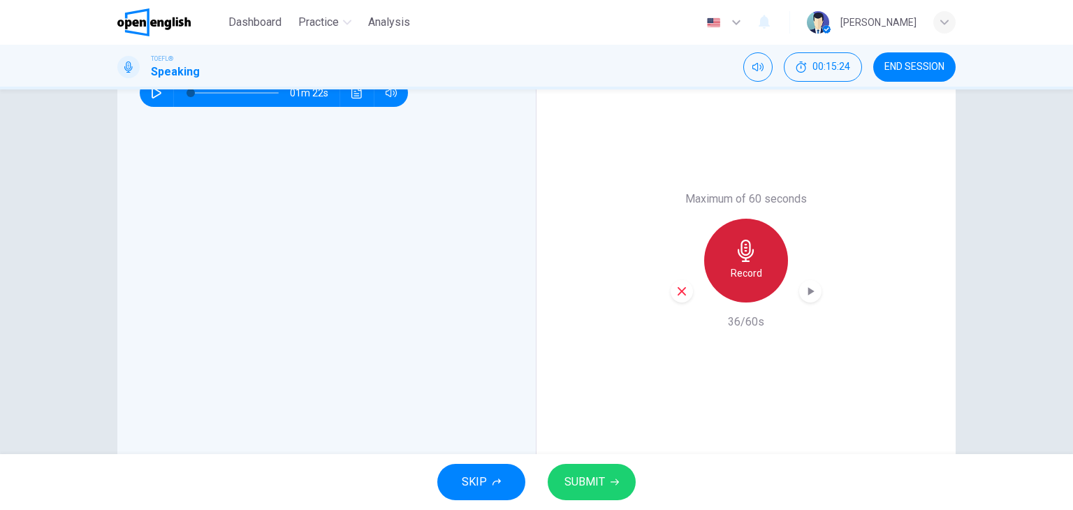
click at [738, 249] on icon "button" at bounding box center [746, 251] width 16 height 22
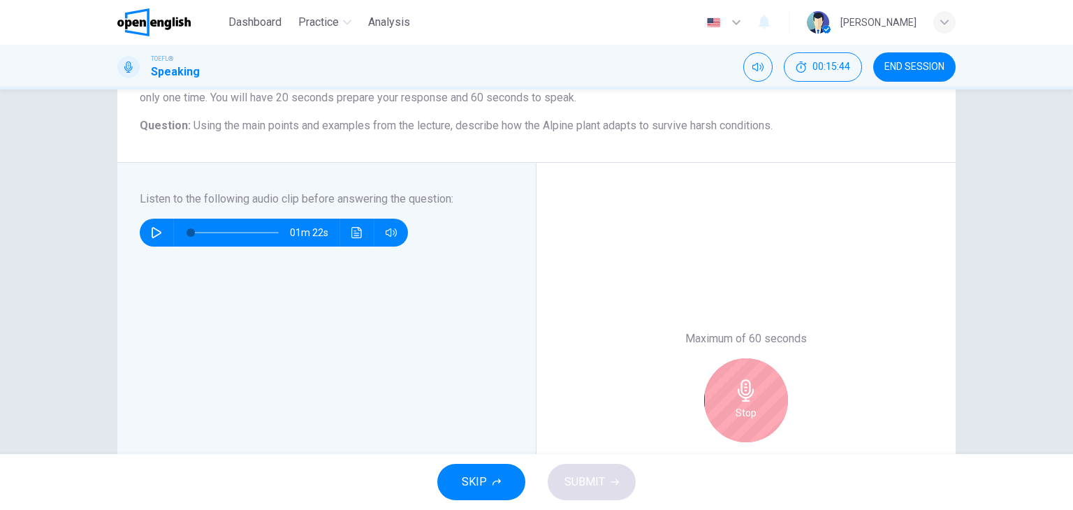
scroll to position [210, 0]
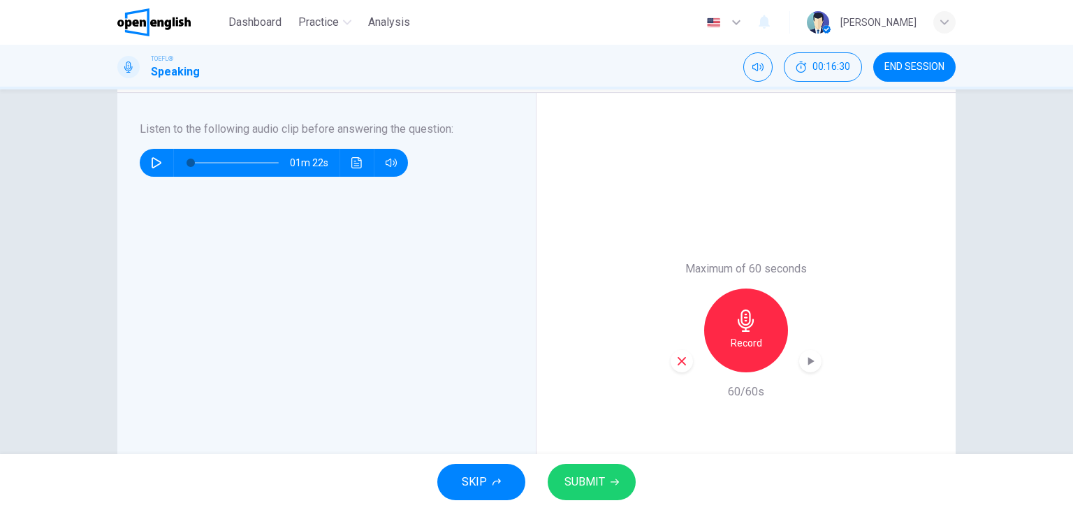
click at [590, 481] on span "SUBMIT" at bounding box center [584, 482] width 41 height 20
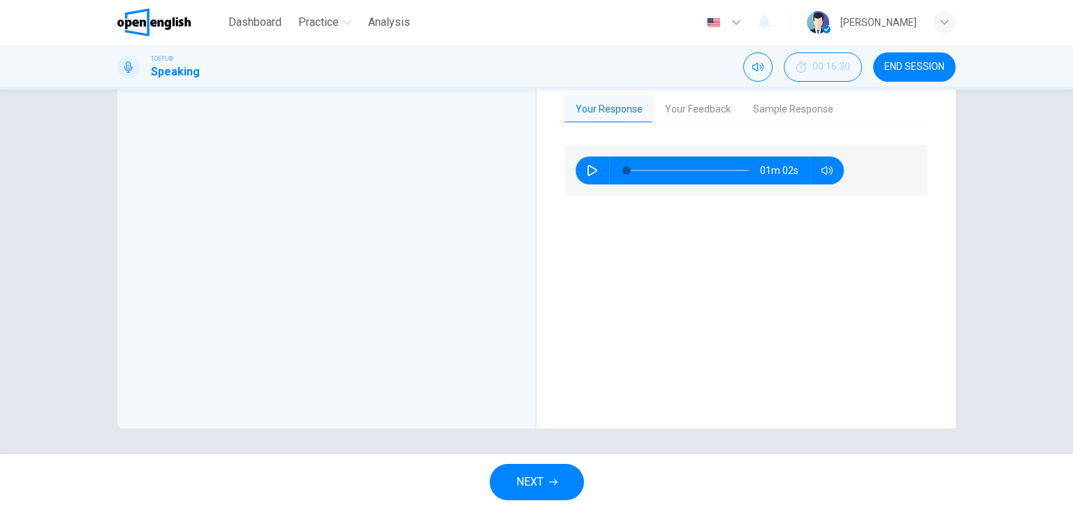
scroll to position [140, 0]
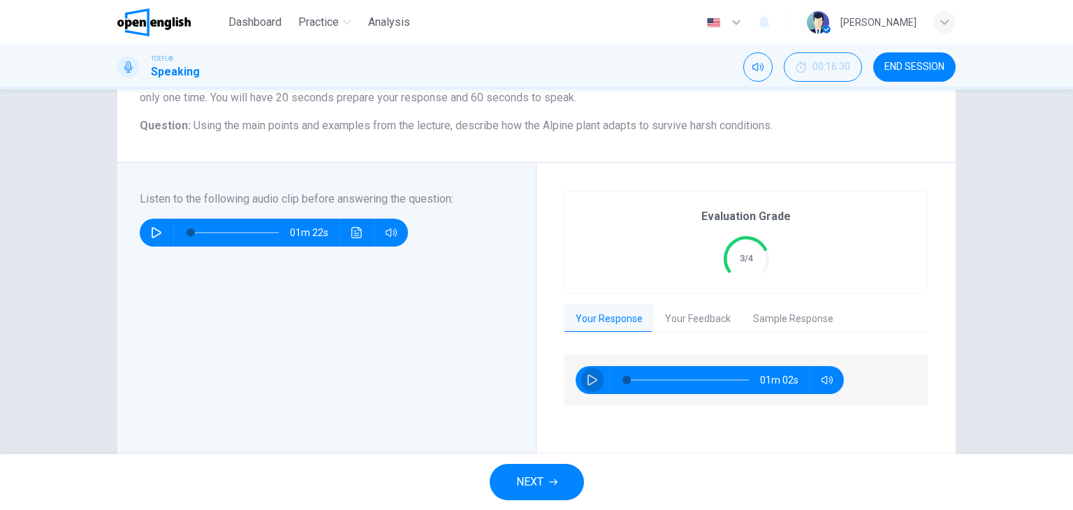
click at [587, 374] on icon "button" at bounding box center [592, 379] width 11 height 11
type input "*"
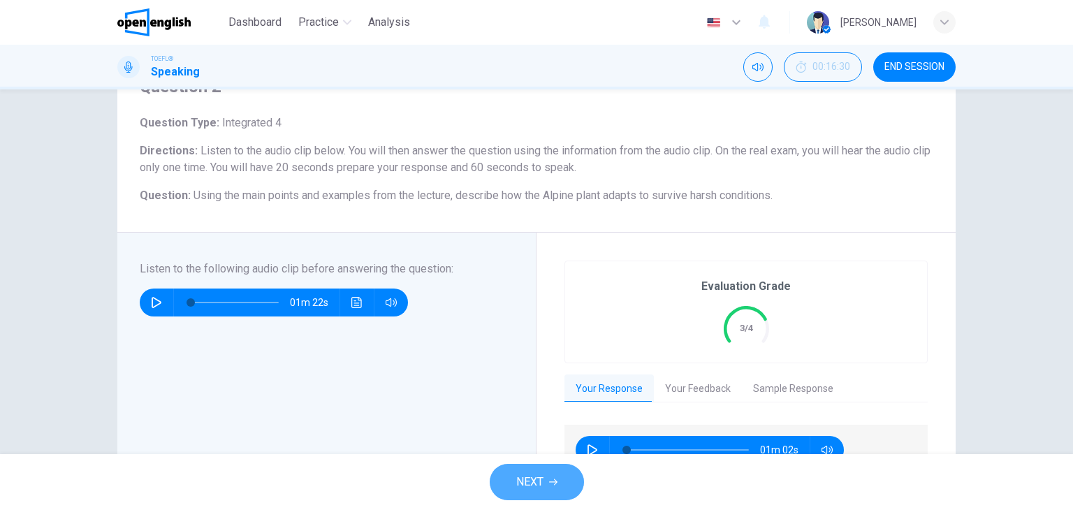
click at [517, 484] on span "NEXT" at bounding box center [529, 482] width 27 height 20
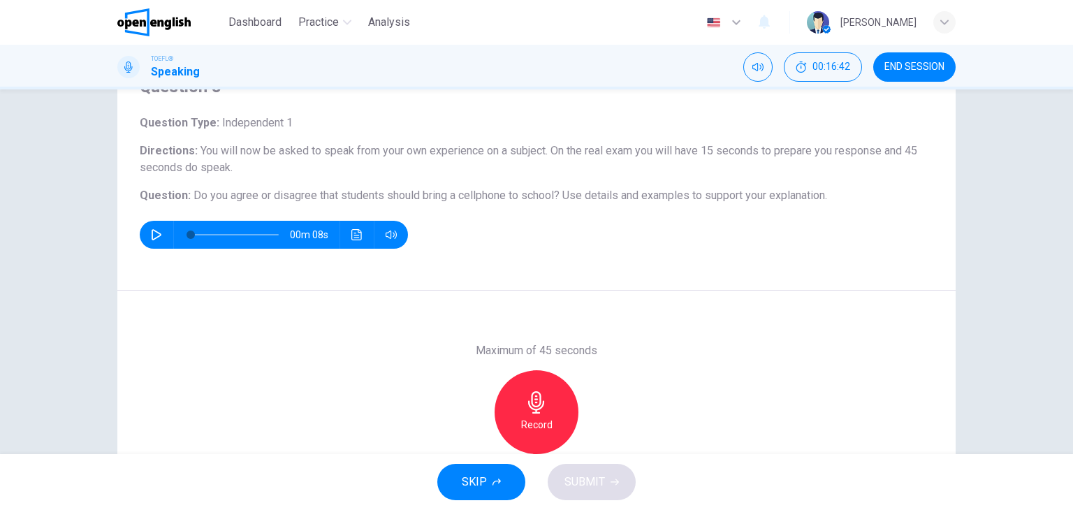
click at [154, 230] on icon "button" at bounding box center [156, 234] width 11 height 11
type input "*"
click at [550, 407] on div "Record" at bounding box center [536, 412] width 84 height 84
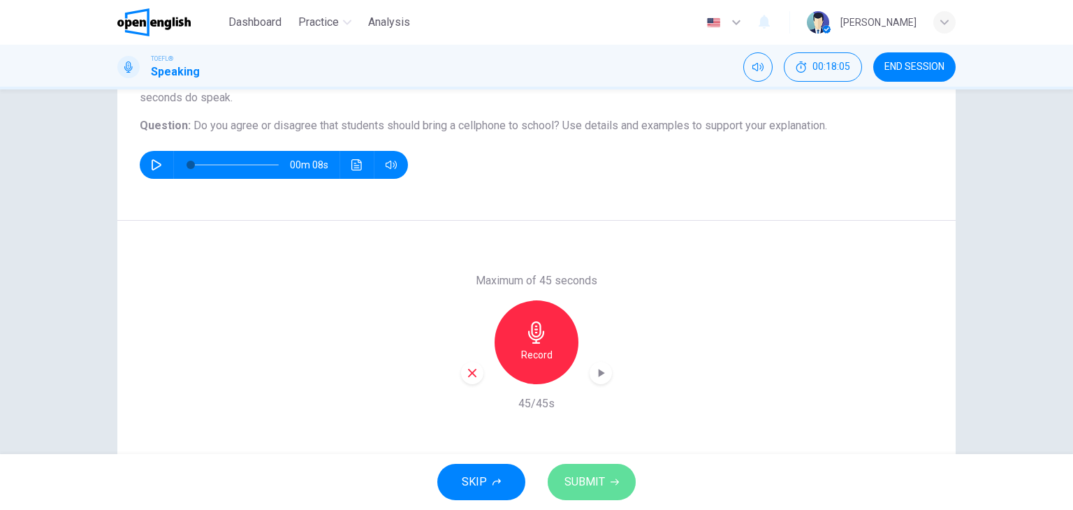
drag, startPoint x: 574, startPoint y: 473, endPoint x: 580, endPoint y: 462, distance: 12.8
click at [575, 471] on button "SUBMIT" at bounding box center [592, 482] width 88 height 36
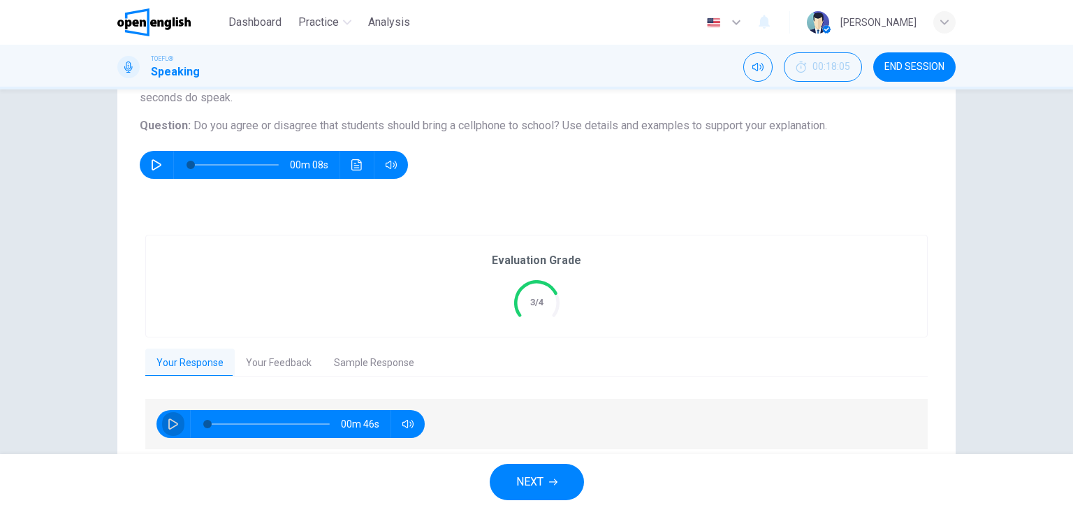
click at [179, 423] on button "button" at bounding box center [173, 424] width 22 height 28
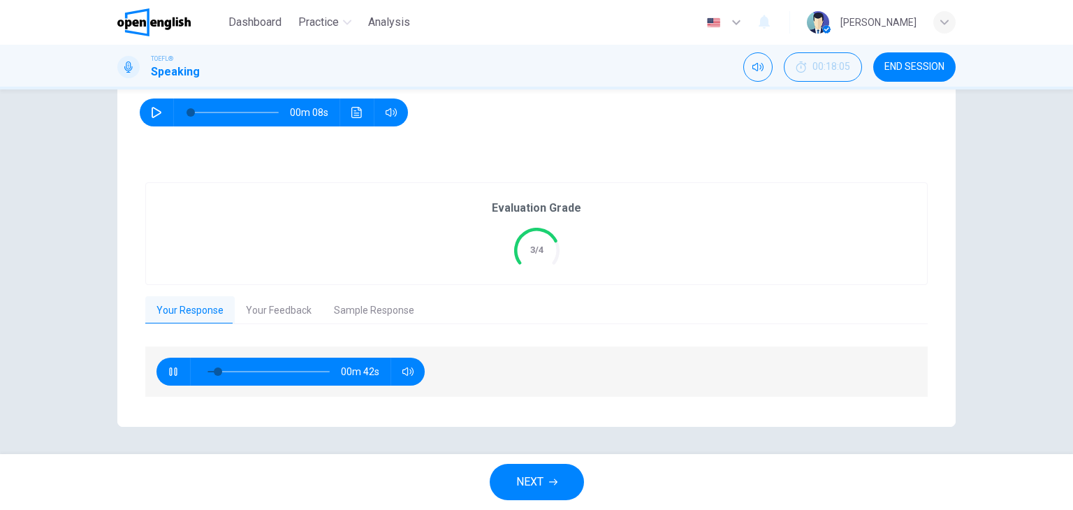
type input "**"
type input "*"
click at [561, 481] on button "NEXT" at bounding box center [537, 482] width 94 height 36
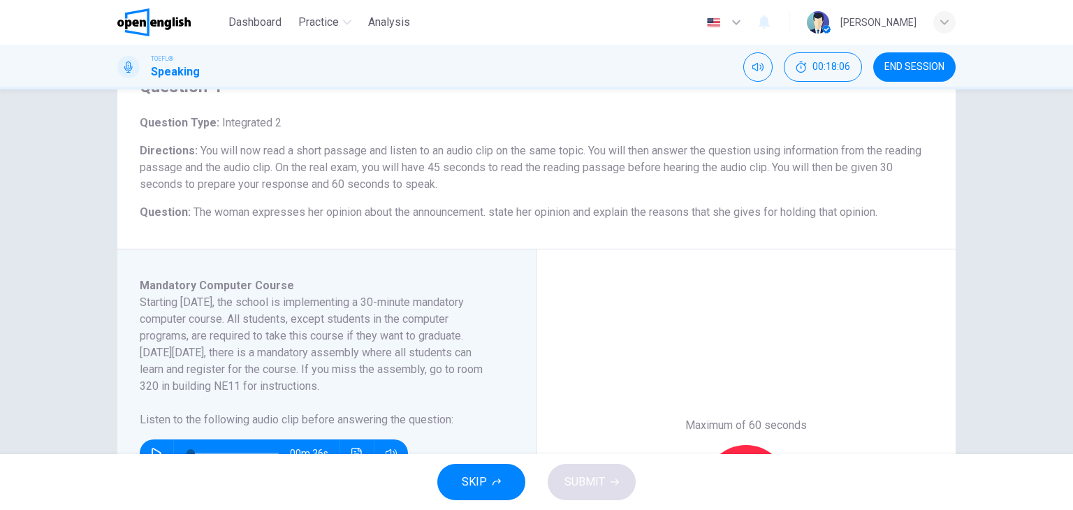
scroll to position [140, 0]
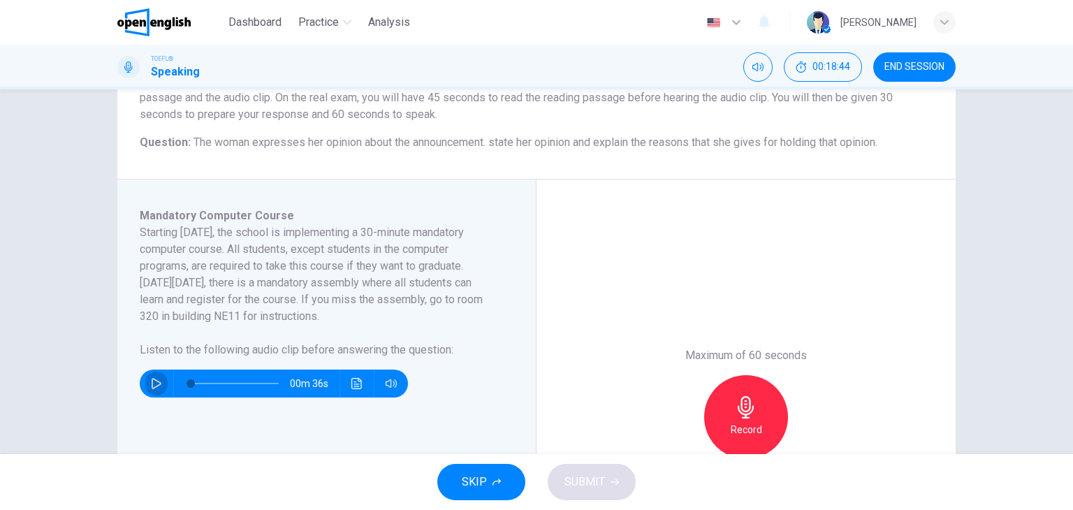
drag, startPoint x: 156, startPoint y: 381, endPoint x: 168, endPoint y: 379, distance: 12.0
click at [165, 381] on div "00m 36s" at bounding box center [274, 383] width 268 height 28
click at [154, 380] on icon "button" at bounding box center [156, 383] width 11 height 11
type input "*"
click at [767, 423] on div "Record" at bounding box center [746, 417] width 84 height 84
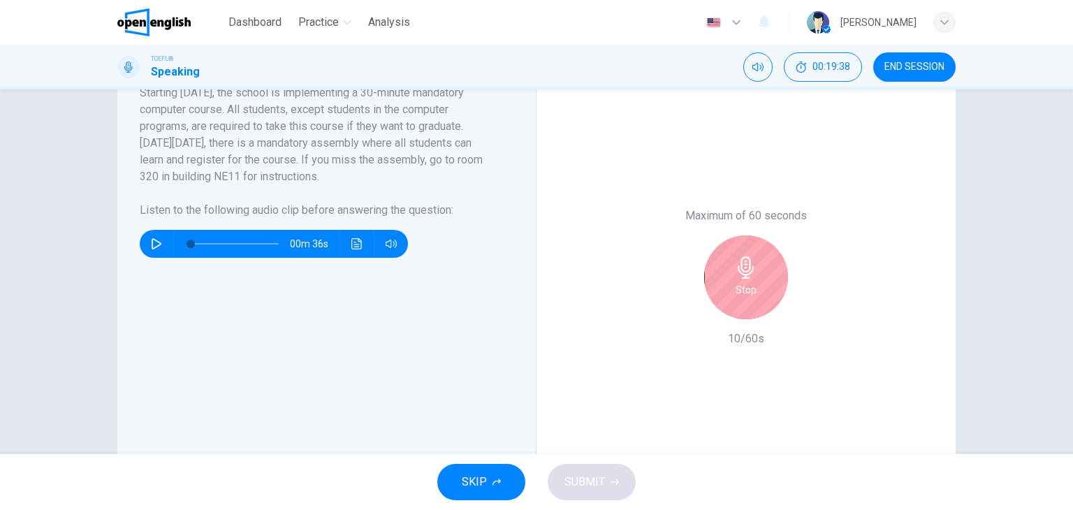
scroll to position [210, 0]
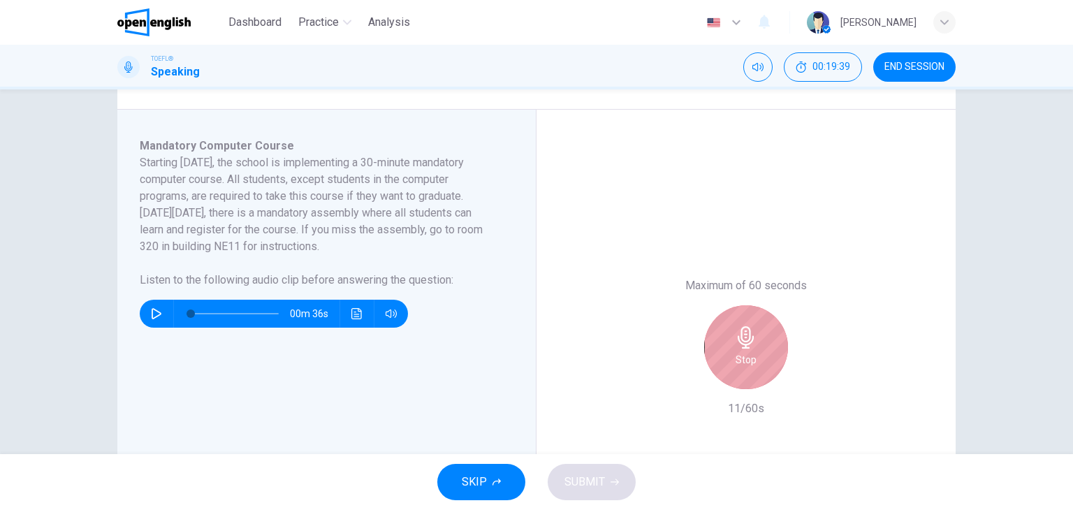
drag, startPoint x: 721, startPoint y: 352, endPoint x: 726, endPoint y: 339, distance: 14.1
click at [722, 352] on div "Stop" at bounding box center [746, 347] width 84 height 84
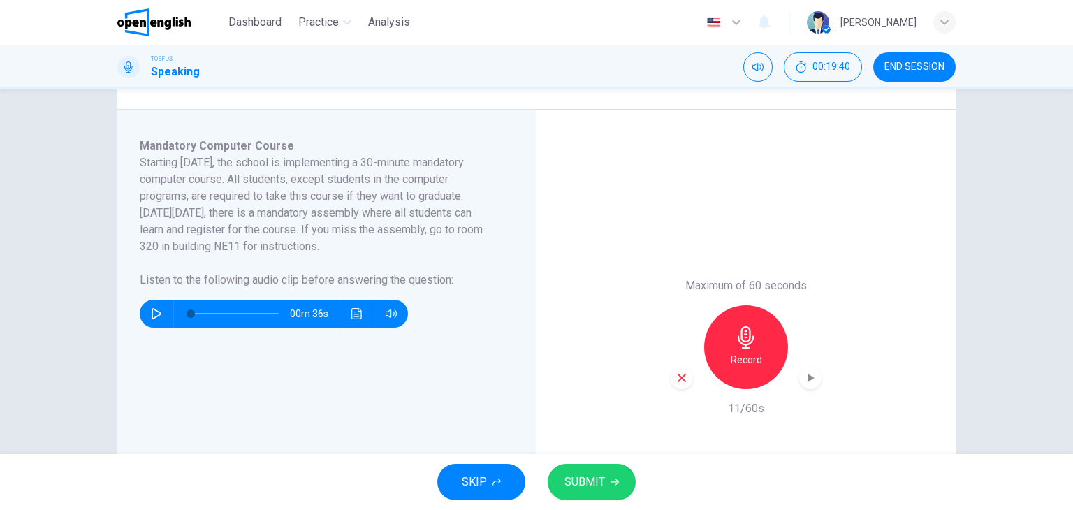
click at [677, 381] on icon "button" at bounding box center [681, 378] width 13 height 13
click at [745, 339] on icon "button" at bounding box center [746, 337] width 16 height 22
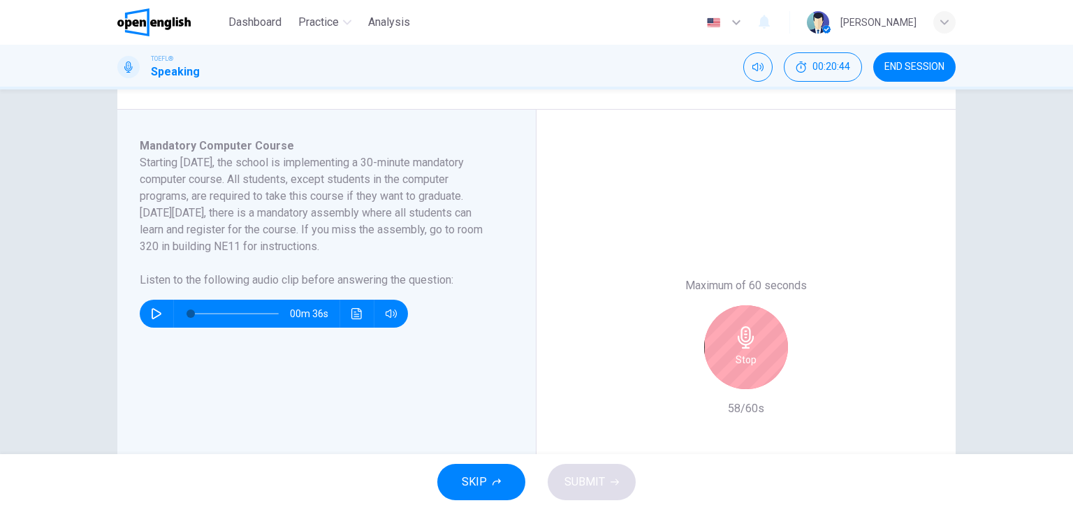
click at [760, 347] on div "Stop" at bounding box center [746, 347] width 84 height 84
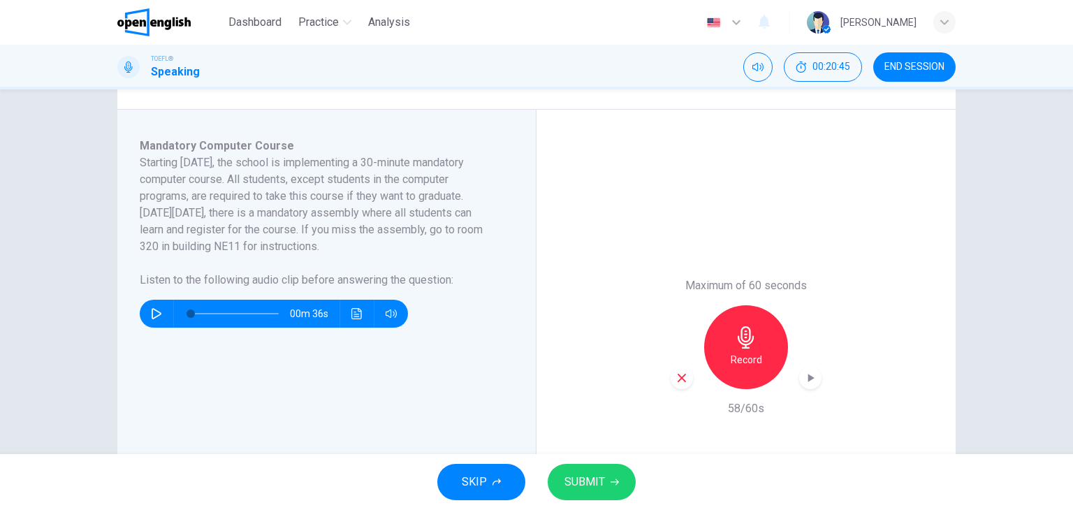
click at [607, 495] on button "SUBMIT" at bounding box center [592, 482] width 88 height 36
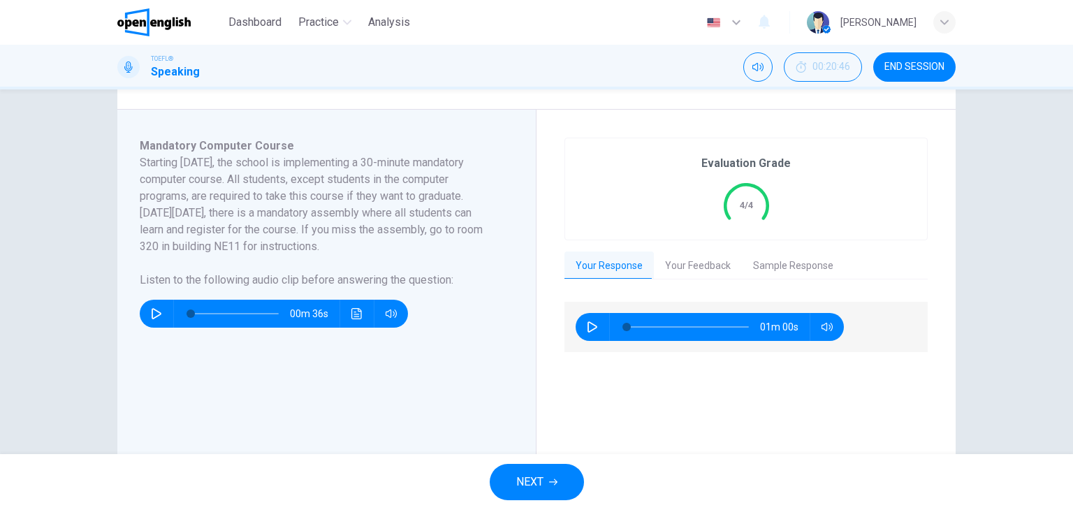
click at [589, 326] on icon "button" at bounding box center [592, 326] width 11 height 11
type input "*"
click at [802, 262] on button "Sample Response" at bounding box center [793, 265] width 103 height 29
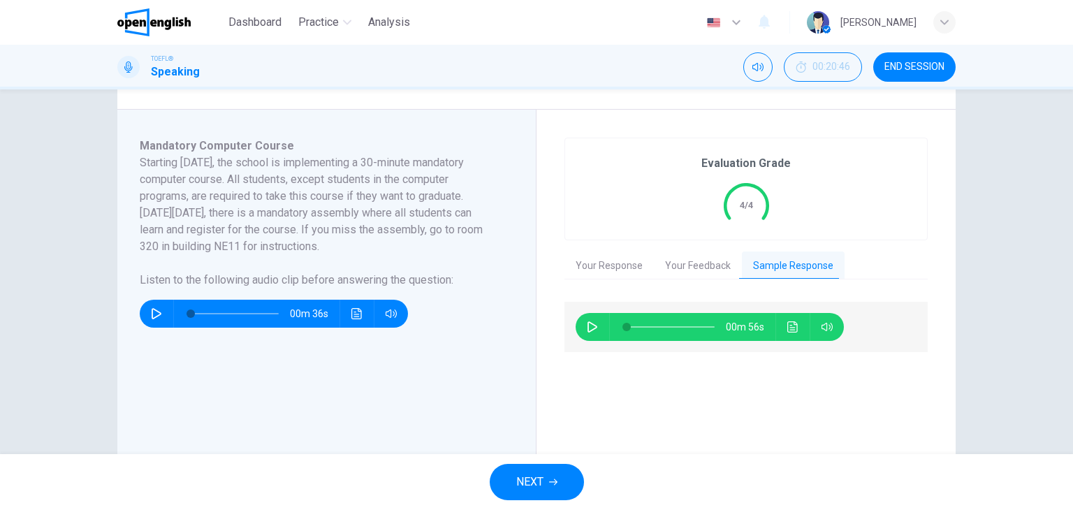
click at [587, 328] on icon "button" at bounding box center [592, 326] width 11 height 11
type input "*"
click at [910, 68] on span "END SESSION" at bounding box center [914, 66] width 60 height 11
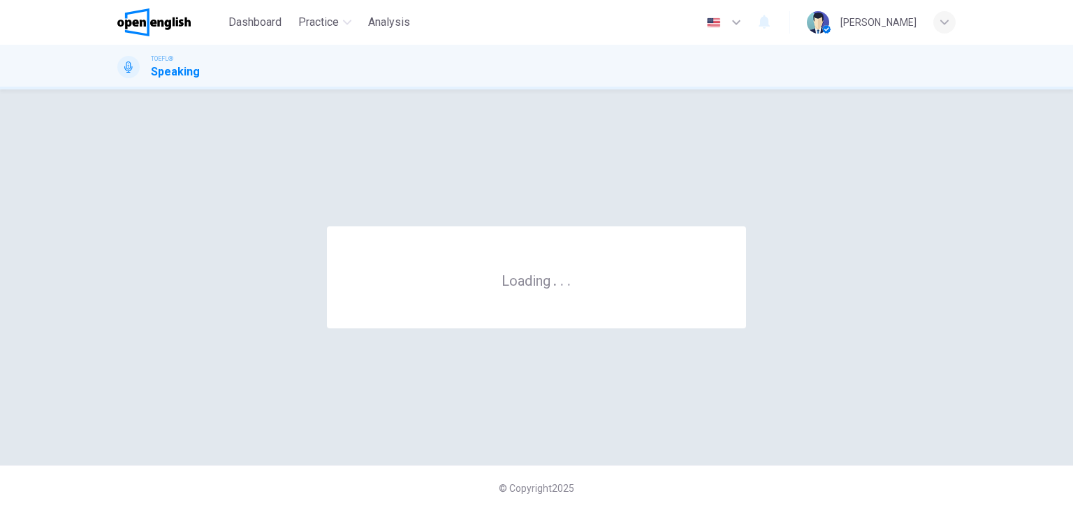
scroll to position [0, 0]
